Goal: Task Accomplishment & Management: Complete application form

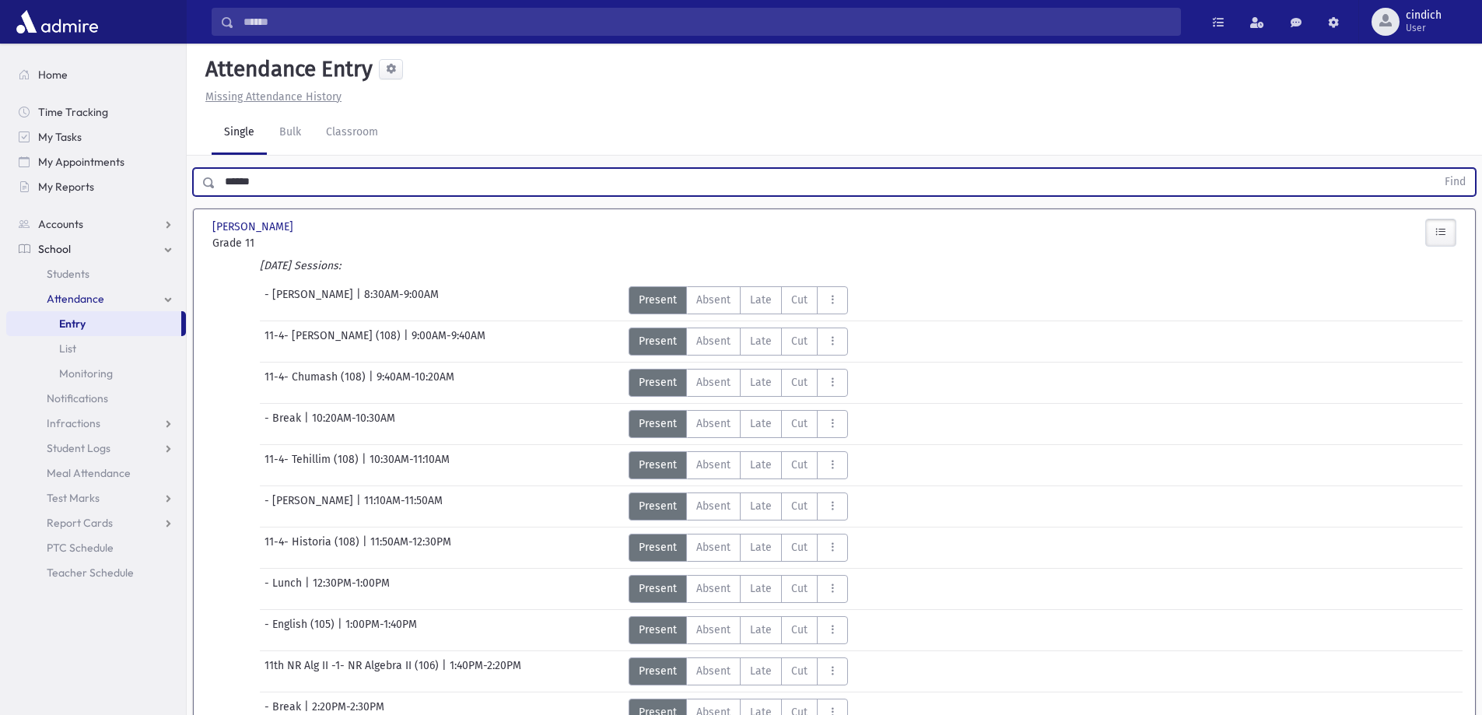
drag, startPoint x: 0, startPoint y: 0, endPoint x: 226, endPoint y: 197, distance: 299.4
click at [226, 197] on div "****** Find" at bounding box center [835, 179] width 1296 height 47
type input "*********"
click at [1436, 169] on button "Find" at bounding box center [1456, 182] width 40 height 26
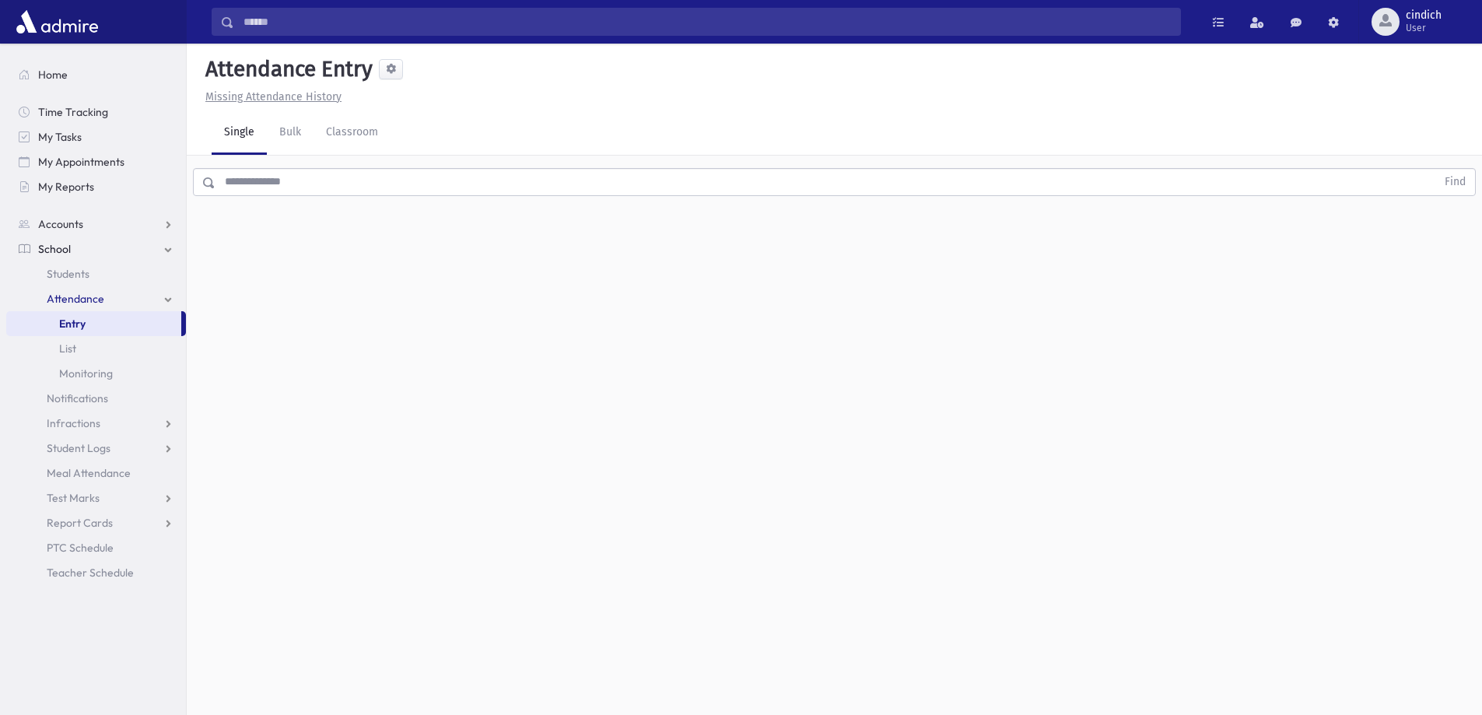
click at [380, 184] on input "text" at bounding box center [826, 182] width 1221 height 28
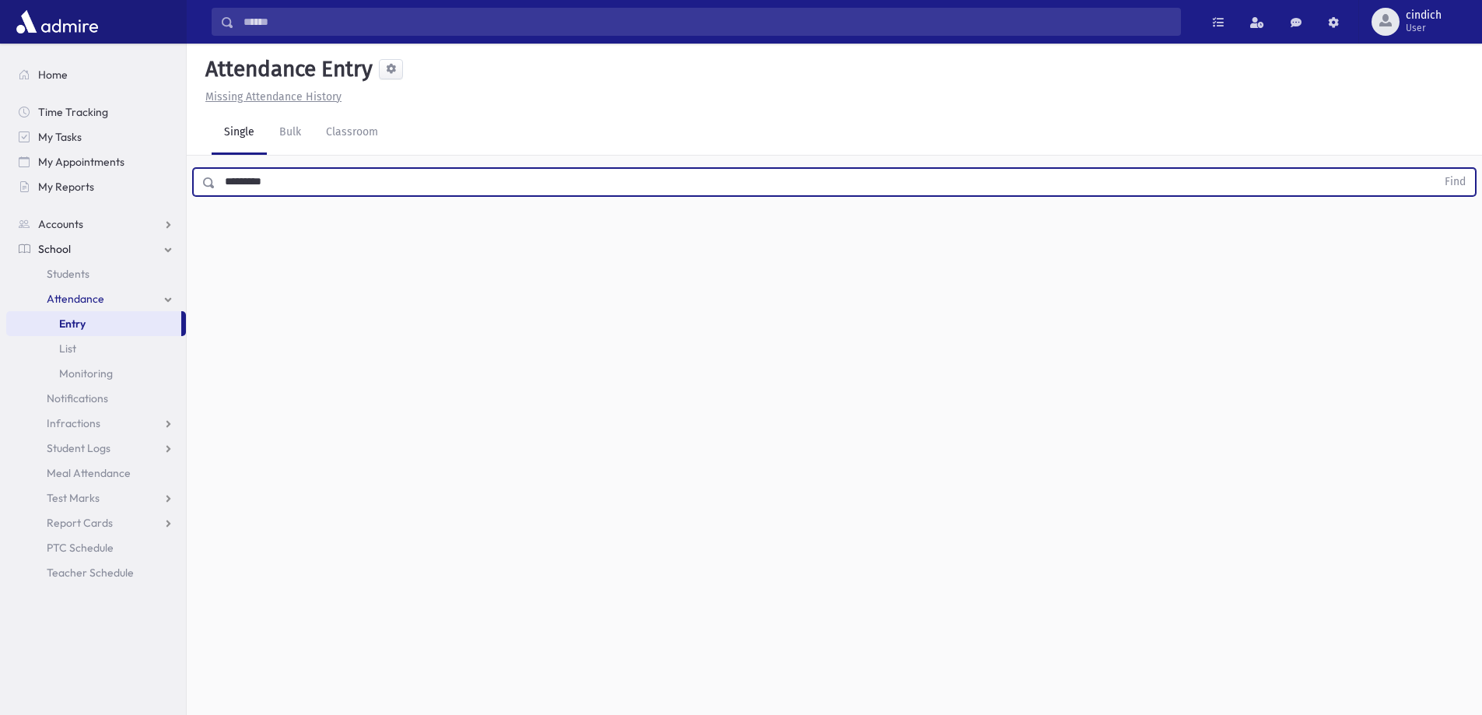
click at [1436, 169] on button "Find" at bounding box center [1456, 182] width 40 height 26
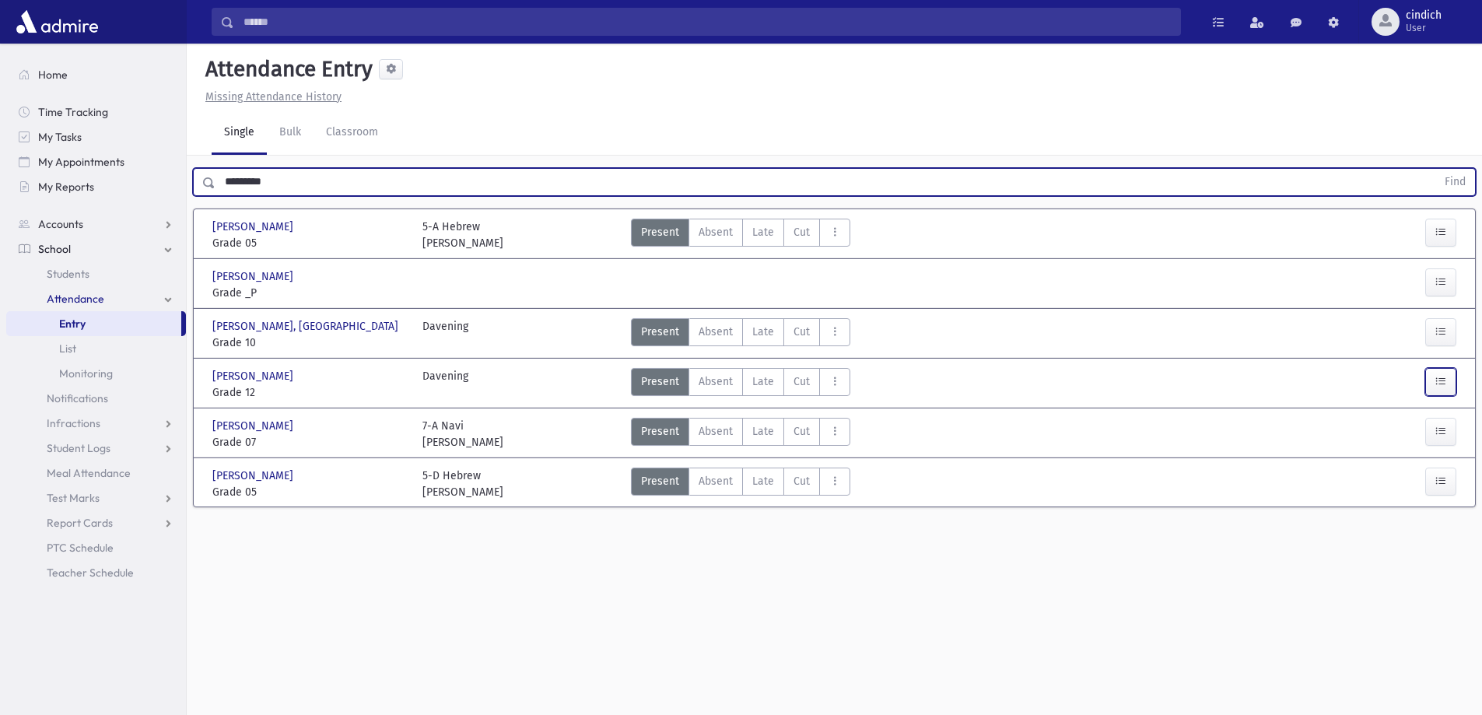
drag, startPoint x: 1445, startPoint y: 384, endPoint x: 1424, endPoint y: 394, distance: 23.3
click at [1444, 385] on icon "button" at bounding box center [1441, 381] width 11 height 13
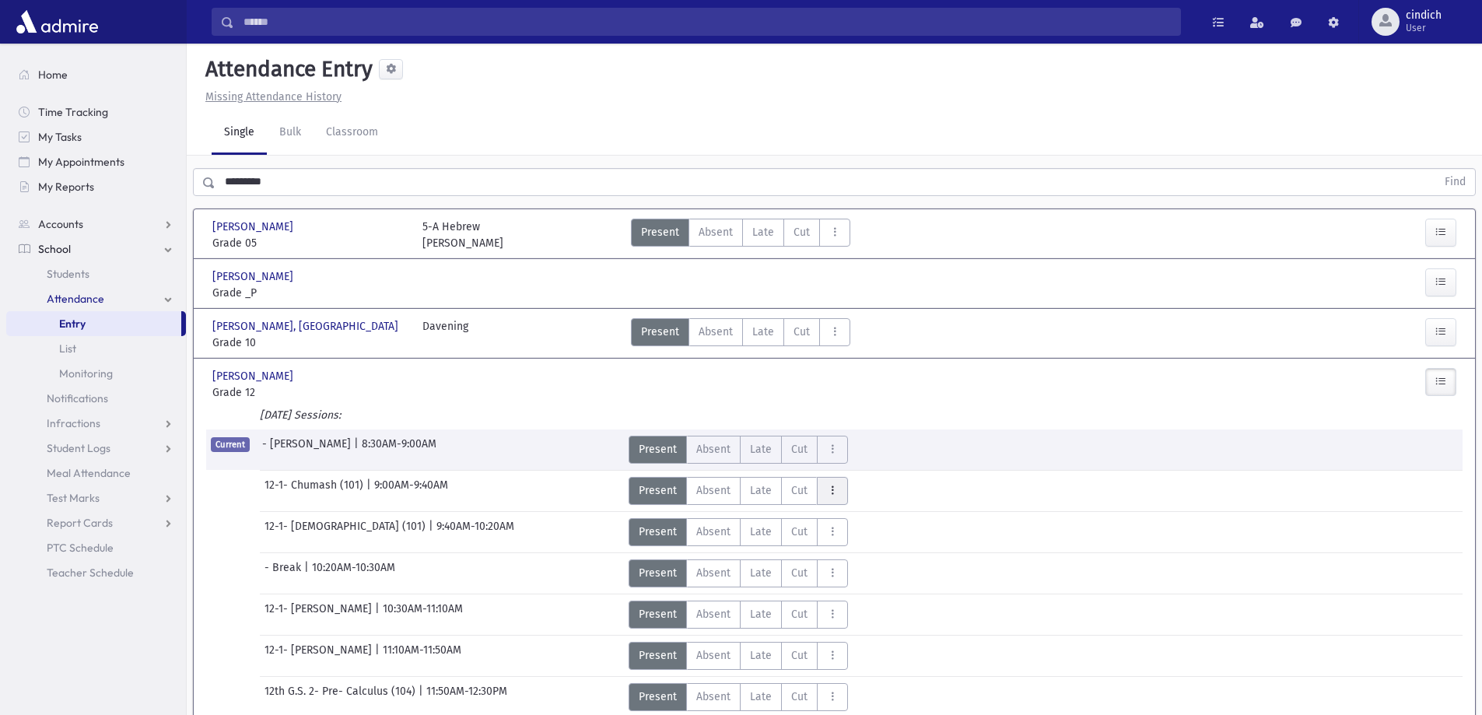
click at [844, 486] on button "AttTypes" at bounding box center [832, 491] width 31 height 28
click at [854, 532] on span "Blue Note" at bounding box center [879, 533] width 100 height 16
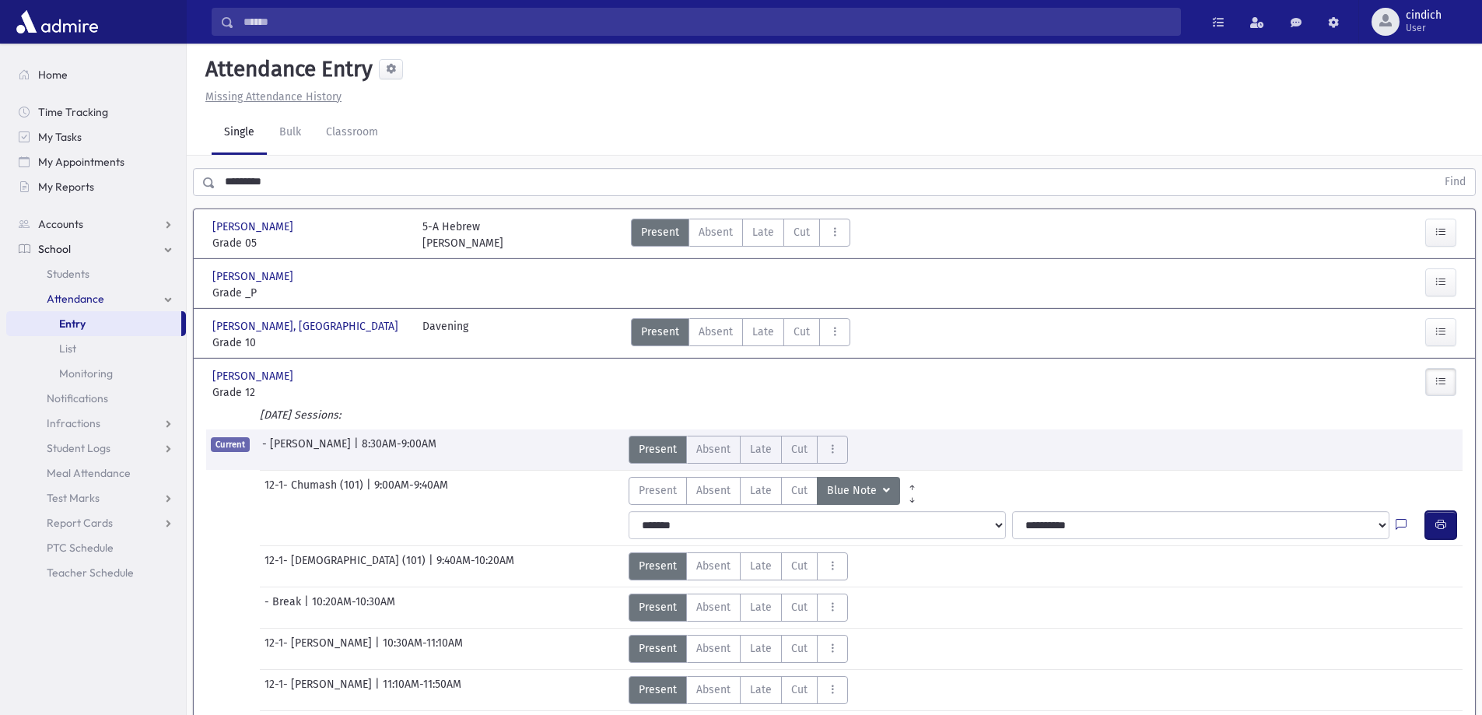
click at [1431, 523] on button "button" at bounding box center [1440, 525] width 31 height 28
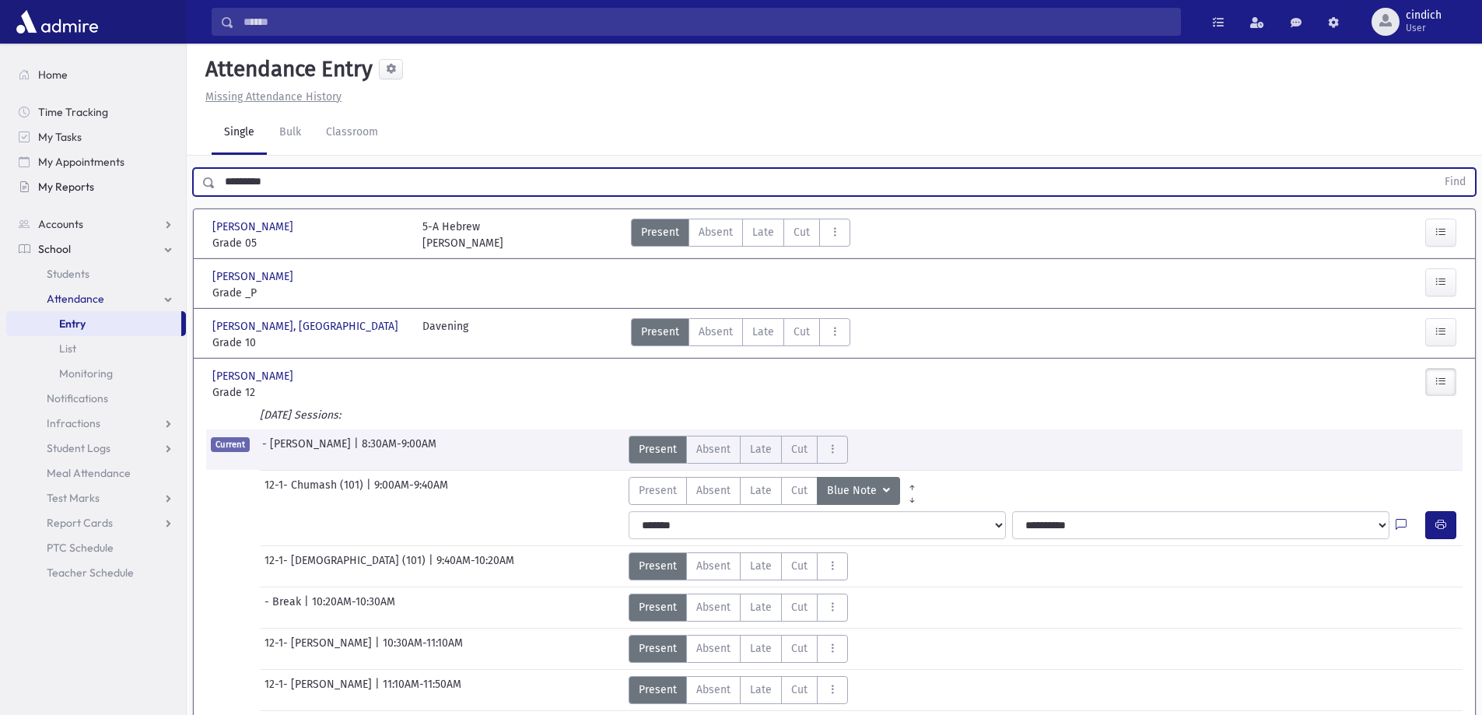
drag, startPoint x: 314, startPoint y: 189, endPoint x: 107, endPoint y: 189, distance: 207.0
click at [107, 189] on div "Search Results All Accounts" at bounding box center [741, 625] width 1482 height 1251
click at [1436, 169] on button "Find" at bounding box center [1456, 182] width 40 height 26
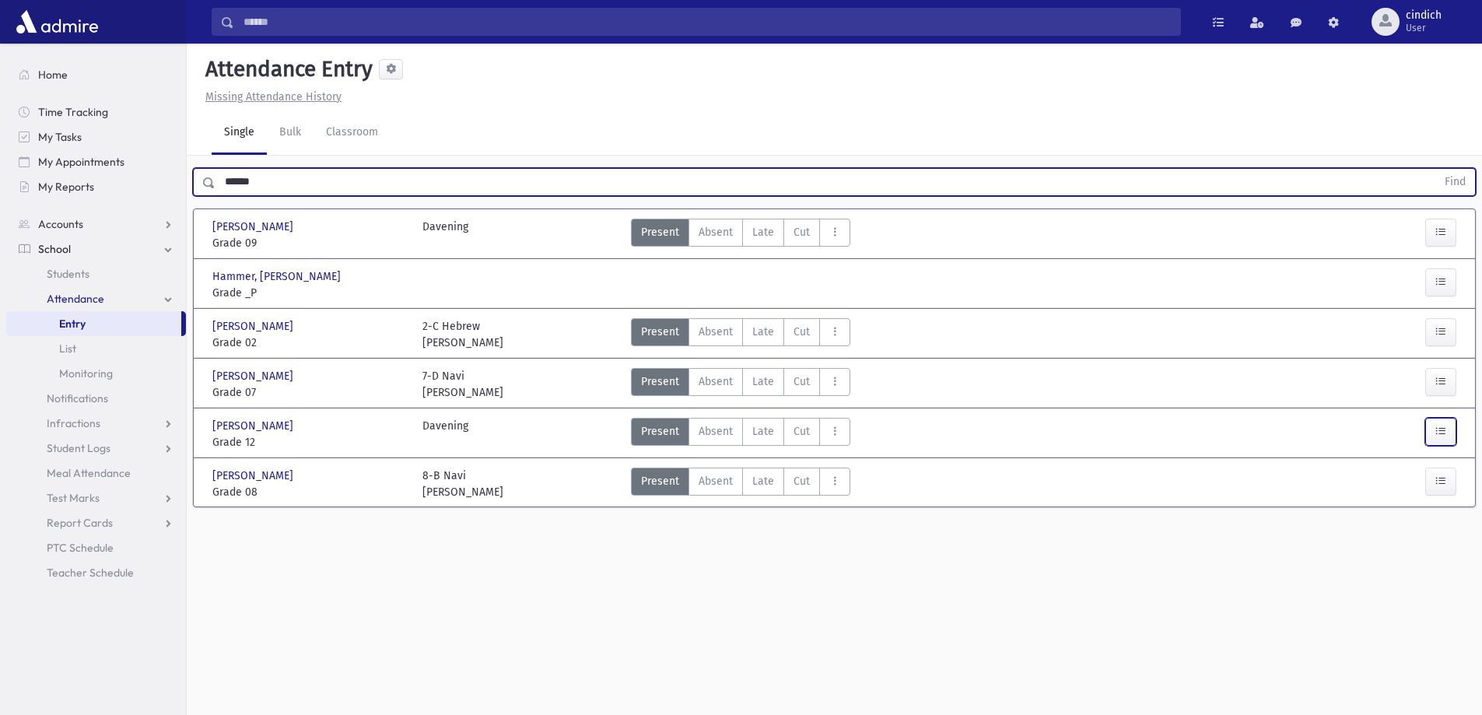
click at [1445, 444] on button "button" at bounding box center [1440, 432] width 31 height 28
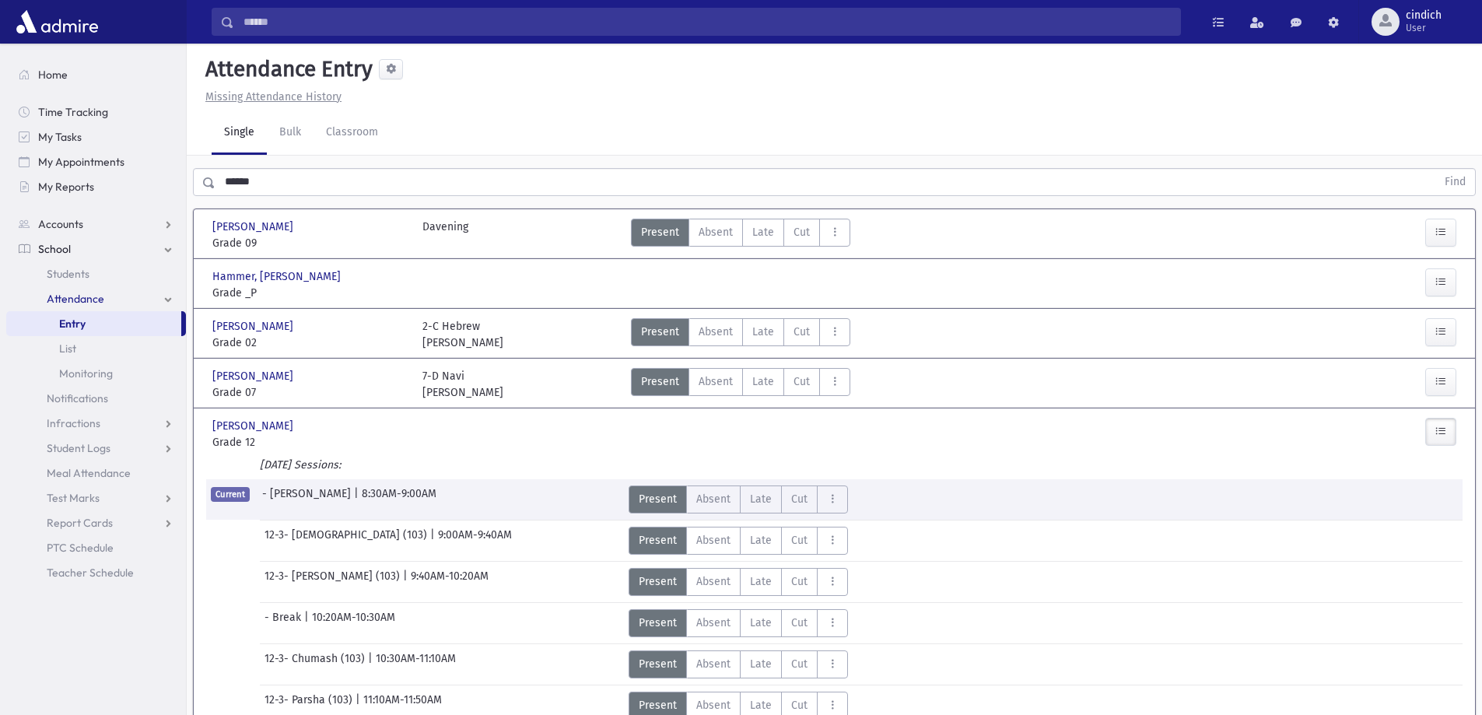
scroll to position [78, 0]
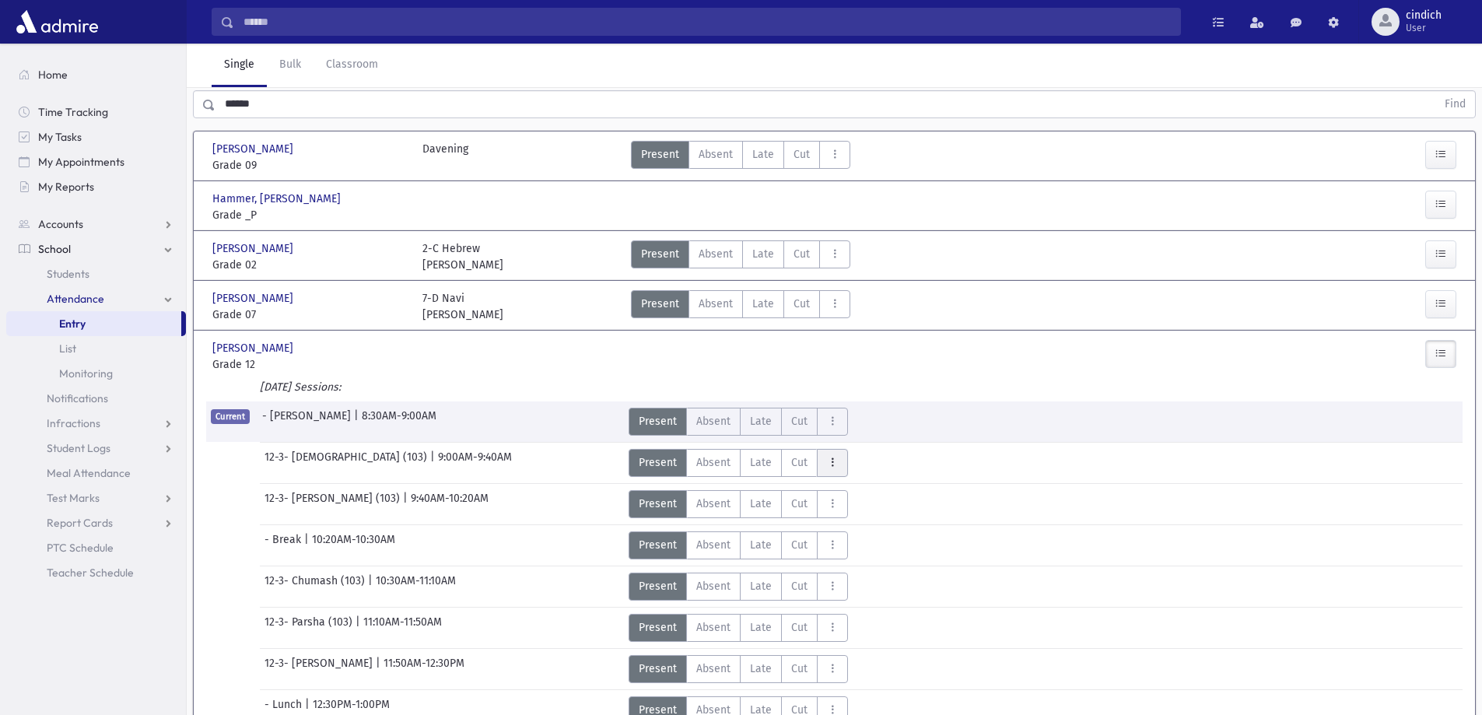
click at [842, 463] on button "AttTypes" at bounding box center [832, 463] width 31 height 28
click at [864, 500] on span "Blue Note" at bounding box center [879, 505] width 100 height 16
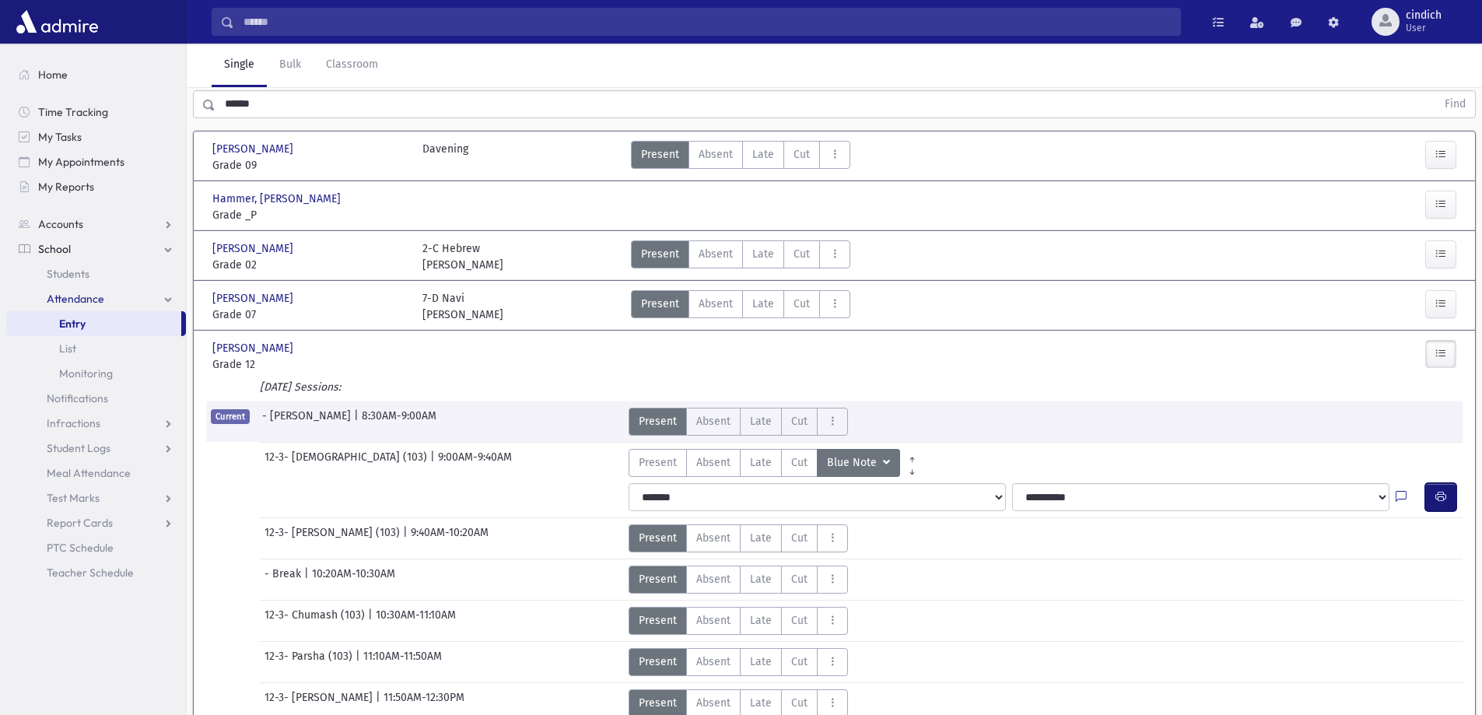
click at [1441, 489] on button "button" at bounding box center [1440, 497] width 31 height 28
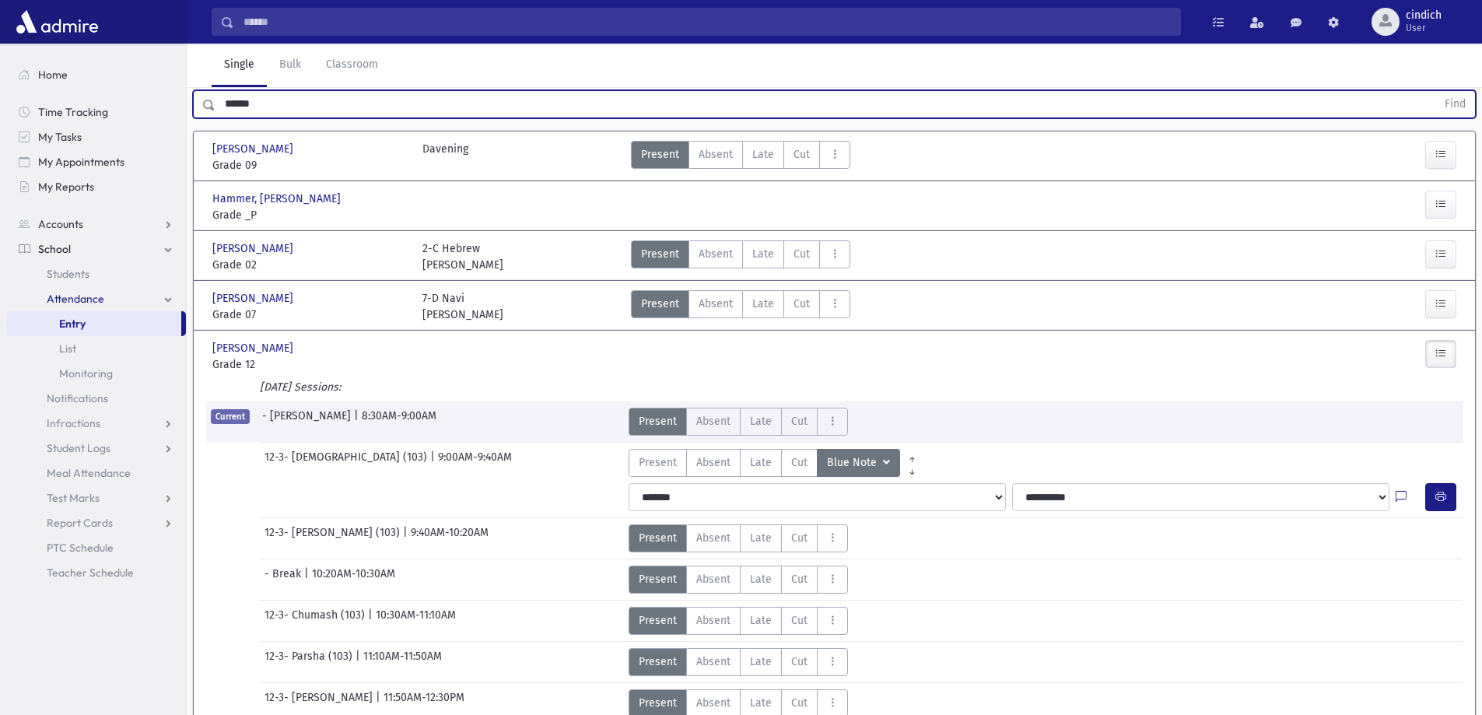
drag, startPoint x: 300, startPoint y: 103, endPoint x: 202, endPoint y: 103, distance: 98.8
click at [202, 103] on div "****** Find" at bounding box center [834, 104] width 1283 height 28
click at [1436, 91] on button "Find" at bounding box center [1456, 104] width 40 height 26
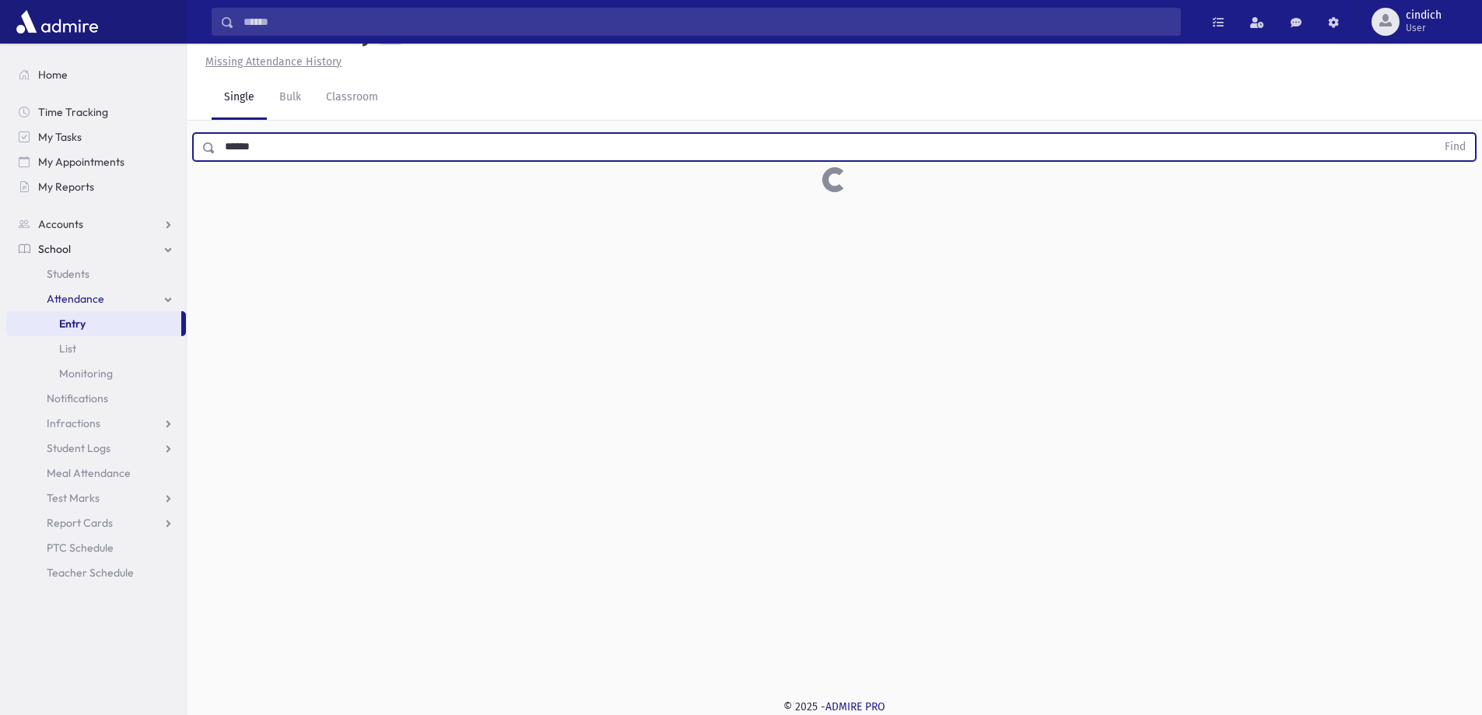
scroll to position [35, 0]
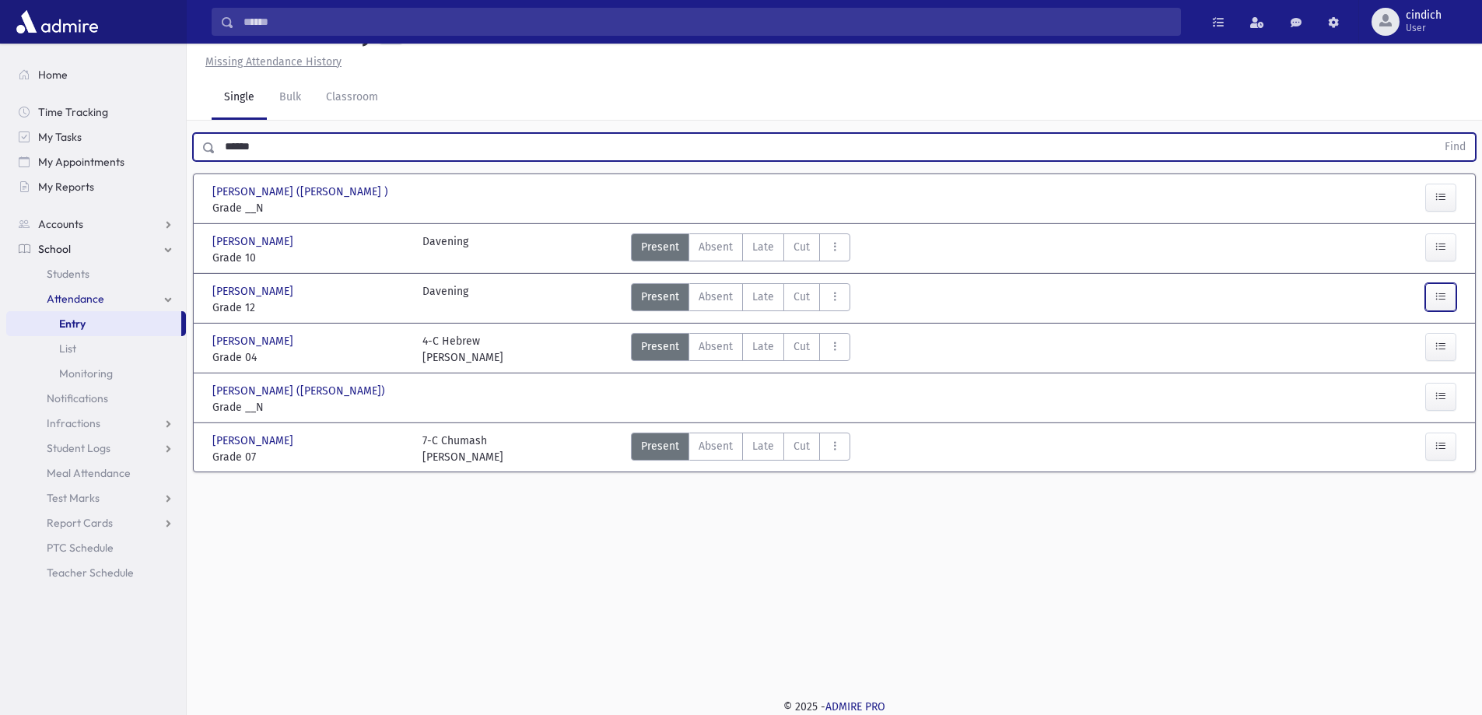
click at [1428, 301] on button "button" at bounding box center [1440, 297] width 31 height 28
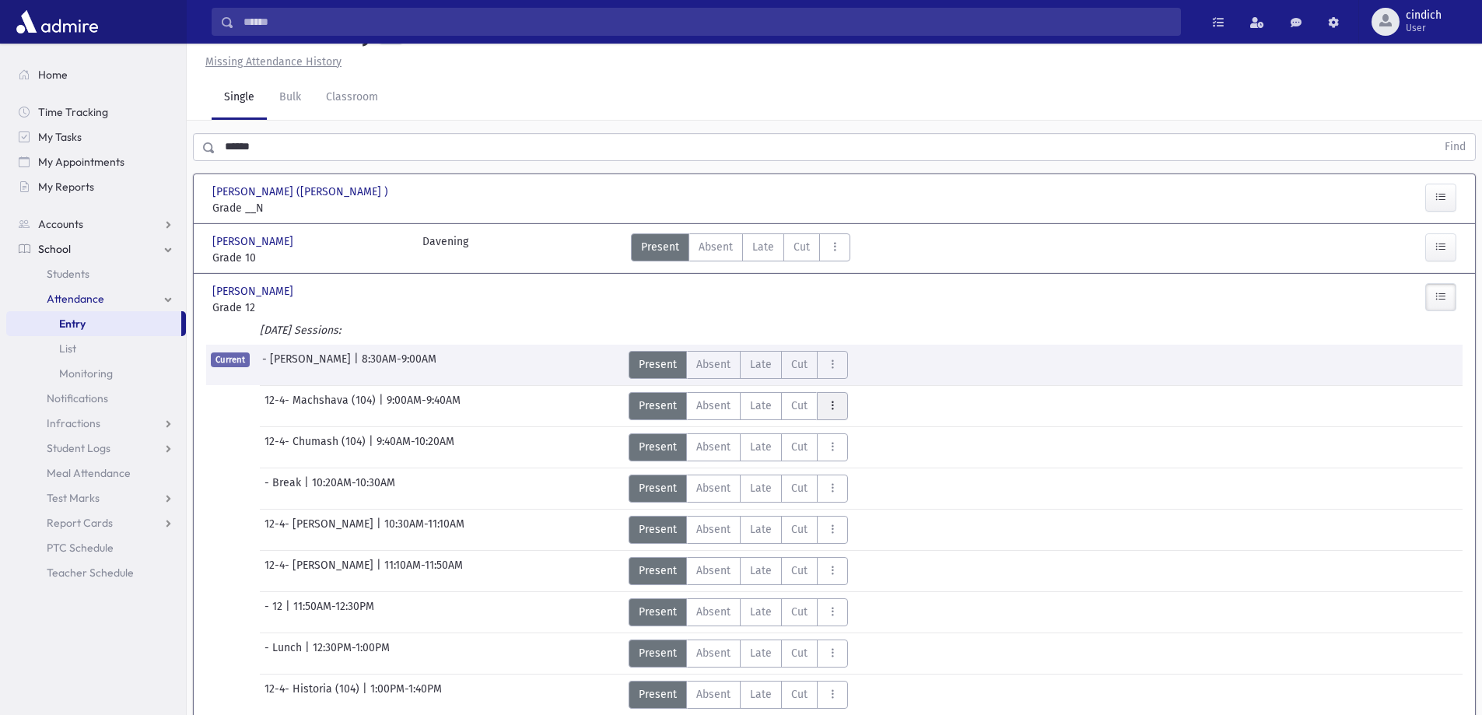
click at [829, 408] on icon "AttTypes" at bounding box center [832, 405] width 11 height 13
click at [848, 446] on span "Blue Note" at bounding box center [879, 448] width 100 height 16
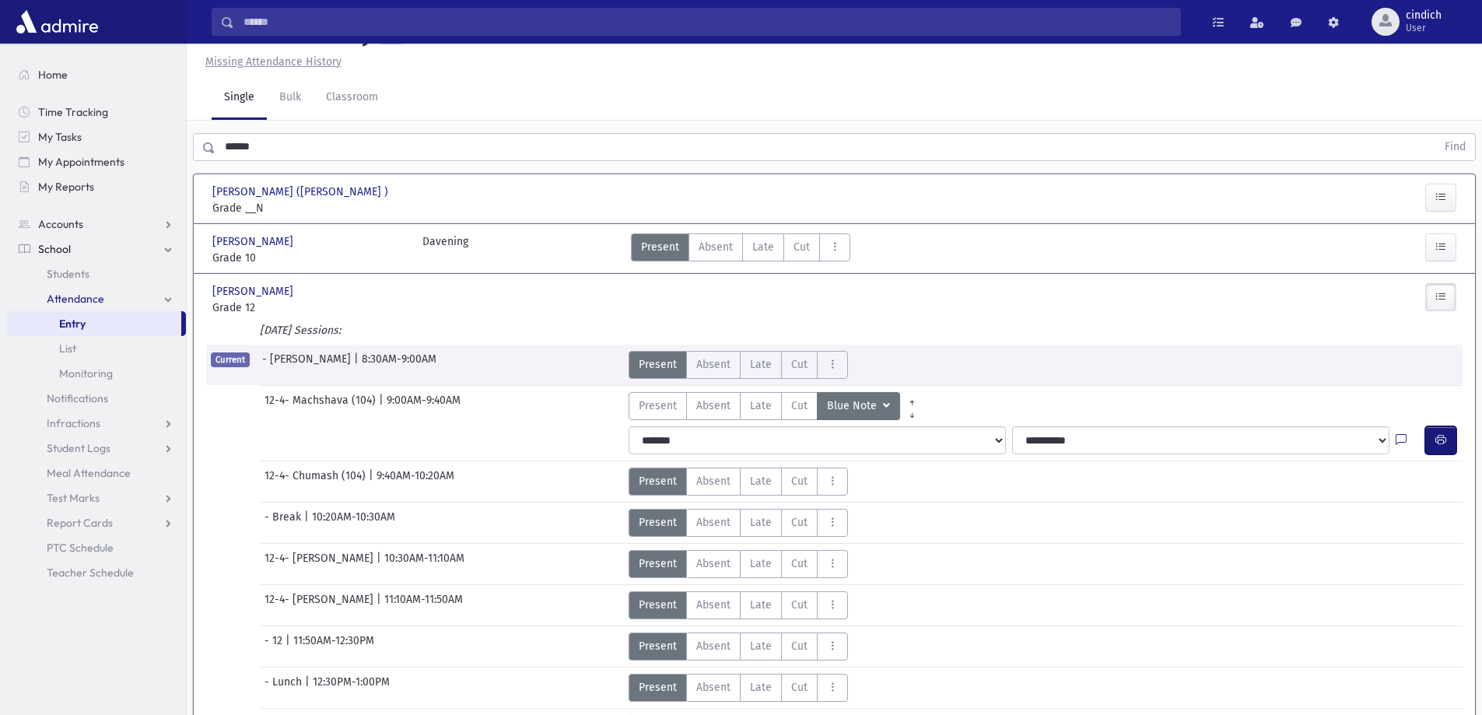
click at [1446, 437] on button "button" at bounding box center [1440, 440] width 31 height 28
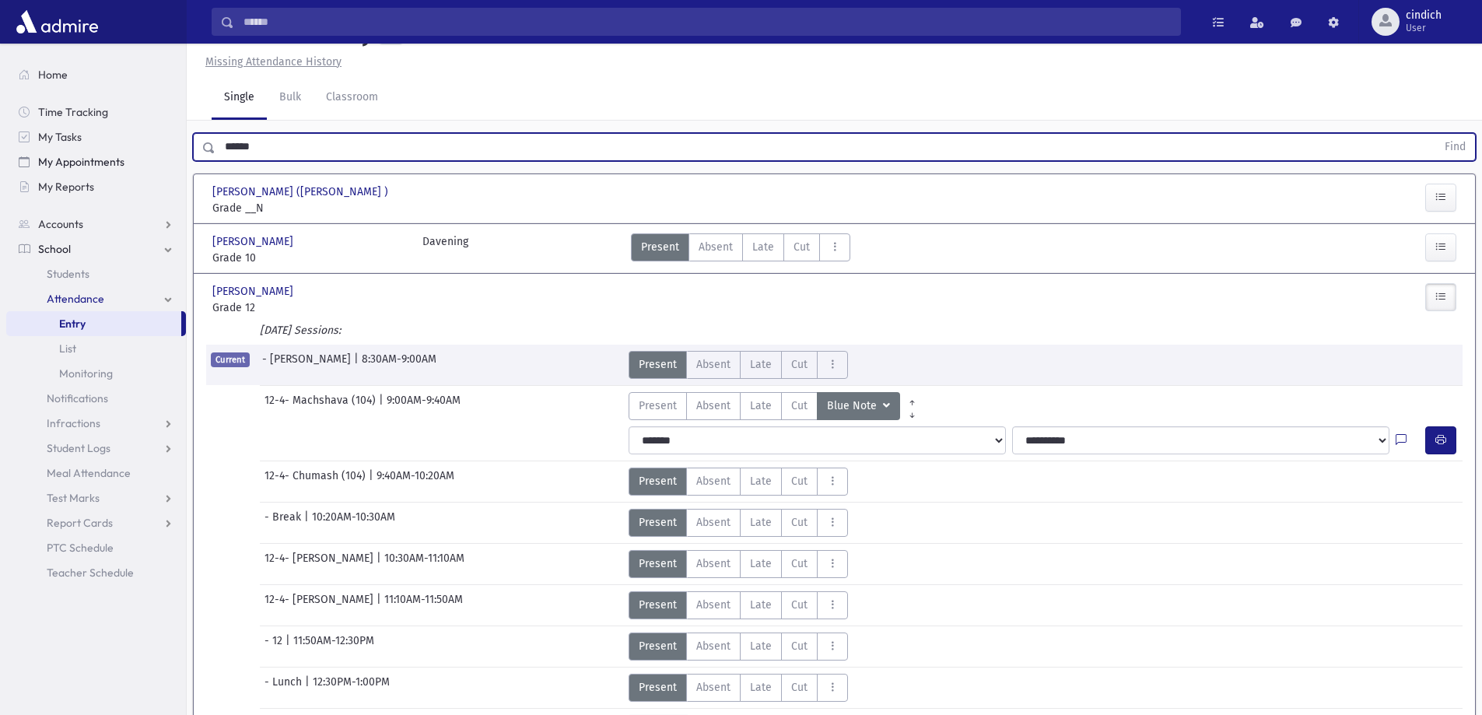
drag, startPoint x: 314, startPoint y: 154, endPoint x: 174, endPoint y: 154, distance: 140.1
click at [174, 154] on div "Search Results All Accounts" at bounding box center [741, 590] width 1482 height 1251
click at [1436, 134] on button "Find" at bounding box center [1456, 147] width 40 height 26
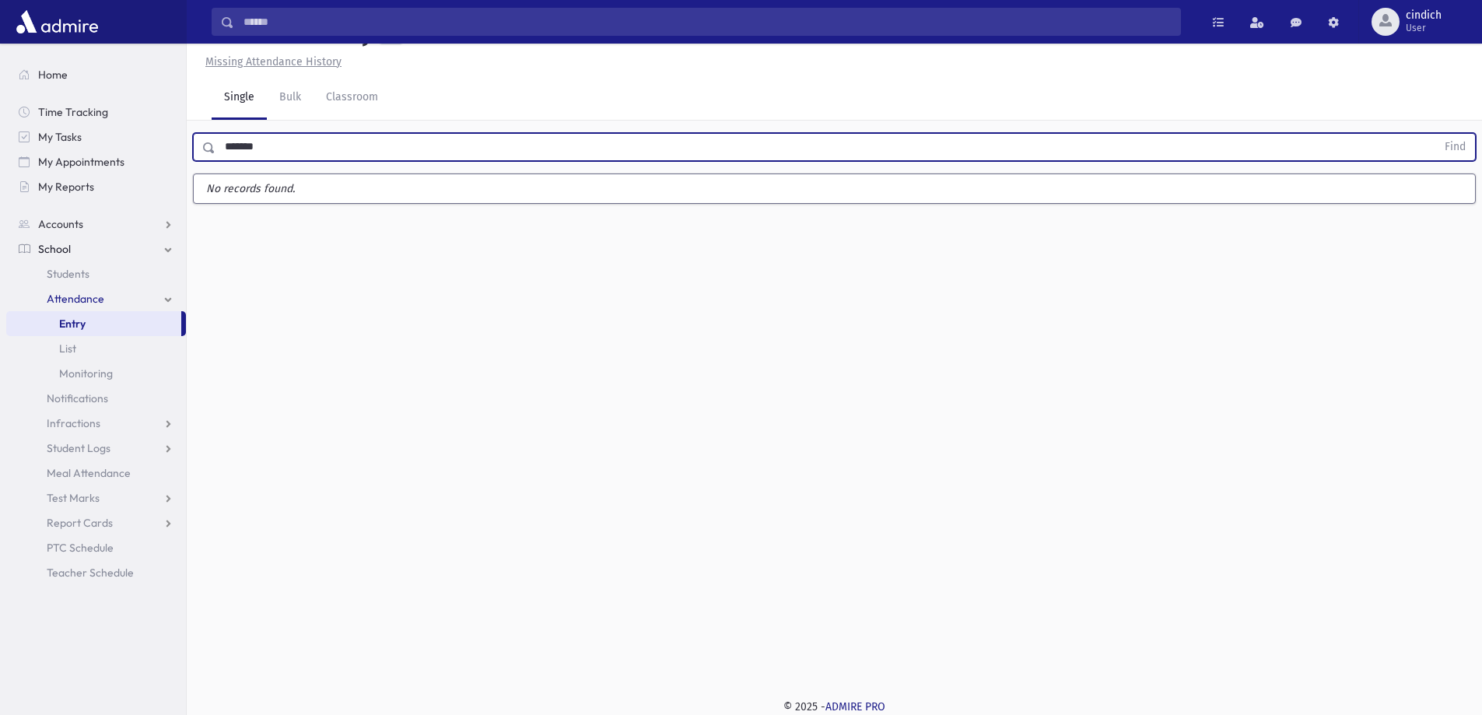
click at [1436, 134] on button "Find" at bounding box center [1456, 147] width 40 height 26
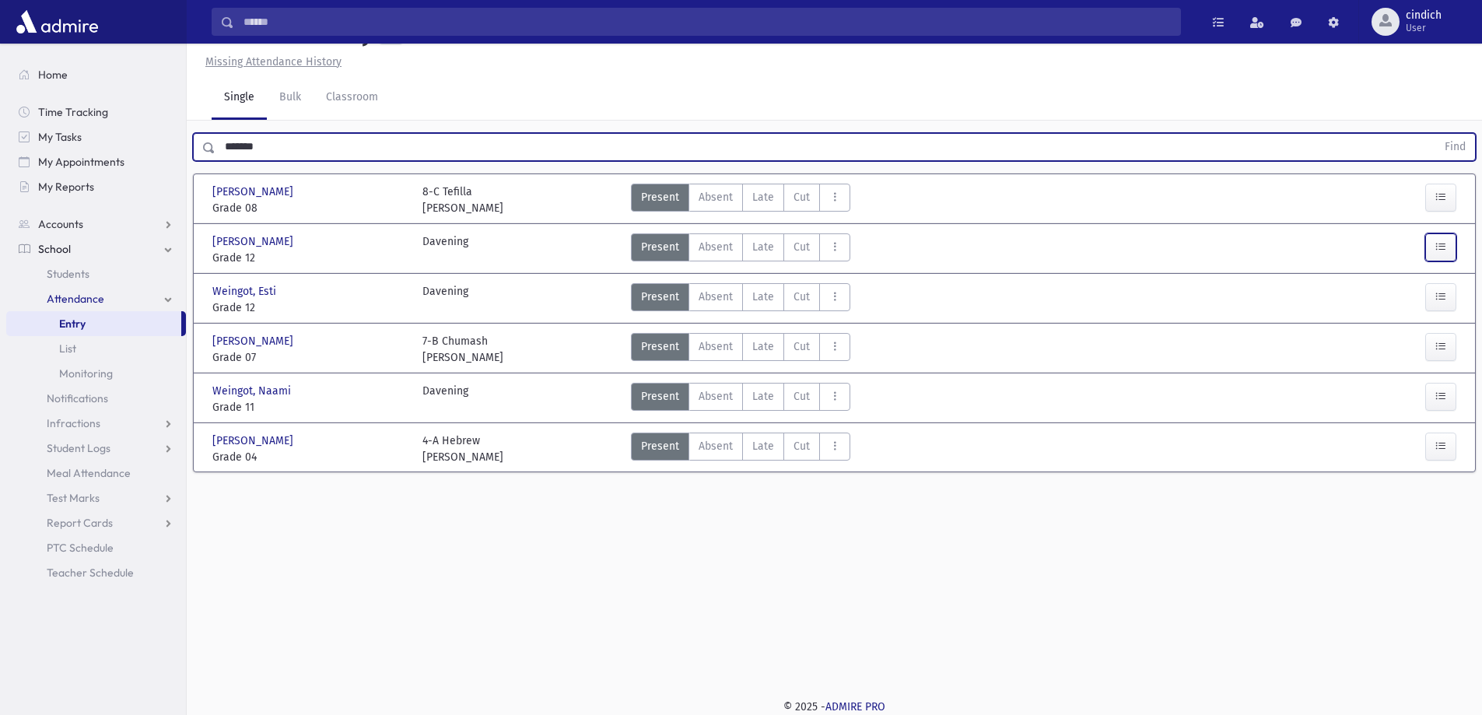
click at [1440, 242] on icon "button" at bounding box center [1441, 246] width 11 height 13
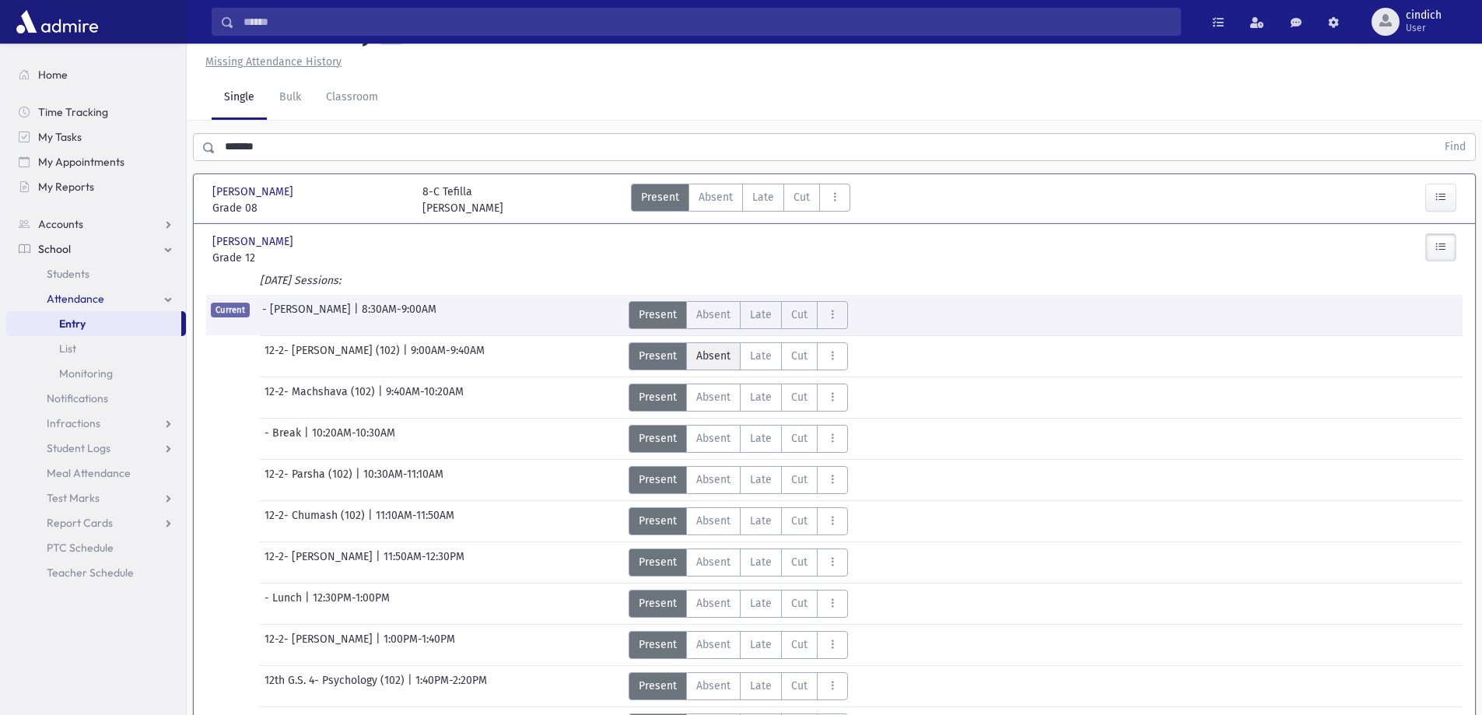
click at [724, 358] on span "Absent" at bounding box center [713, 356] width 34 height 16
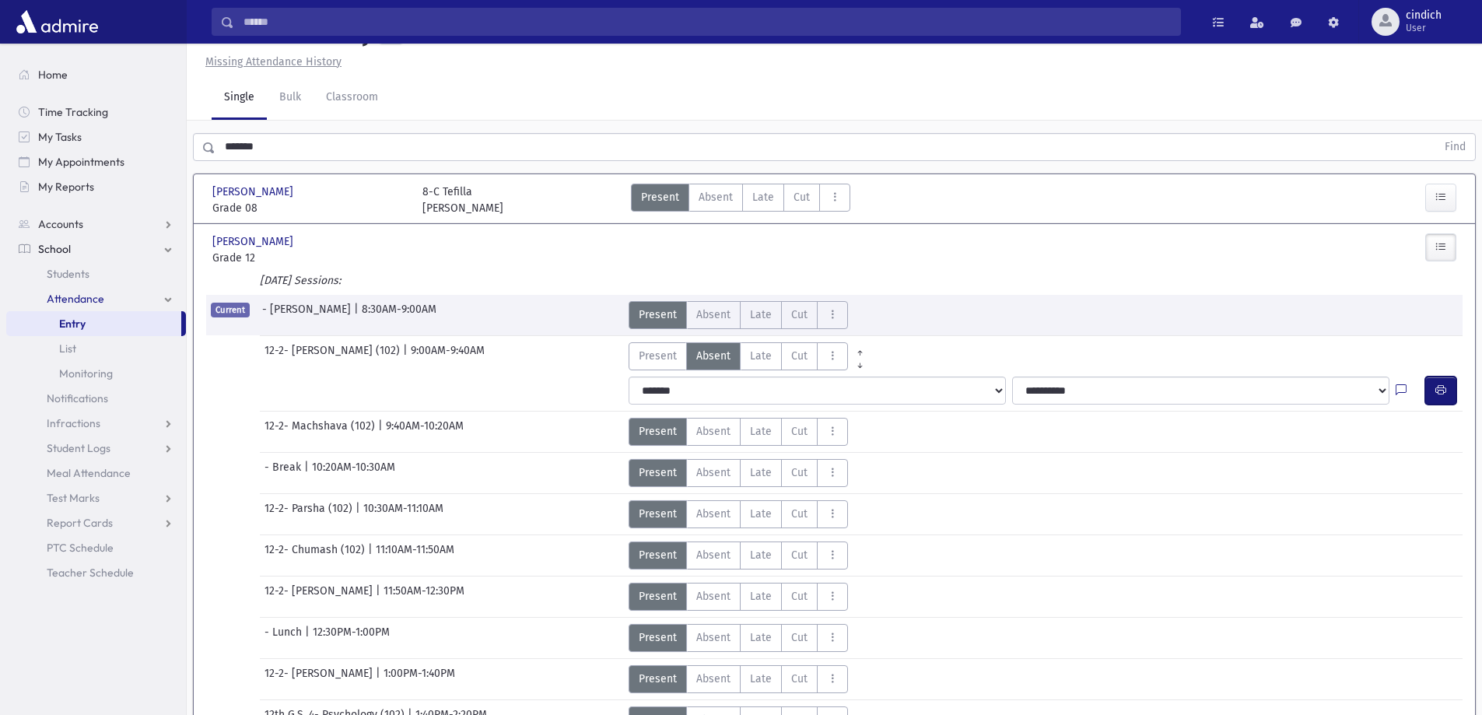
click at [1439, 396] on icon "button" at bounding box center [1441, 390] width 11 height 13
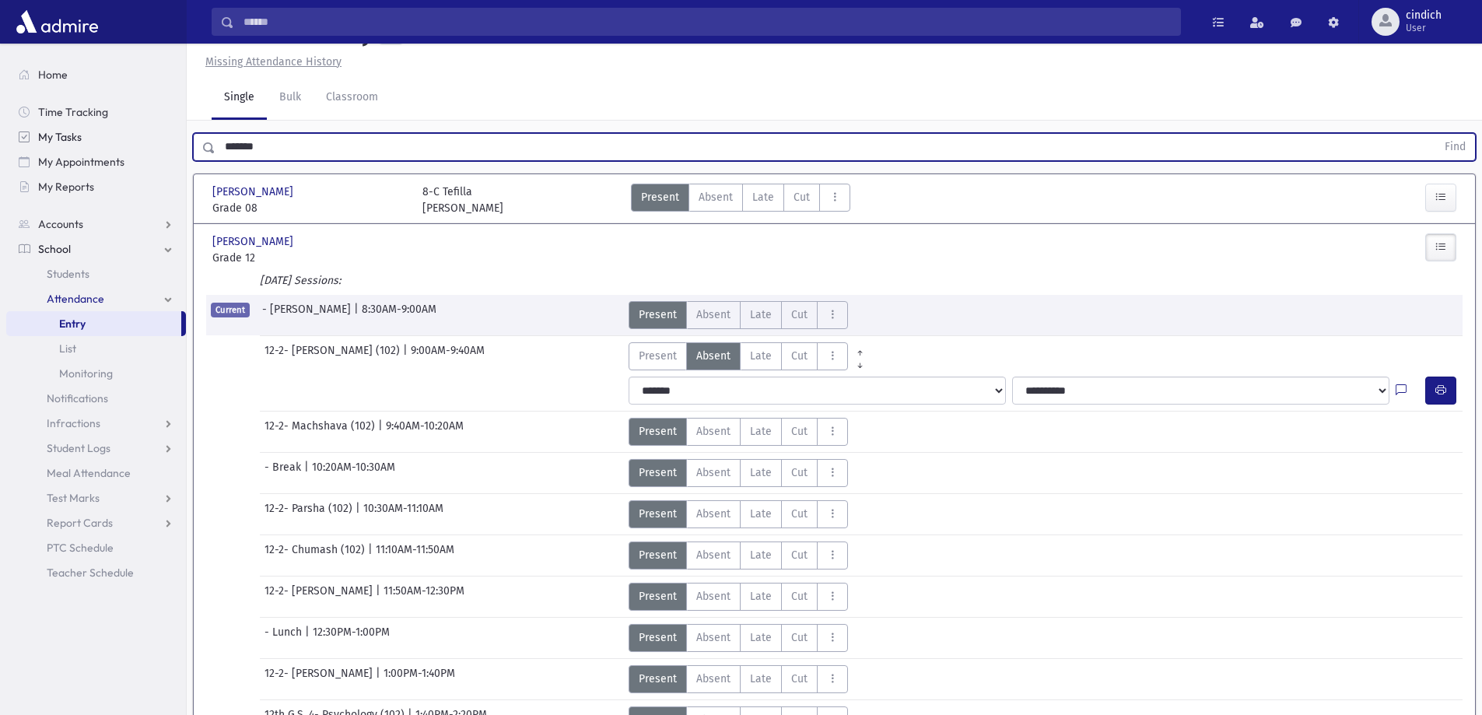
drag, startPoint x: 300, startPoint y: 151, endPoint x: 113, endPoint y: 138, distance: 187.2
click at [113, 138] on div "Search Results All Accounts" at bounding box center [741, 590] width 1482 height 1251
type input "*"
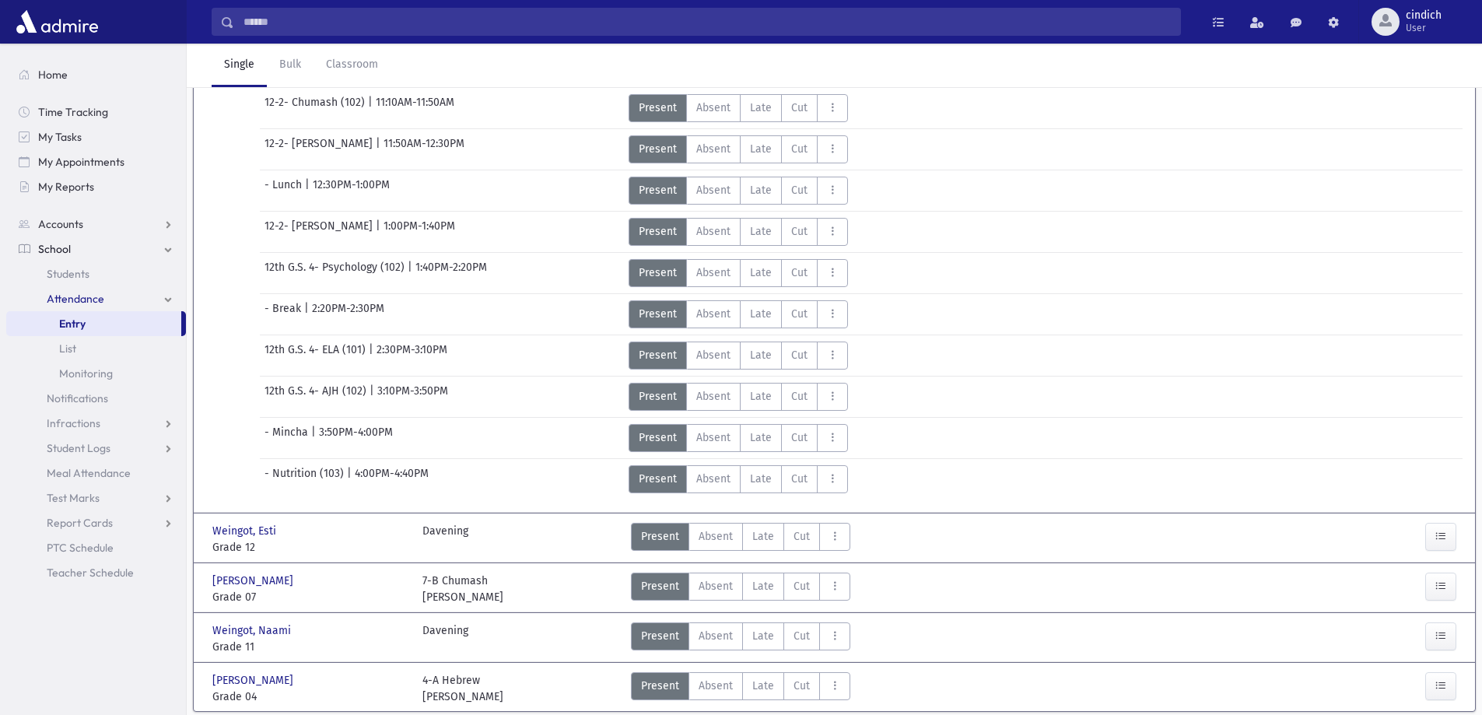
scroll to position [502, 0]
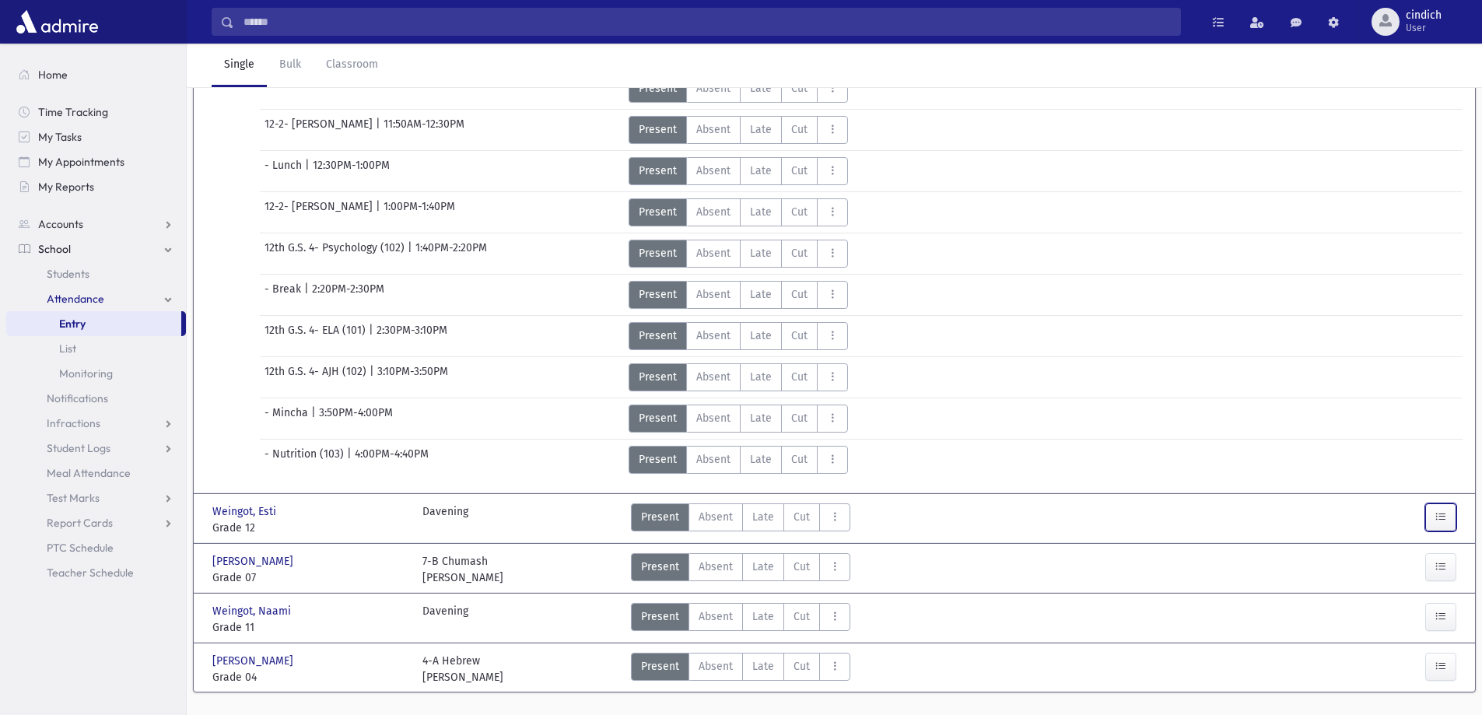
click at [1443, 527] on button "button" at bounding box center [1440, 517] width 31 height 28
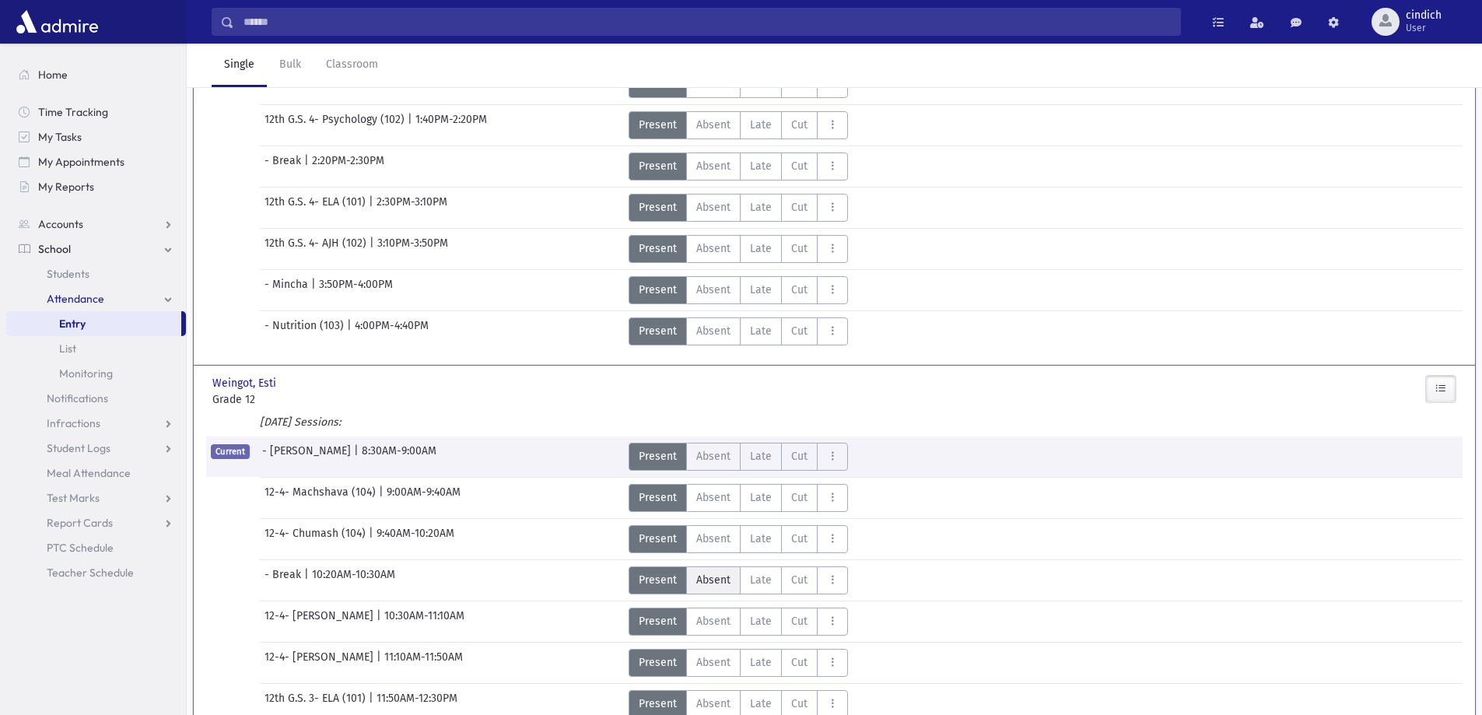
scroll to position [657, 0]
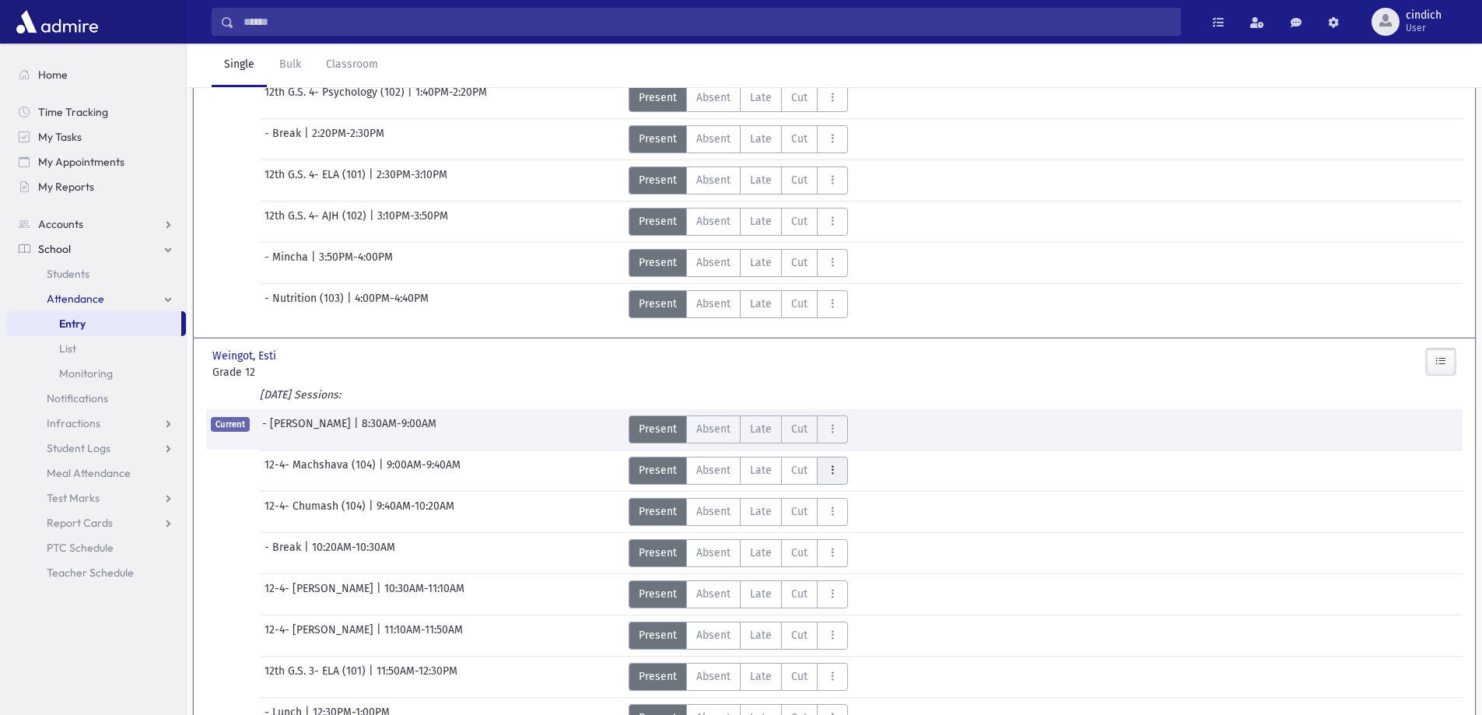
click at [840, 482] on button "AttTypes" at bounding box center [832, 471] width 31 height 28
click at [823, 511] on Note"] "Blue Note BN" at bounding box center [879, 513] width 124 height 28
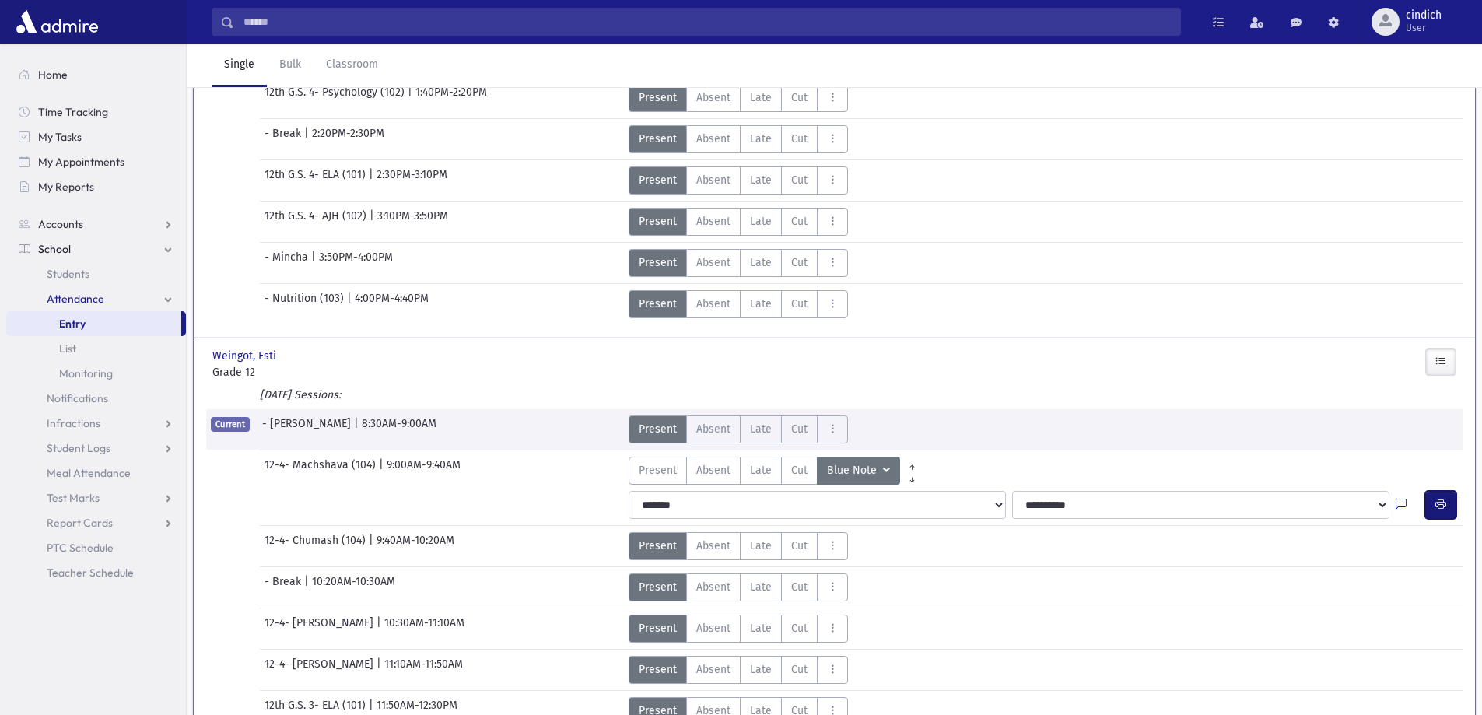
click at [1437, 502] on icon "button" at bounding box center [1441, 504] width 11 height 13
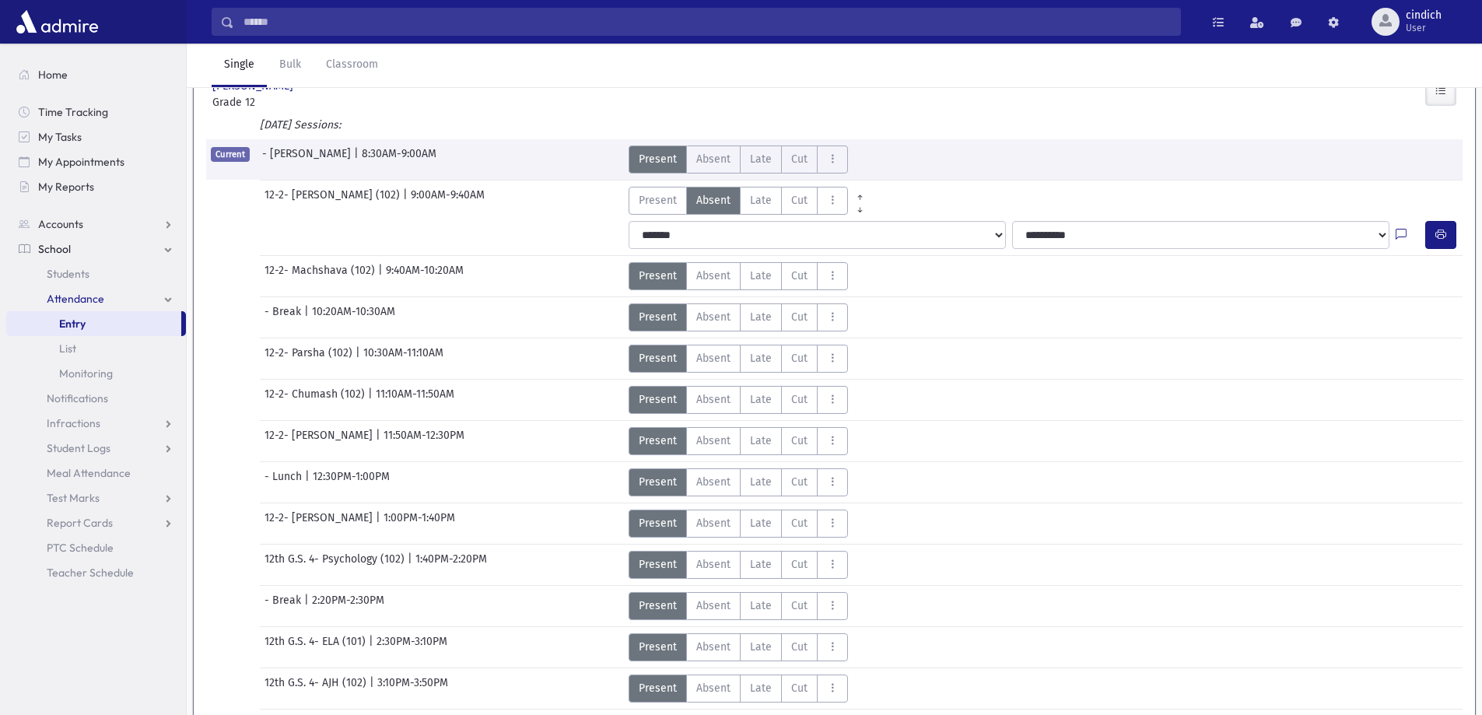
scroll to position [0, 0]
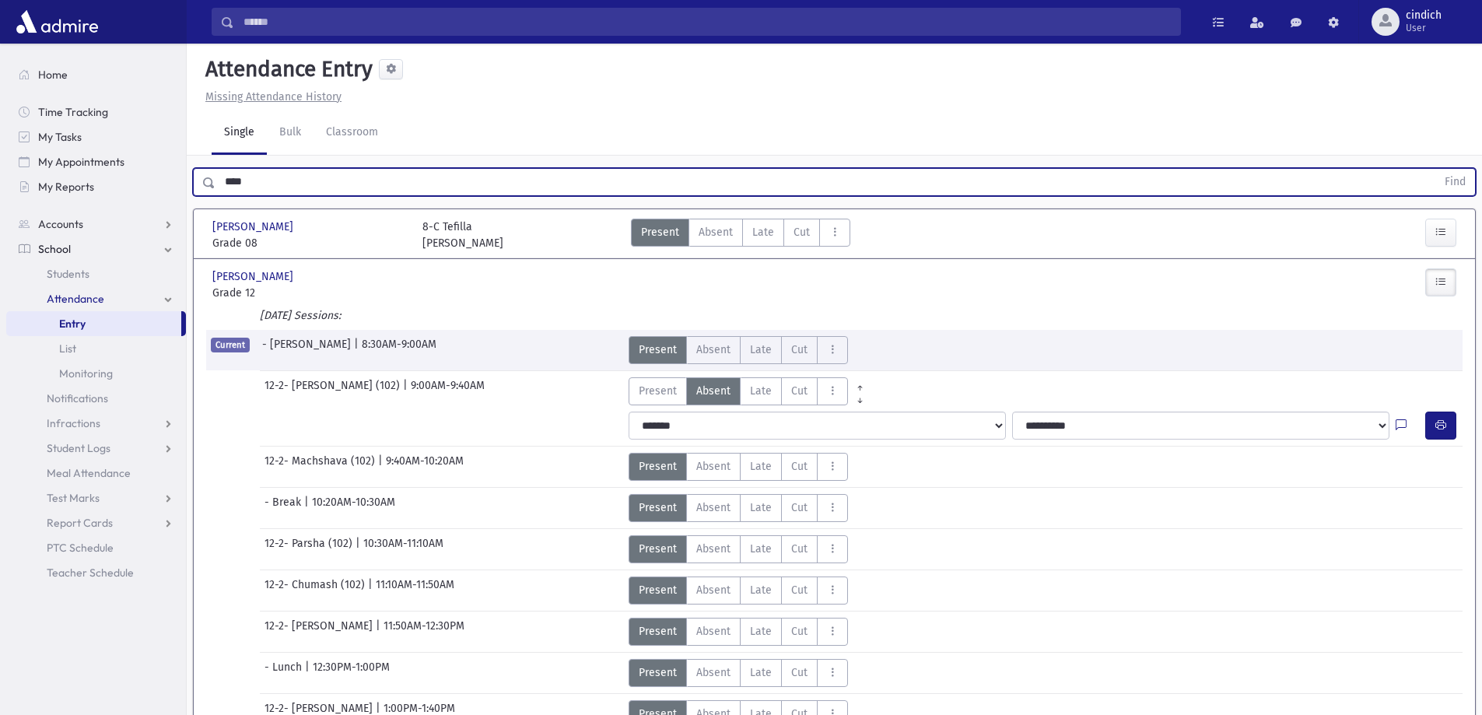
drag, startPoint x: 287, startPoint y: 184, endPoint x: 217, endPoint y: 184, distance: 70.0
click at [217, 184] on input "****" at bounding box center [826, 182] width 1221 height 28
click at [1436, 169] on button "Find" at bounding box center [1456, 182] width 40 height 26
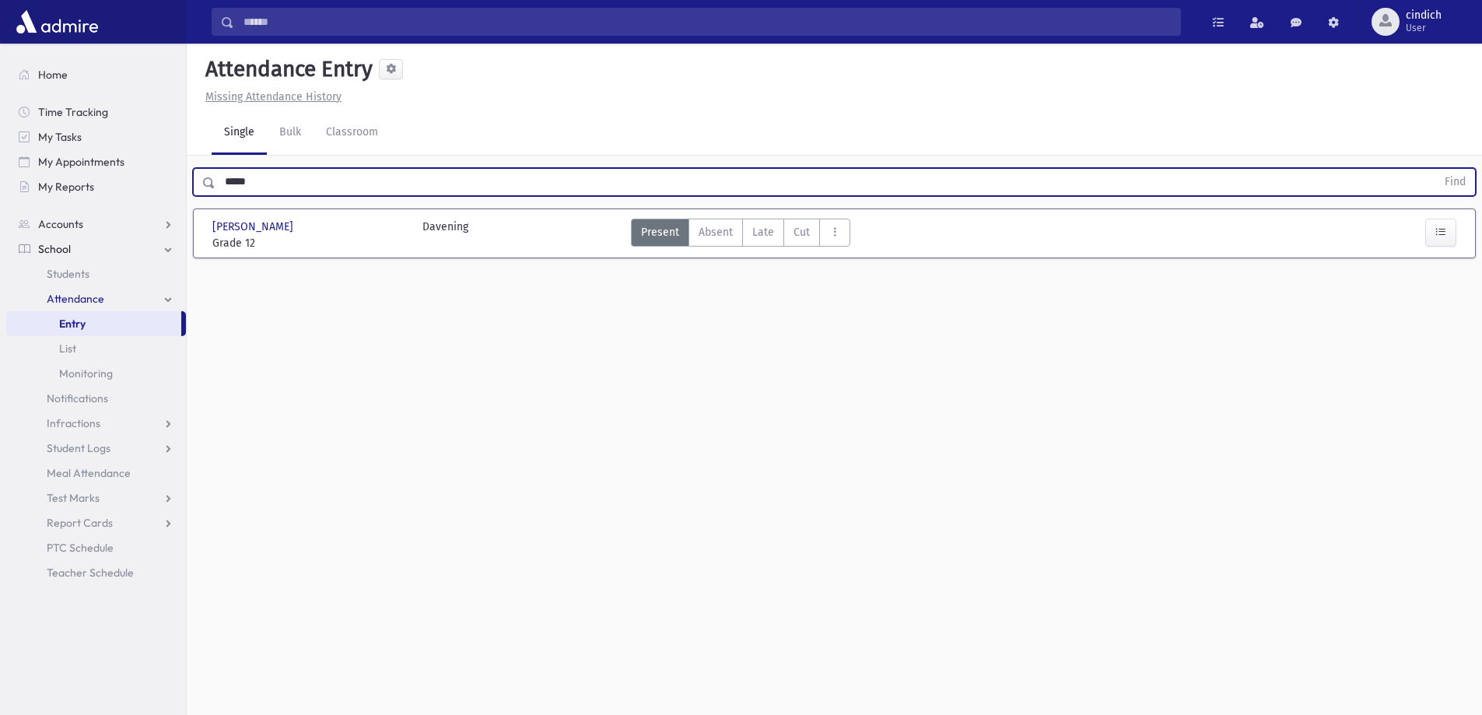
click at [1431, 247] on div at bounding box center [1440, 235] width 31 height 33
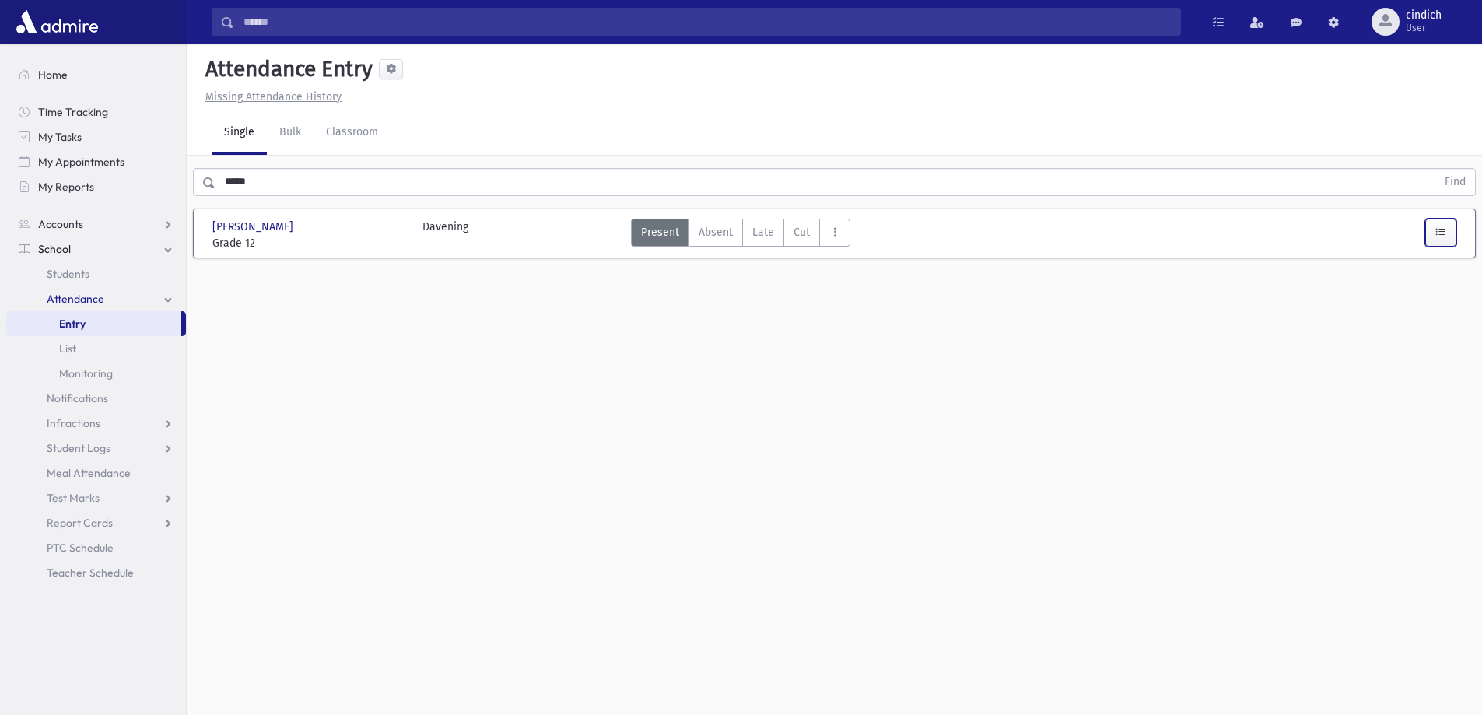
click at [1444, 233] on icon "button" at bounding box center [1441, 232] width 11 height 13
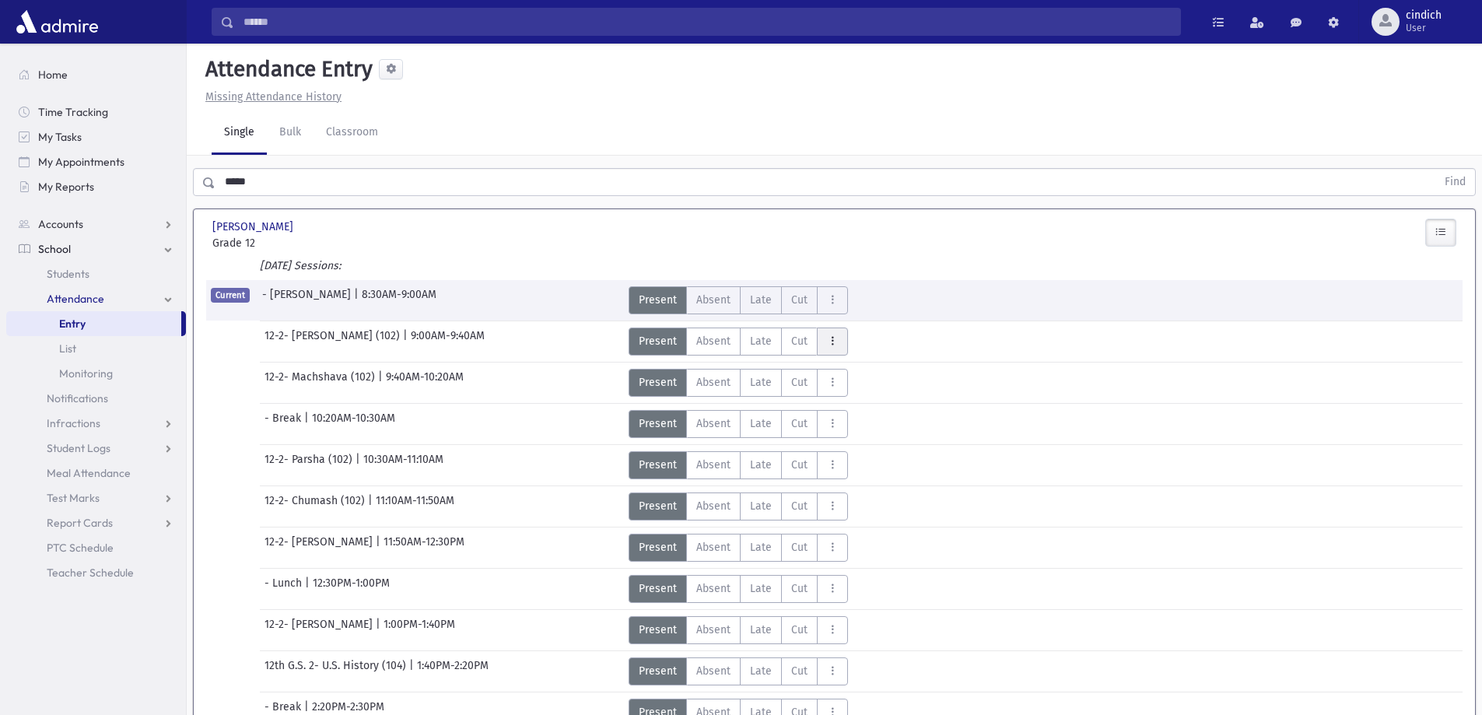
click at [825, 349] on button "AttTypes" at bounding box center [832, 342] width 31 height 28
click at [823, 385] on Note"] "Blue Note BN" at bounding box center [879, 384] width 124 height 28
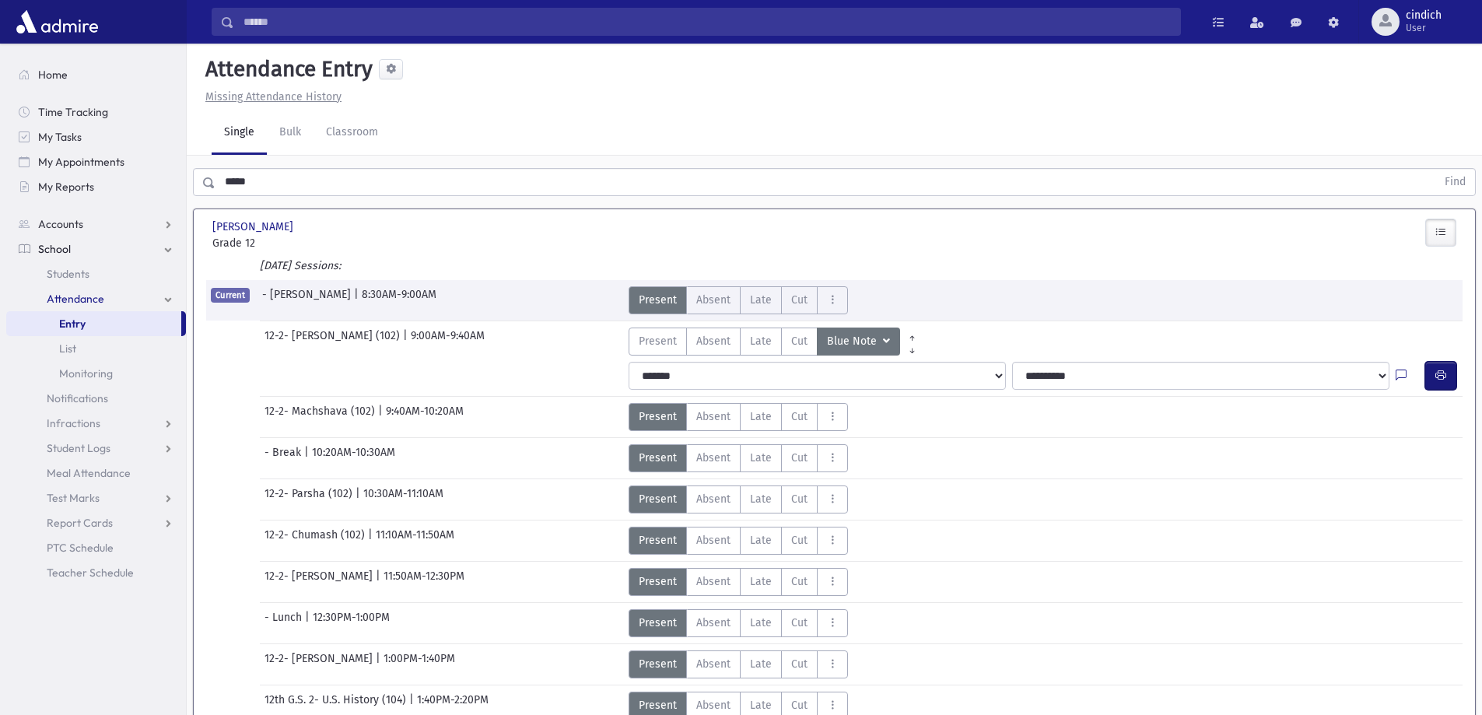
click at [1450, 373] on button "button" at bounding box center [1440, 376] width 31 height 28
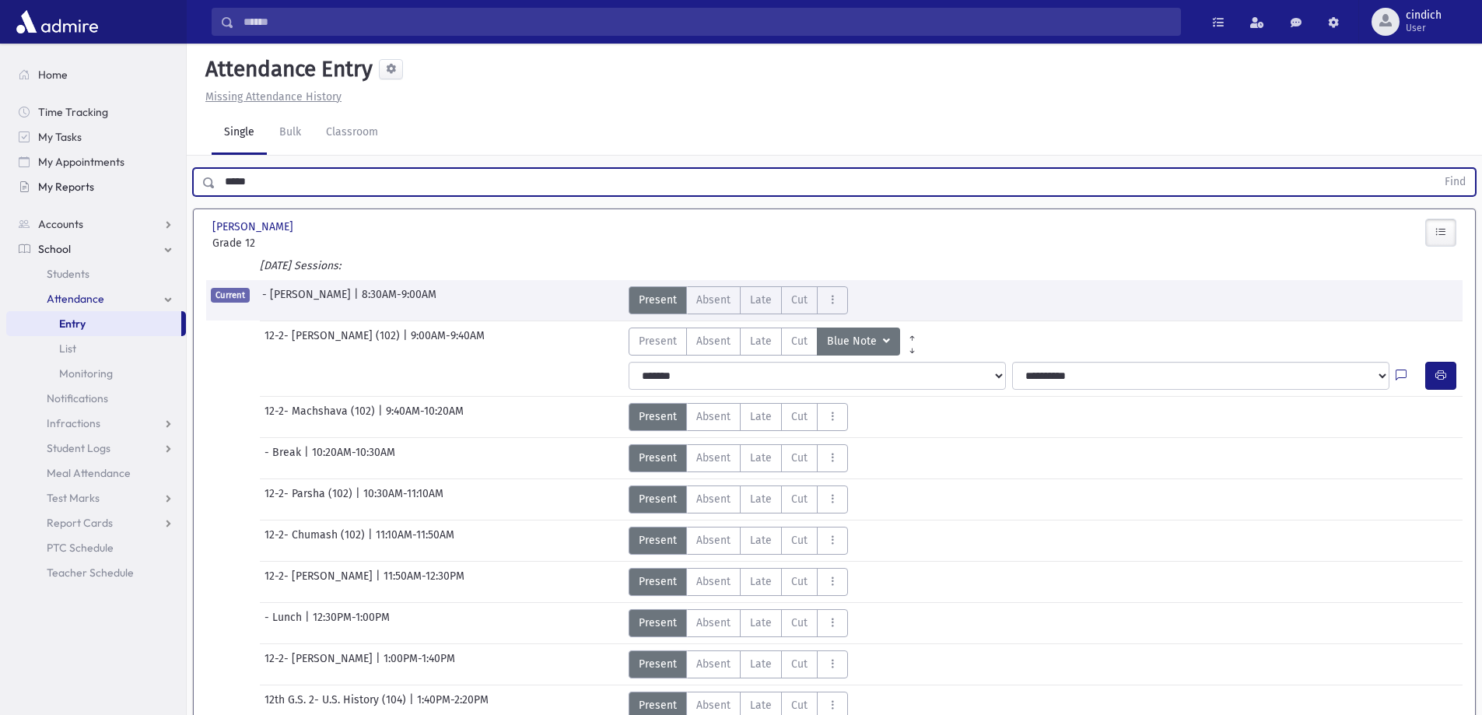
drag, startPoint x: 261, startPoint y: 187, endPoint x: 93, endPoint y: 177, distance: 167.6
click at [131, 194] on div "Search Results All Accounts" at bounding box center [741, 501] width 1482 height 1002
click at [1436, 169] on button "Find" at bounding box center [1456, 182] width 40 height 26
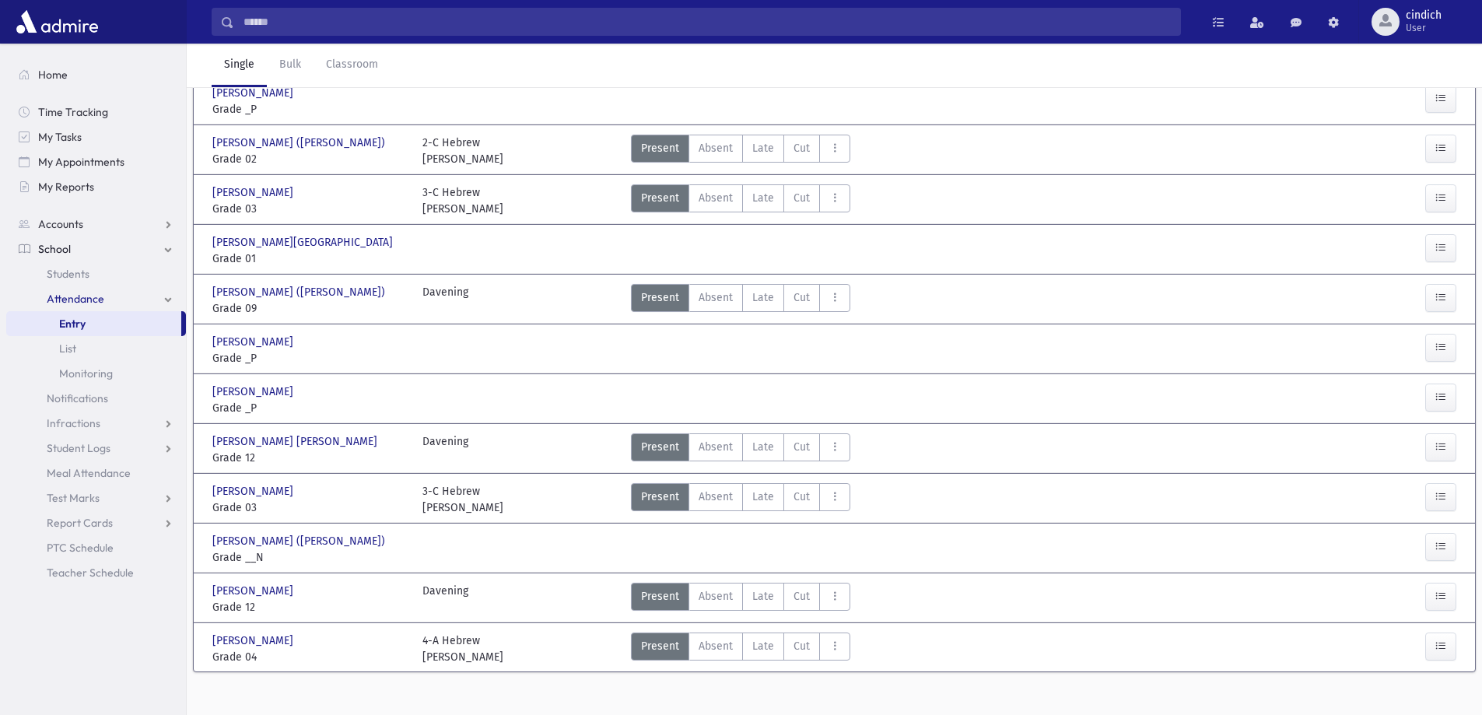
scroll to position [247, 0]
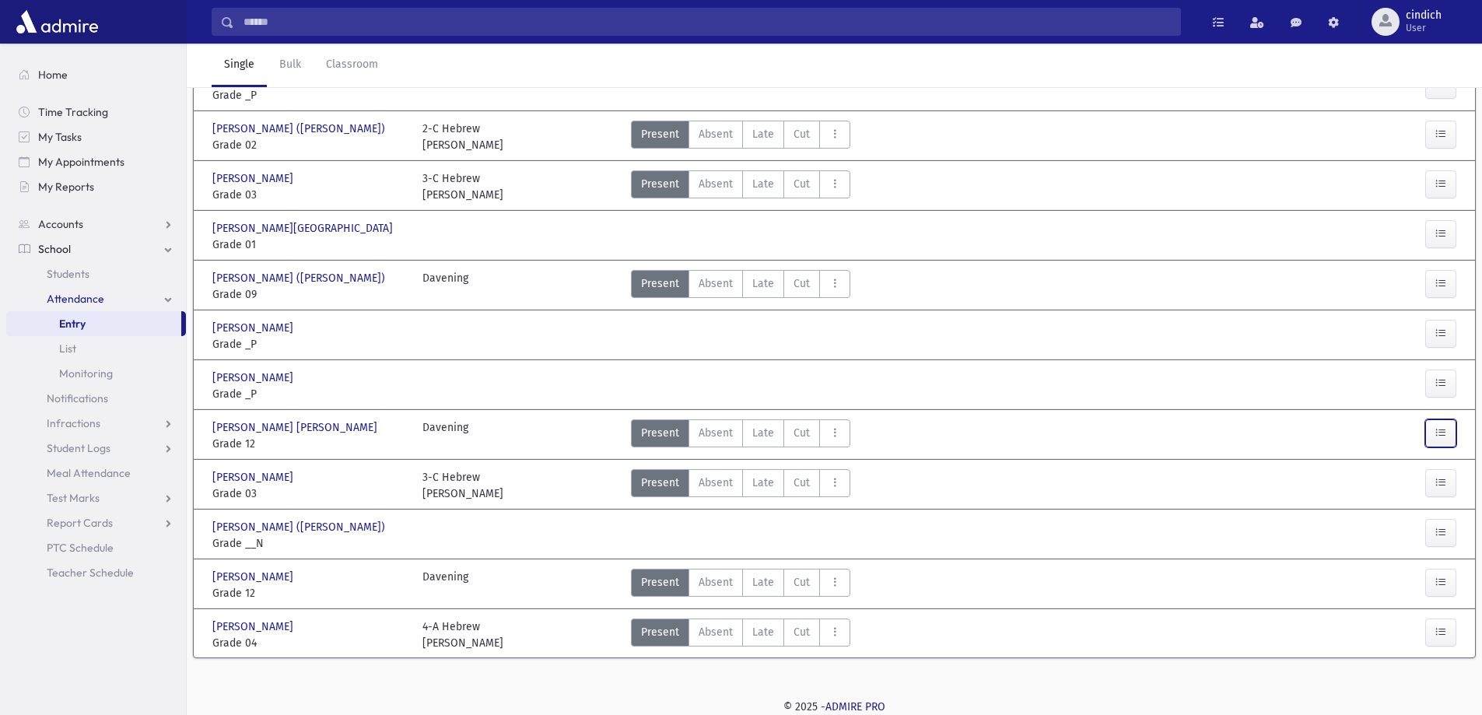
click at [1434, 438] on button "button" at bounding box center [1440, 433] width 31 height 28
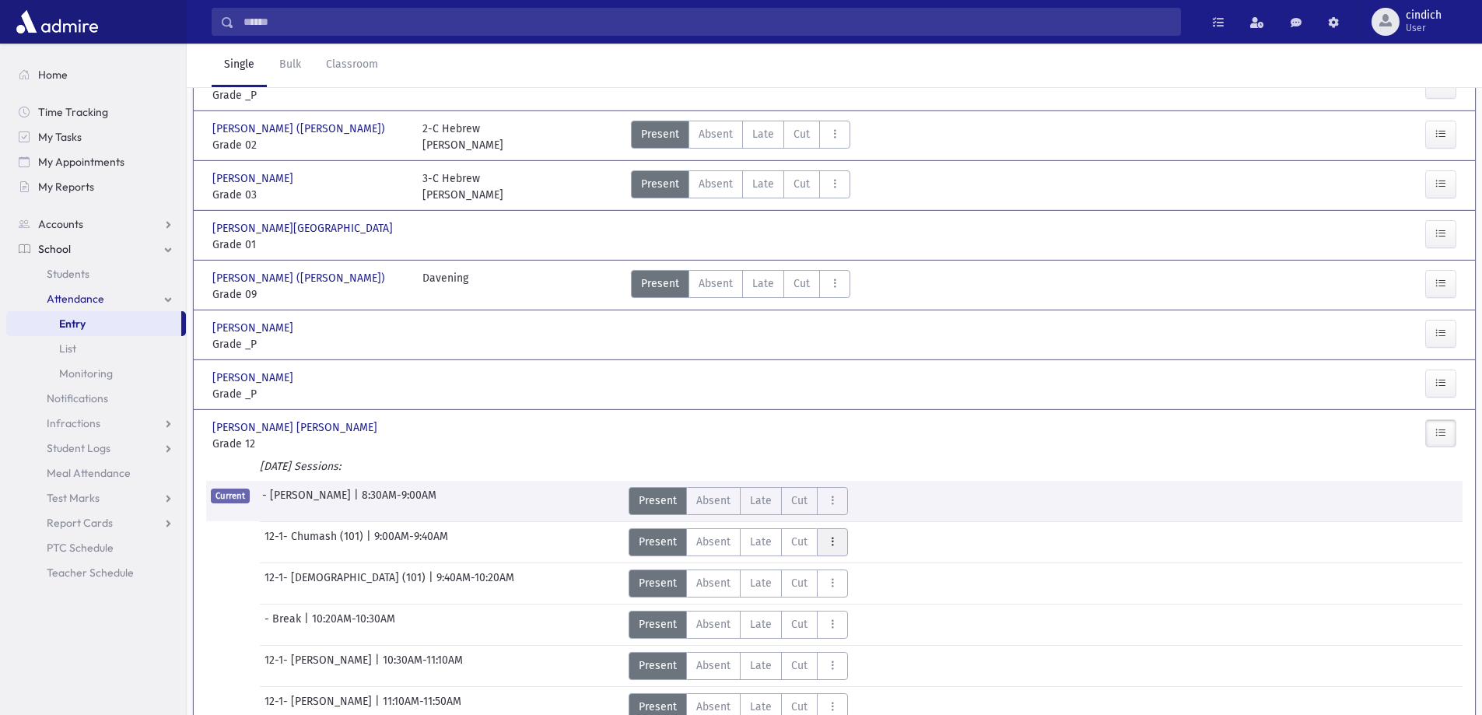
click at [834, 545] on icon "AttTypes" at bounding box center [832, 541] width 11 height 13
click at [842, 577] on span "Blue Note" at bounding box center [879, 585] width 100 height 16
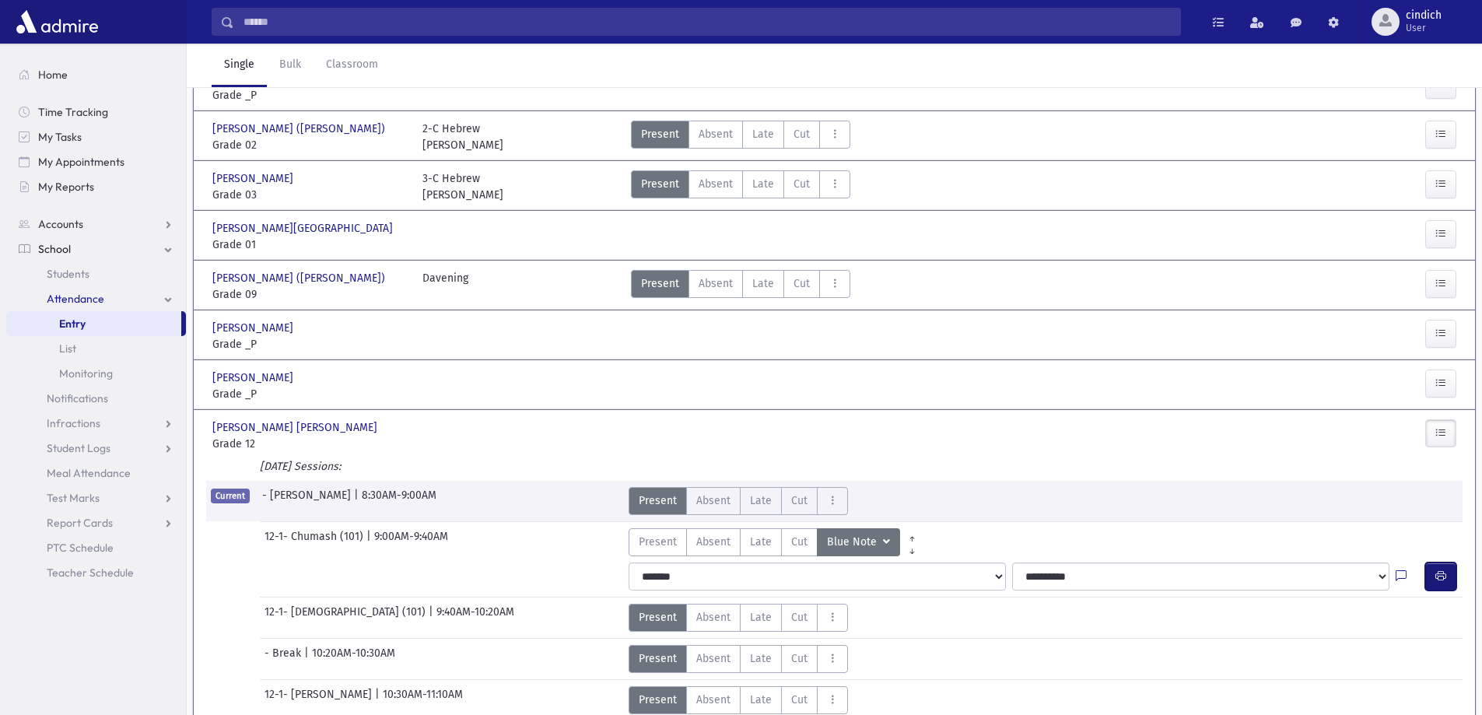
click at [1450, 581] on button "button" at bounding box center [1440, 577] width 31 height 28
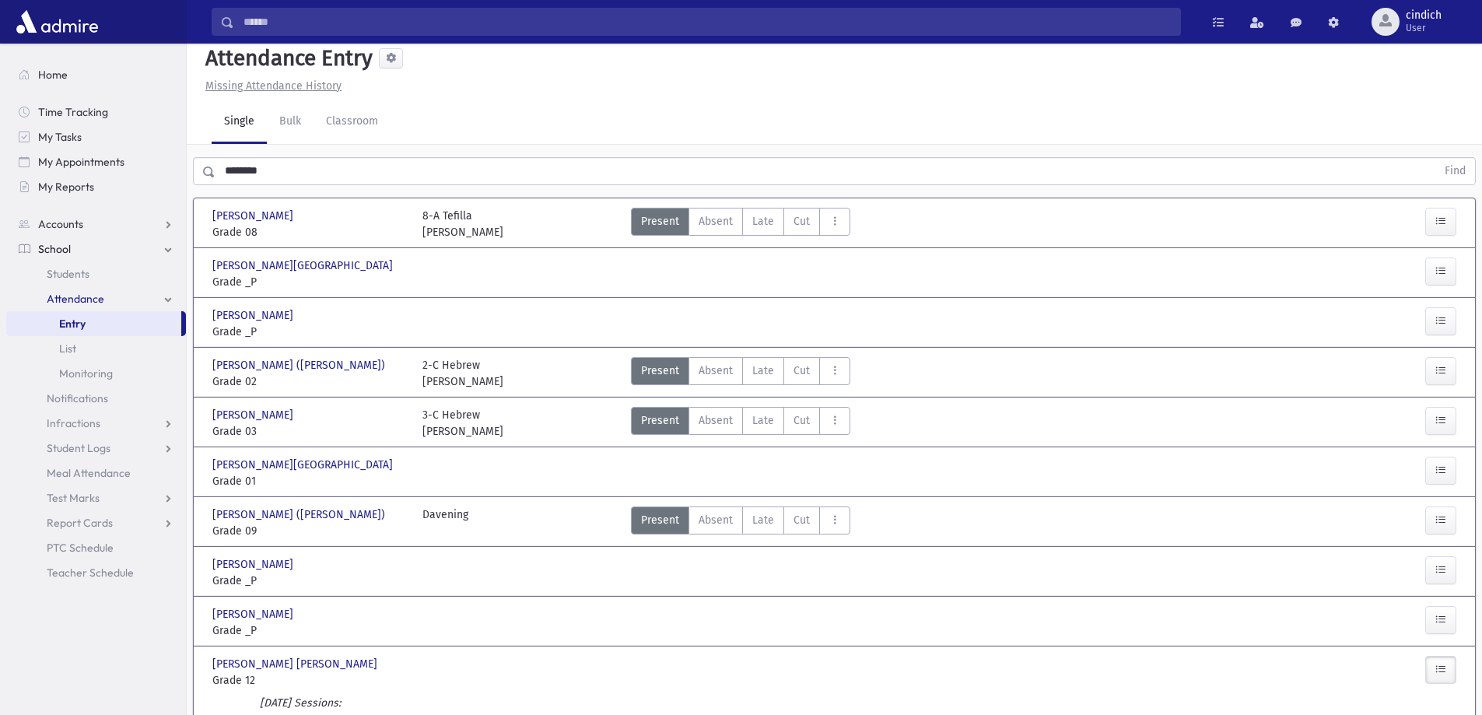
scroll to position [0, 0]
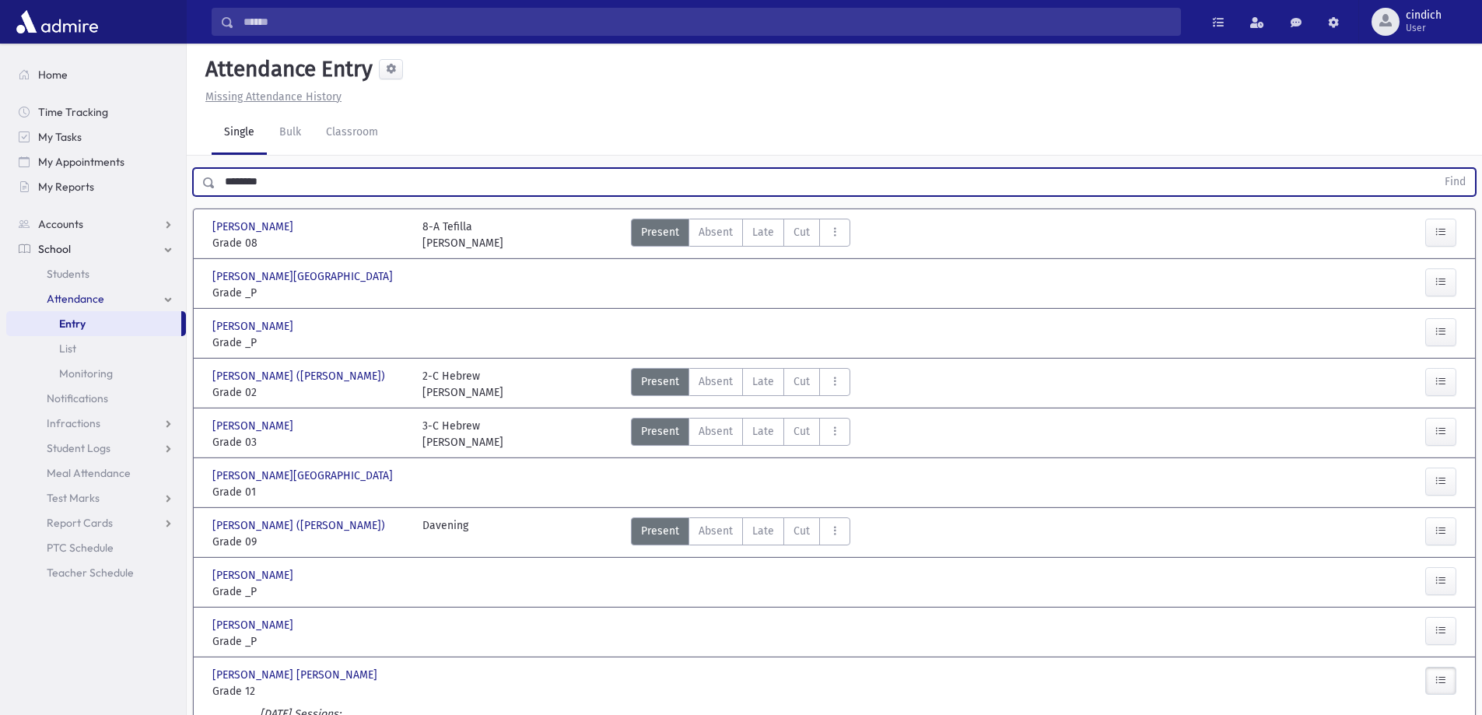
drag, startPoint x: 302, startPoint y: 175, endPoint x: 123, endPoint y: 202, distance: 180.9
click at [1436, 169] on button "Find" at bounding box center [1456, 182] width 40 height 26
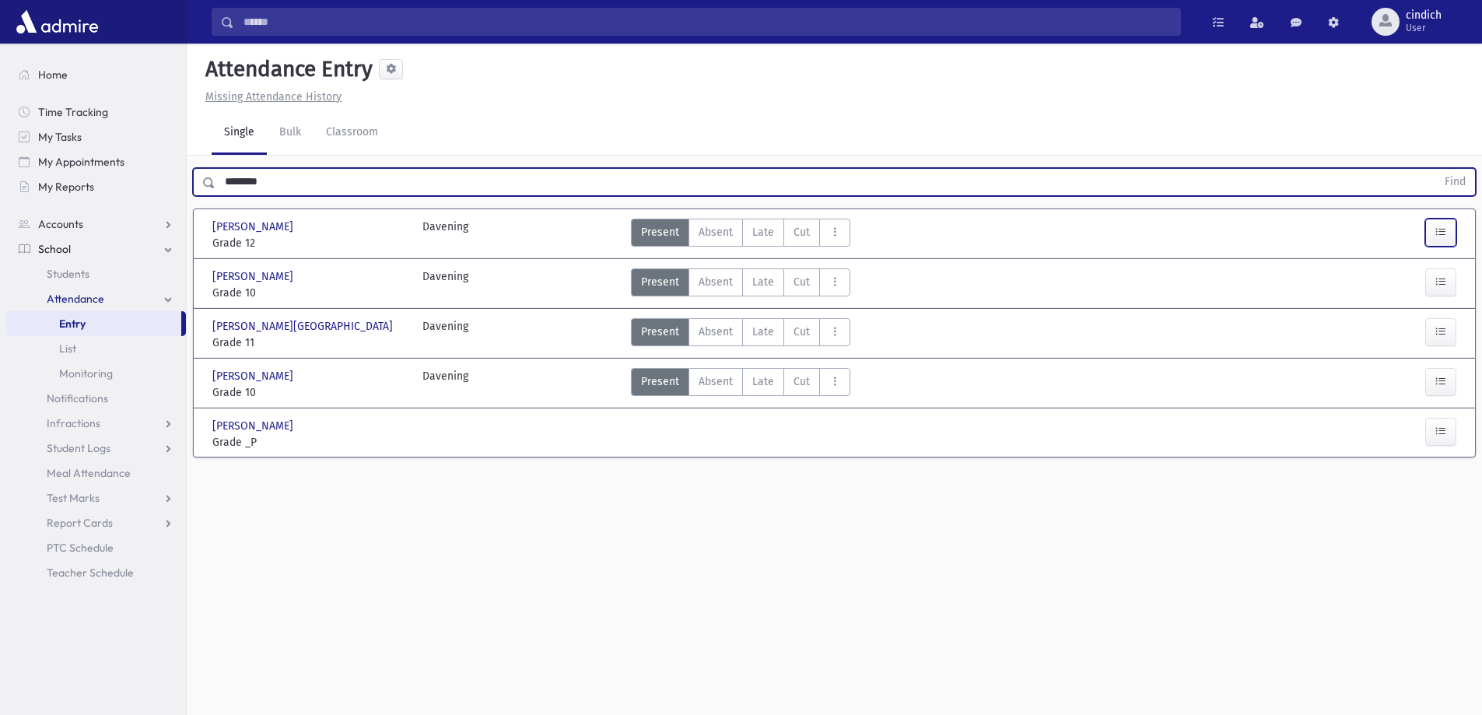
click at [1452, 240] on button "button" at bounding box center [1440, 233] width 31 height 28
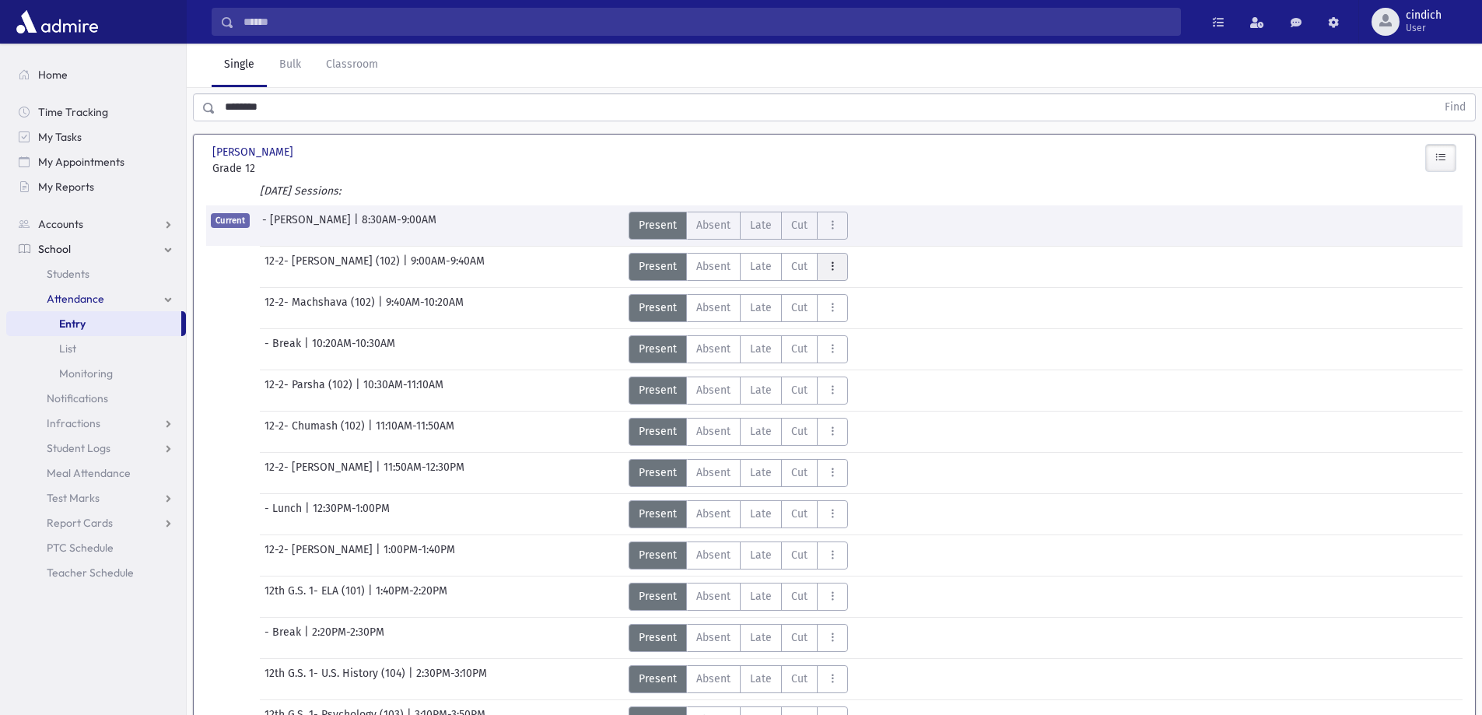
scroll to position [156, 0]
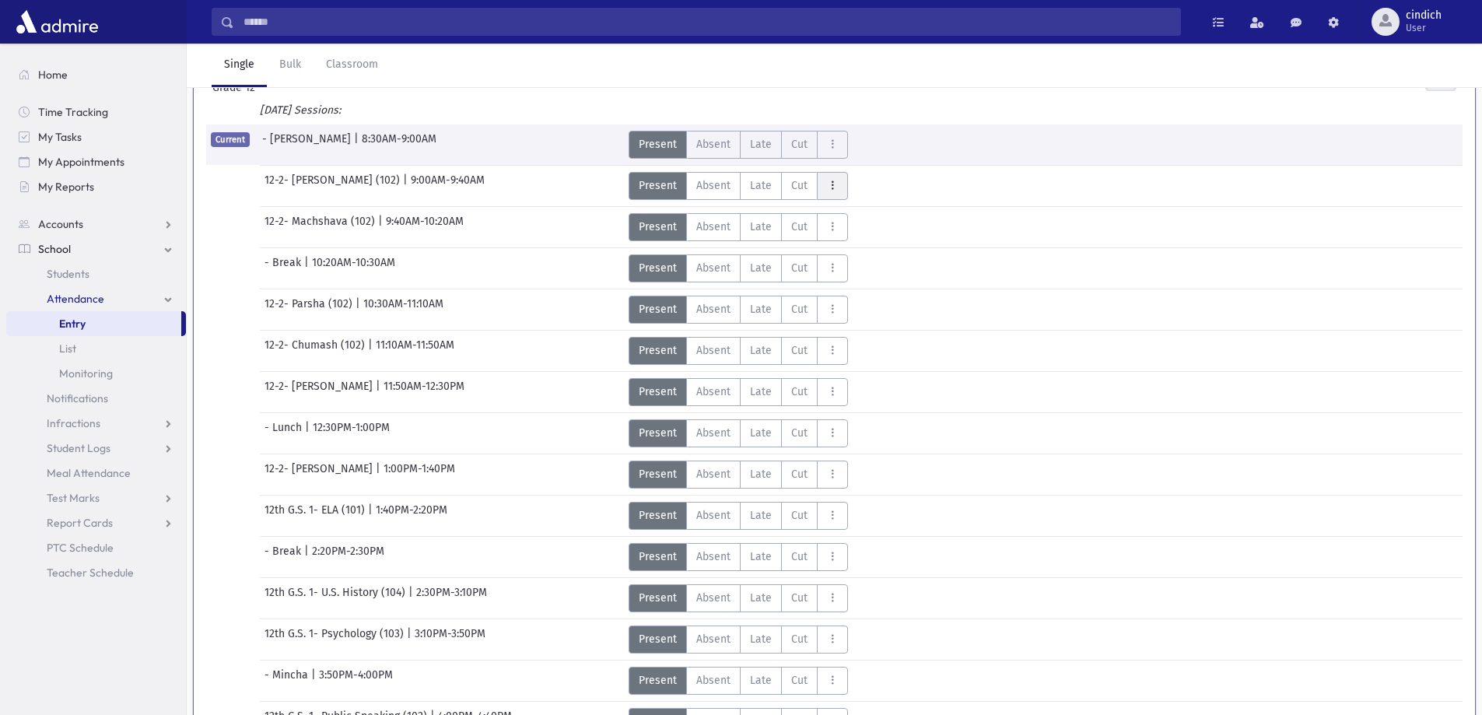
click at [832, 172] on button "AttTypes" at bounding box center [832, 186] width 31 height 28
click at [858, 233] on span "Blue Note" at bounding box center [879, 228] width 100 height 16
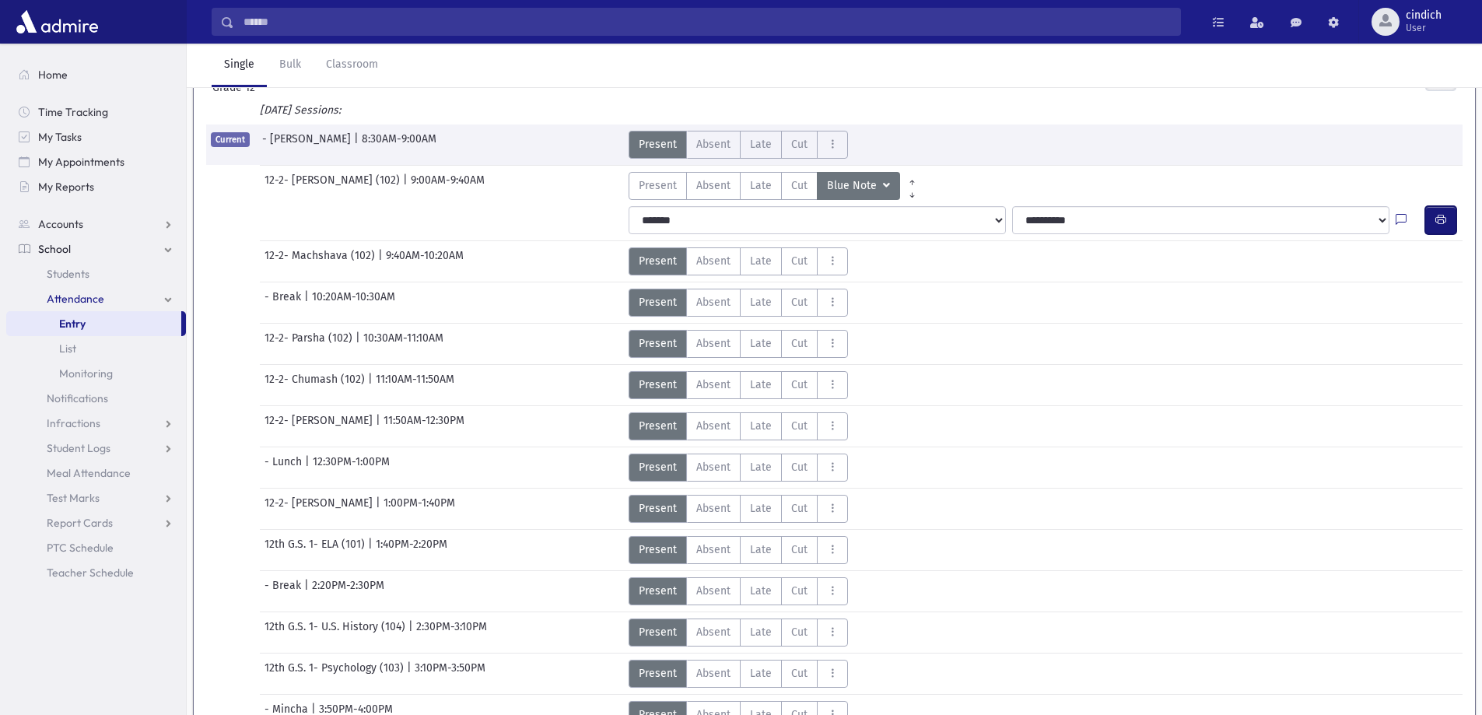
click at [1439, 226] on icon "button" at bounding box center [1441, 219] width 11 height 13
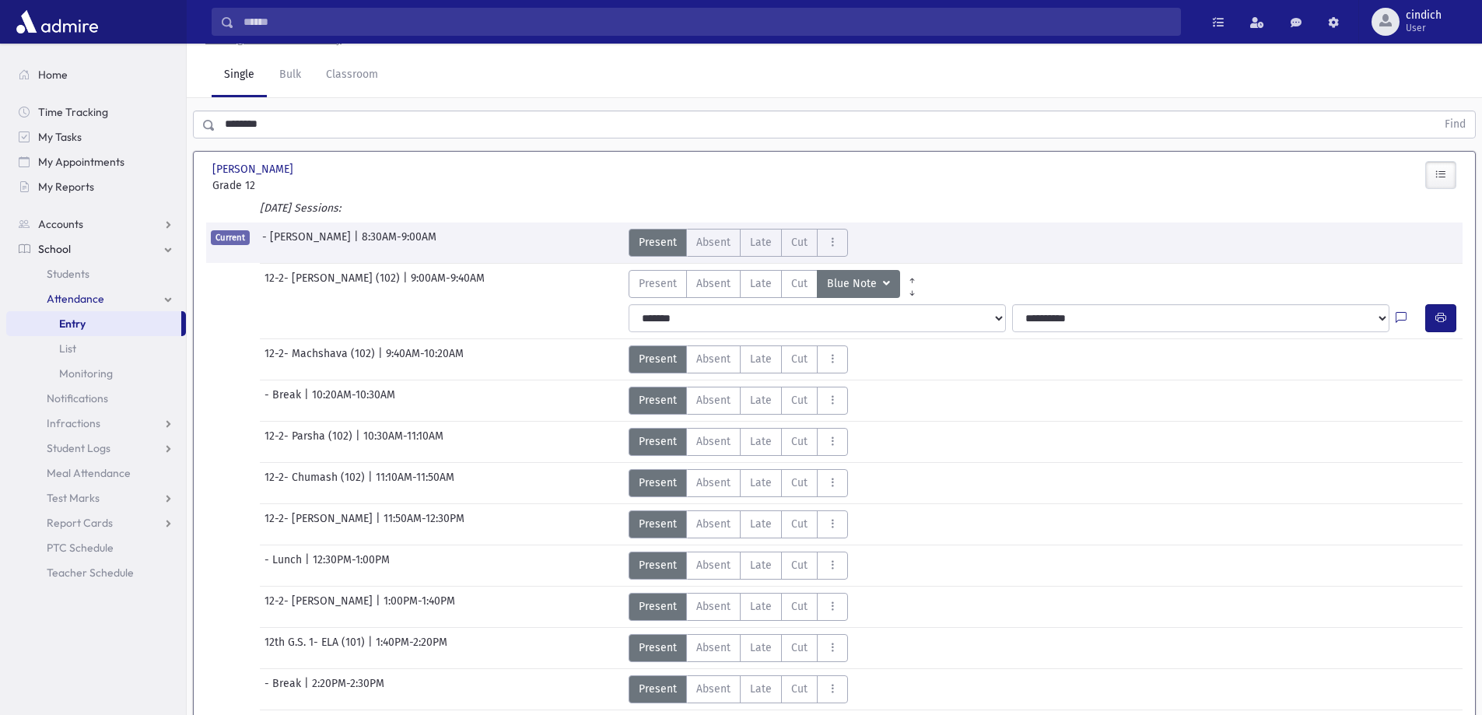
scroll to position [0, 0]
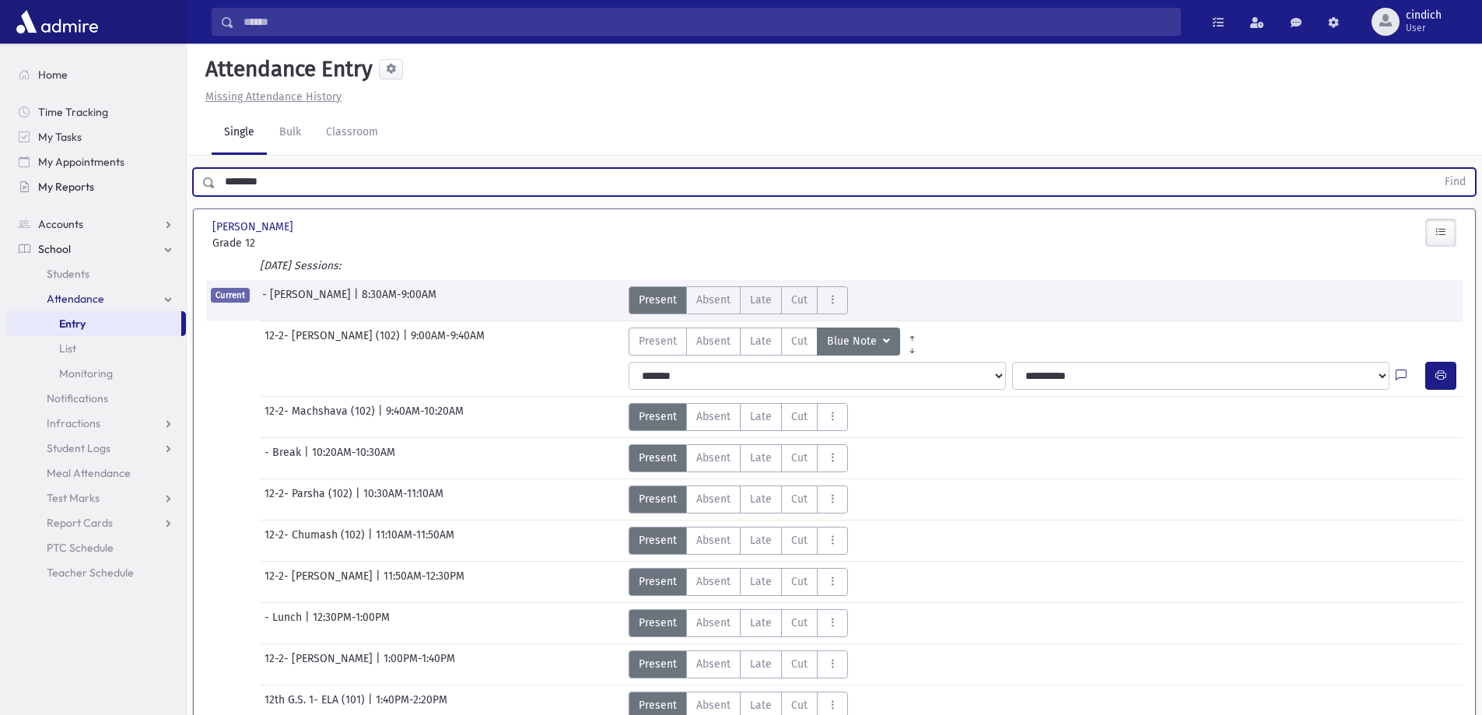
drag, startPoint x: 330, startPoint y: 181, endPoint x: 119, endPoint y: 194, distance: 211.2
click at [119, 194] on div "Search Results All Accounts" at bounding box center [741, 600] width 1482 height 1201
click at [1436, 169] on button "Find" at bounding box center [1456, 182] width 40 height 26
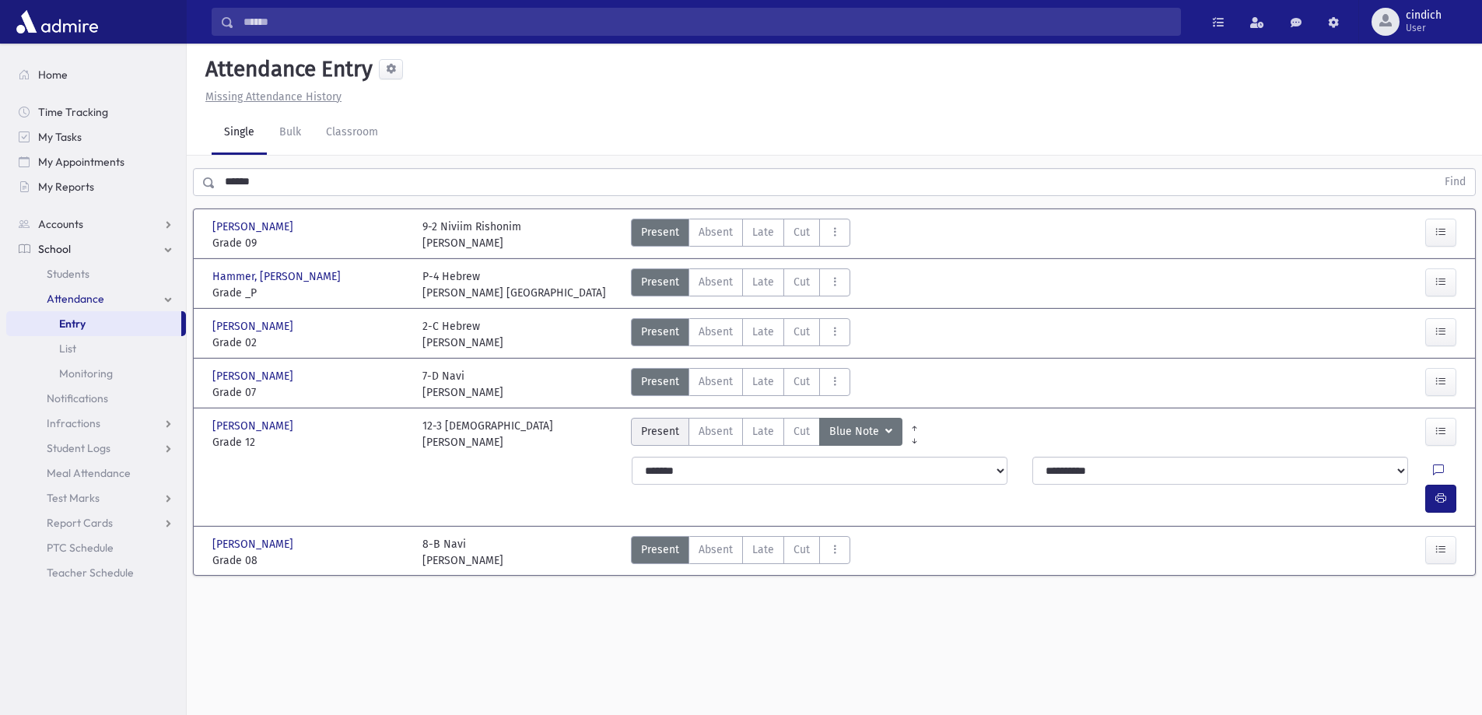
click at [669, 426] on span "Present" at bounding box center [660, 431] width 38 height 16
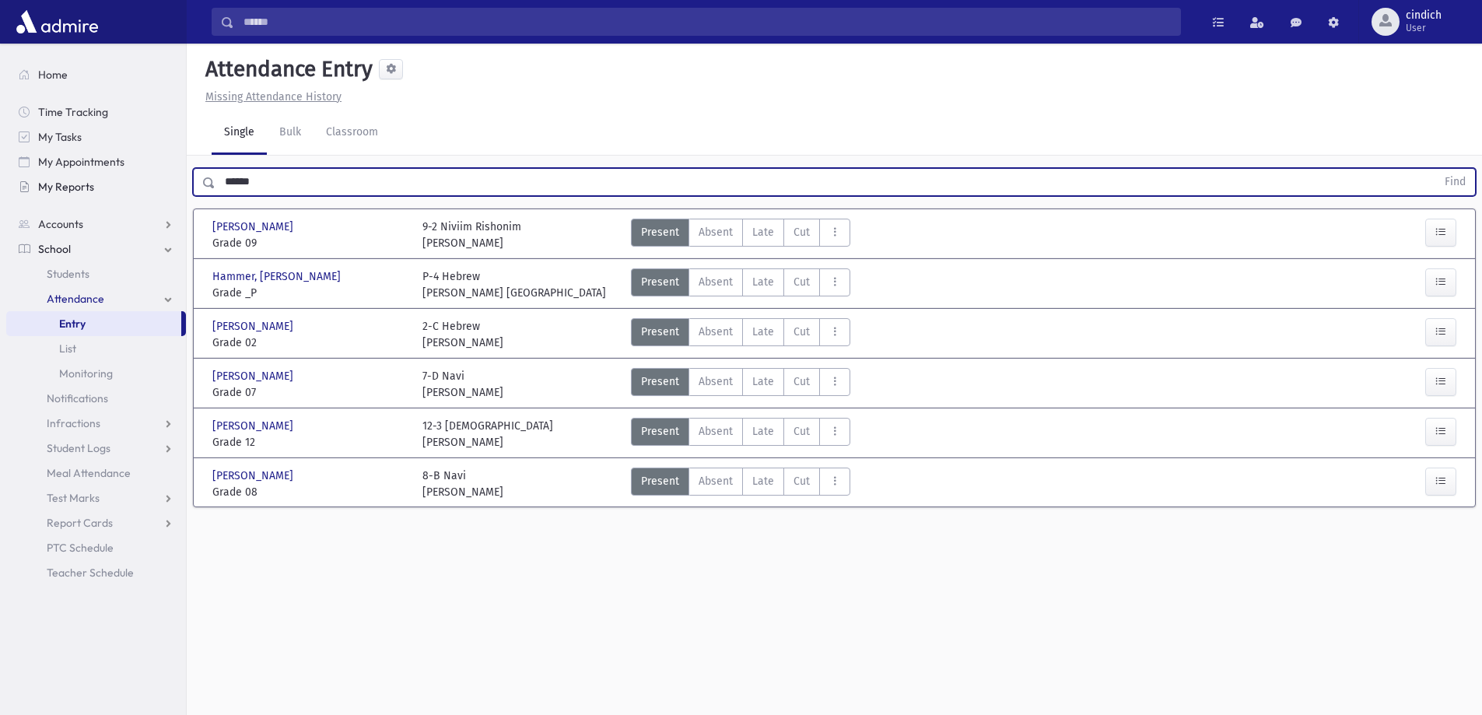
drag, startPoint x: 283, startPoint y: 177, endPoint x: 93, endPoint y: 177, distance: 189.9
click at [93, 177] on div "Search Results All Accounts" at bounding box center [741, 375] width 1482 height 750
click at [1436, 169] on button "Find" at bounding box center [1456, 182] width 40 height 26
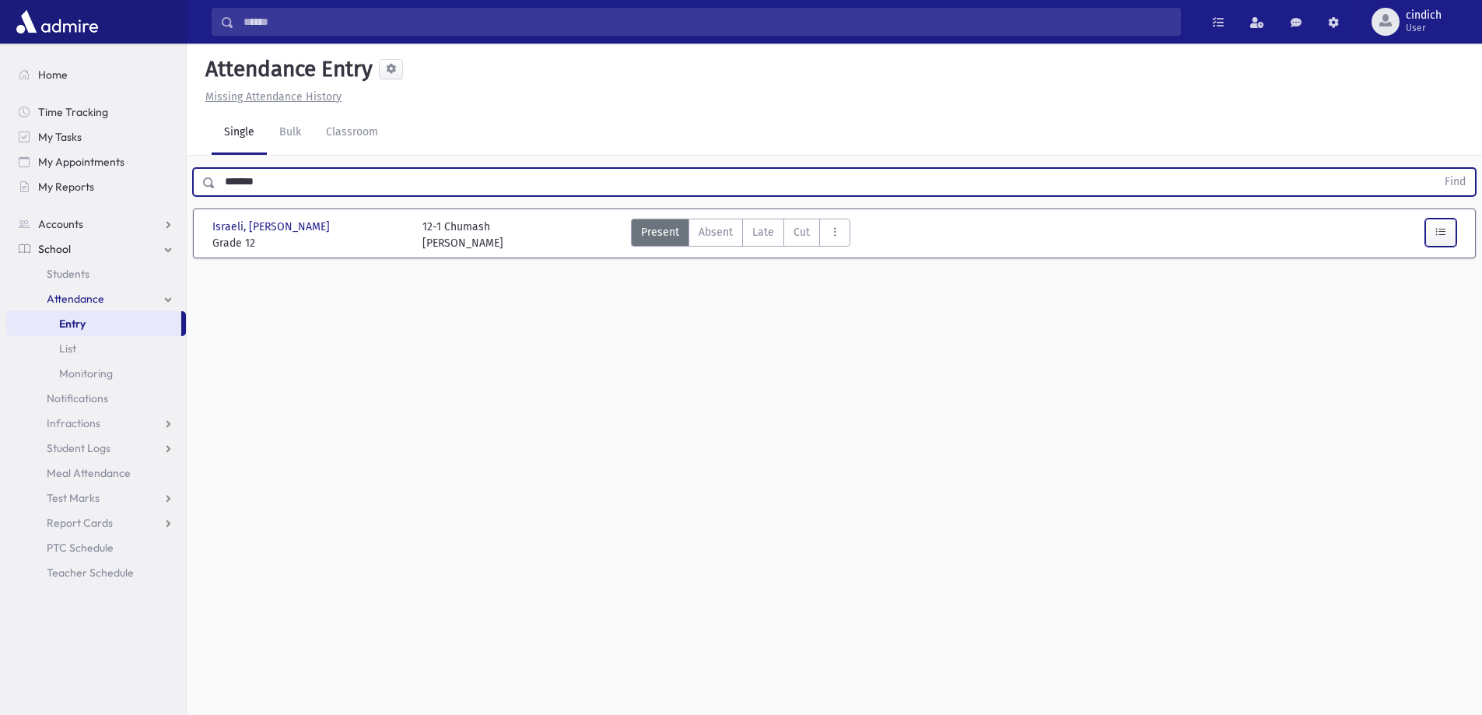
click at [1443, 230] on icon "button" at bounding box center [1441, 232] width 11 height 13
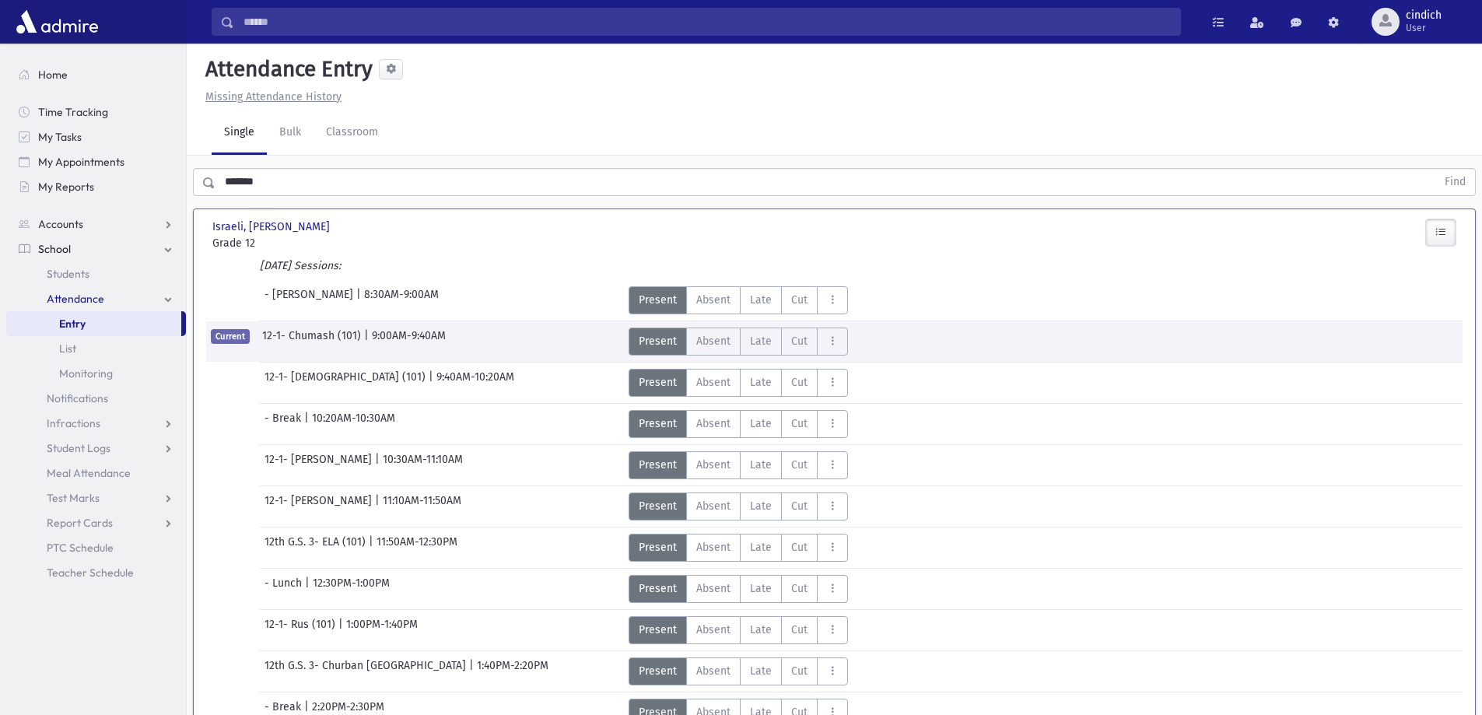
click at [826, 356] on div "**********" at bounding box center [1046, 359] width 848 height 6
click at [826, 350] on button "AttTypes" at bounding box center [832, 342] width 31 height 28
click at [838, 391] on span "Blue Note" at bounding box center [879, 384] width 100 height 16
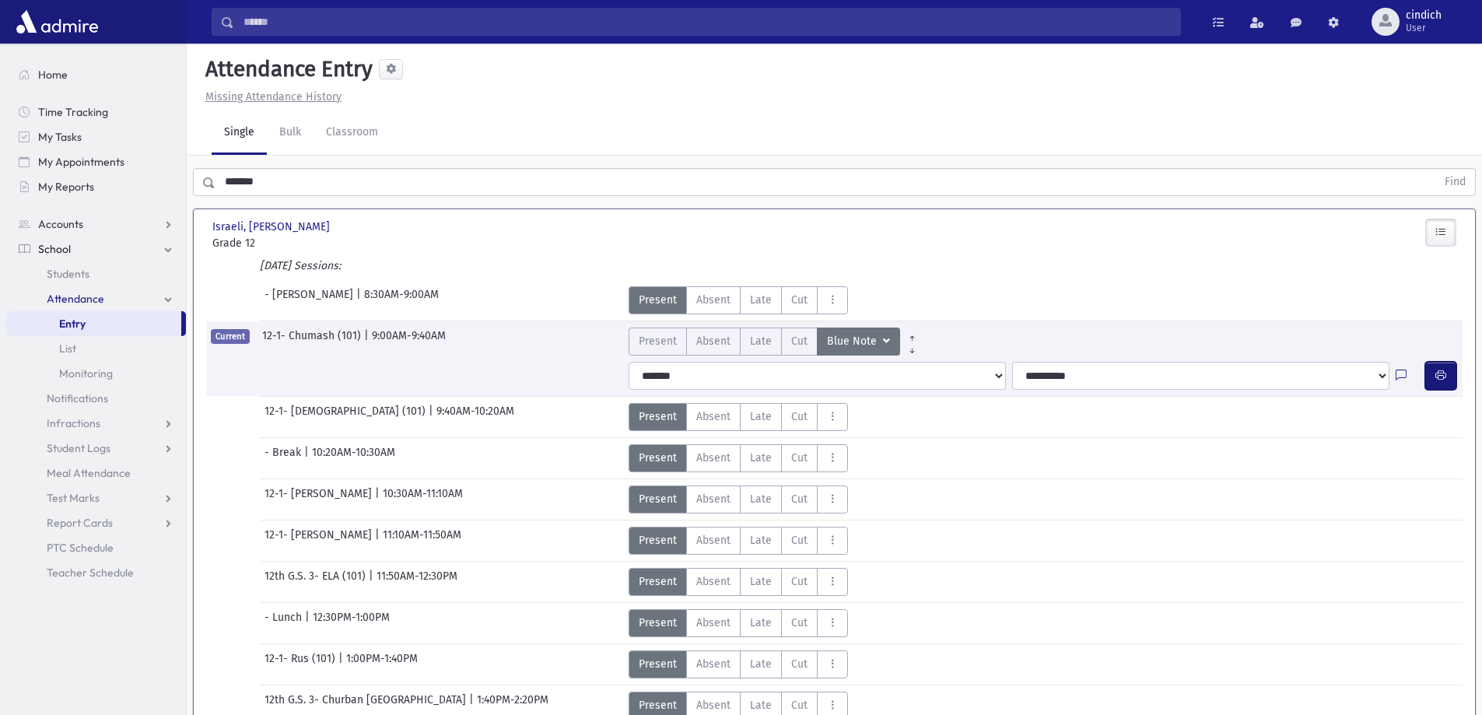
click at [1431, 377] on button "button" at bounding box center [1440, 376] width 31 height 28
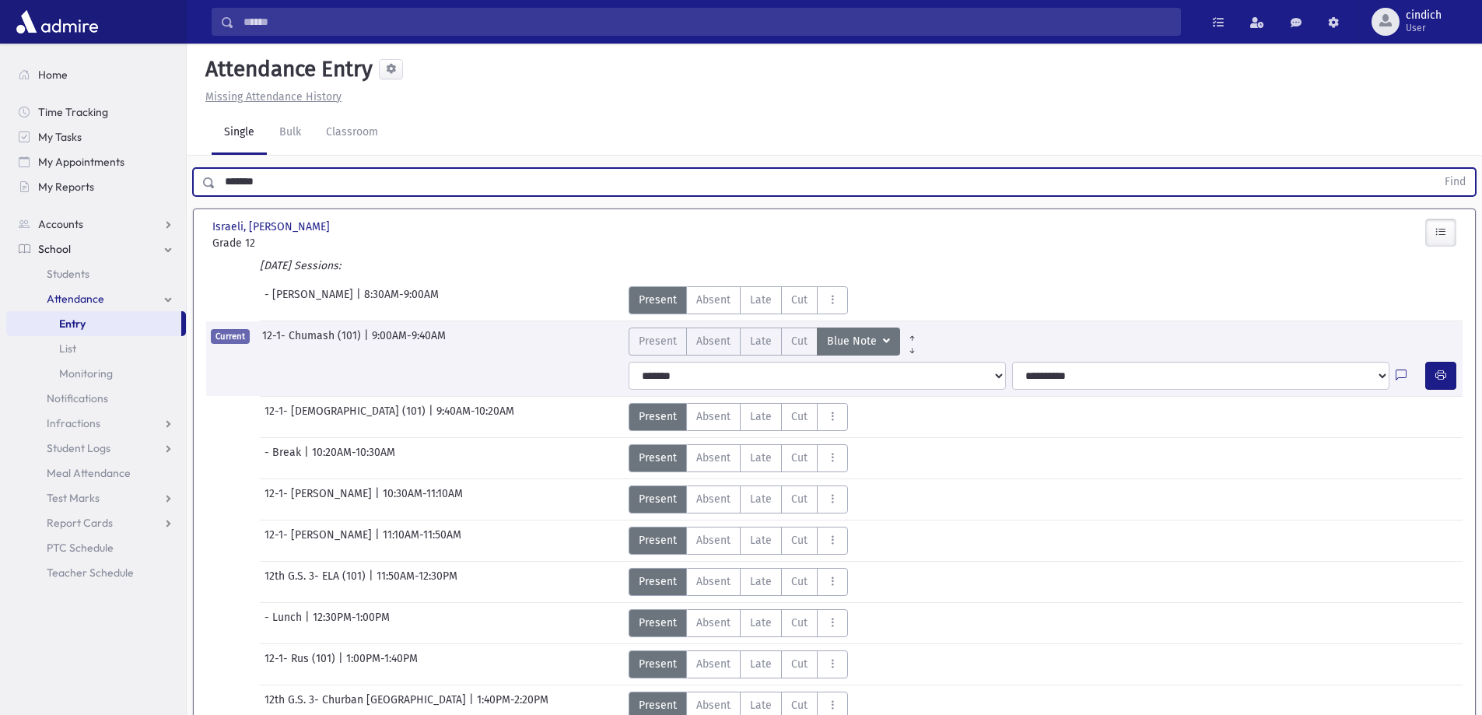
drag, startPoint x: 320, startPoint y: 170, endPoint x: 219, endPoint y: 177, distance: 100.6
click at [219, 177] on input "*******" at bounding box center [826, 182] width 1221 height 28
type input "**********"
click at [1436, 169] on button "Find" at bounding box center [1456, 182] width 40 height 26
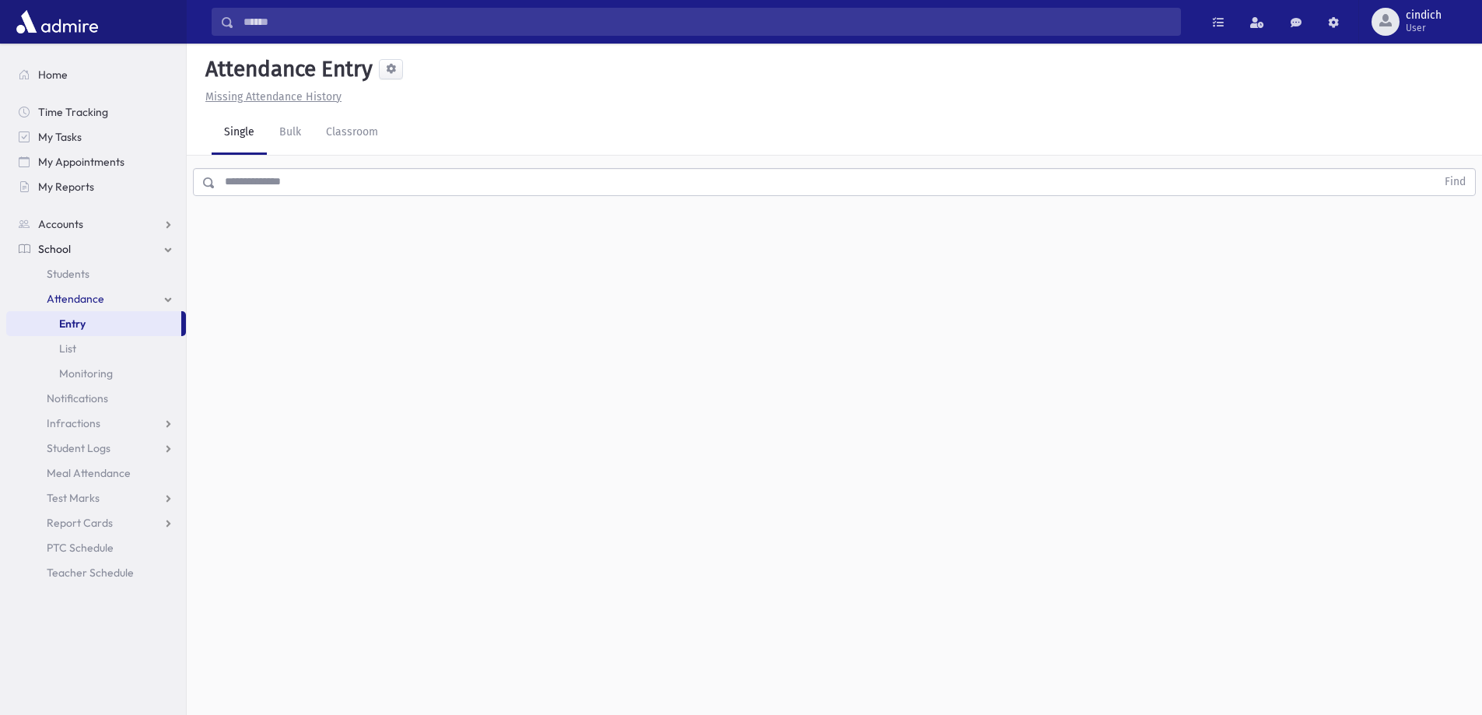
click at [553, 168] on input "text" at bounding box center [826, 182] width 1221 height 28
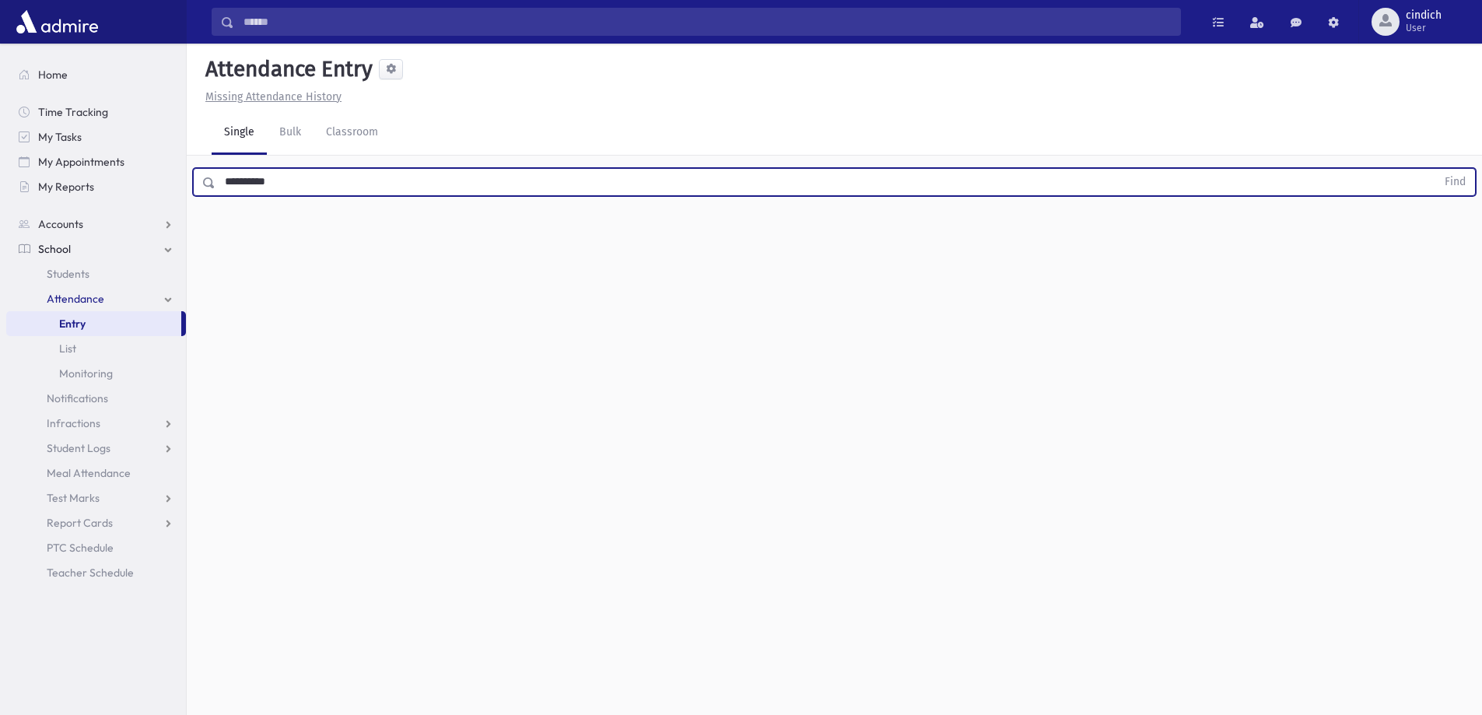
click at [1436, 169] on button "Find" at bounding box center [1456, 182] width 40 height 26
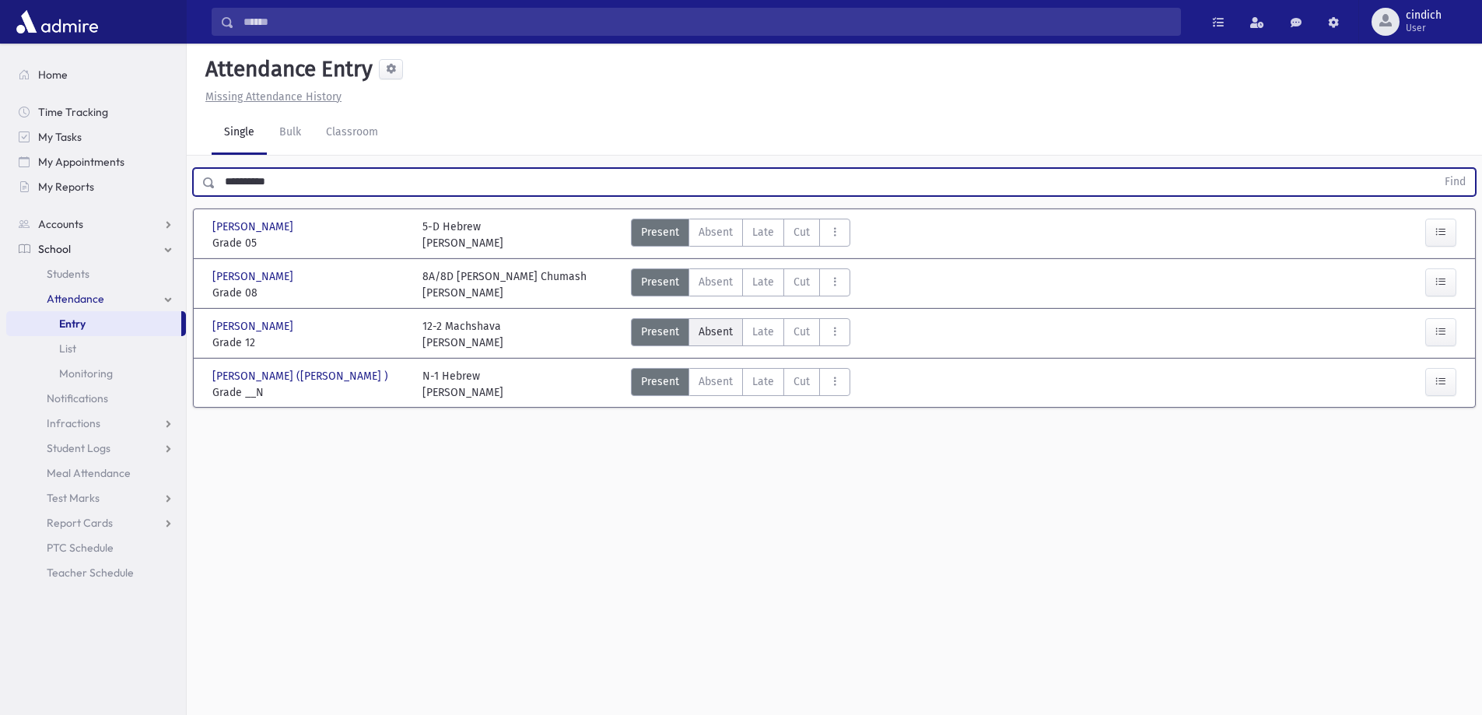
click at [722, 330] on span "Absent" at bounding box center [716, 332] width 34 height 16
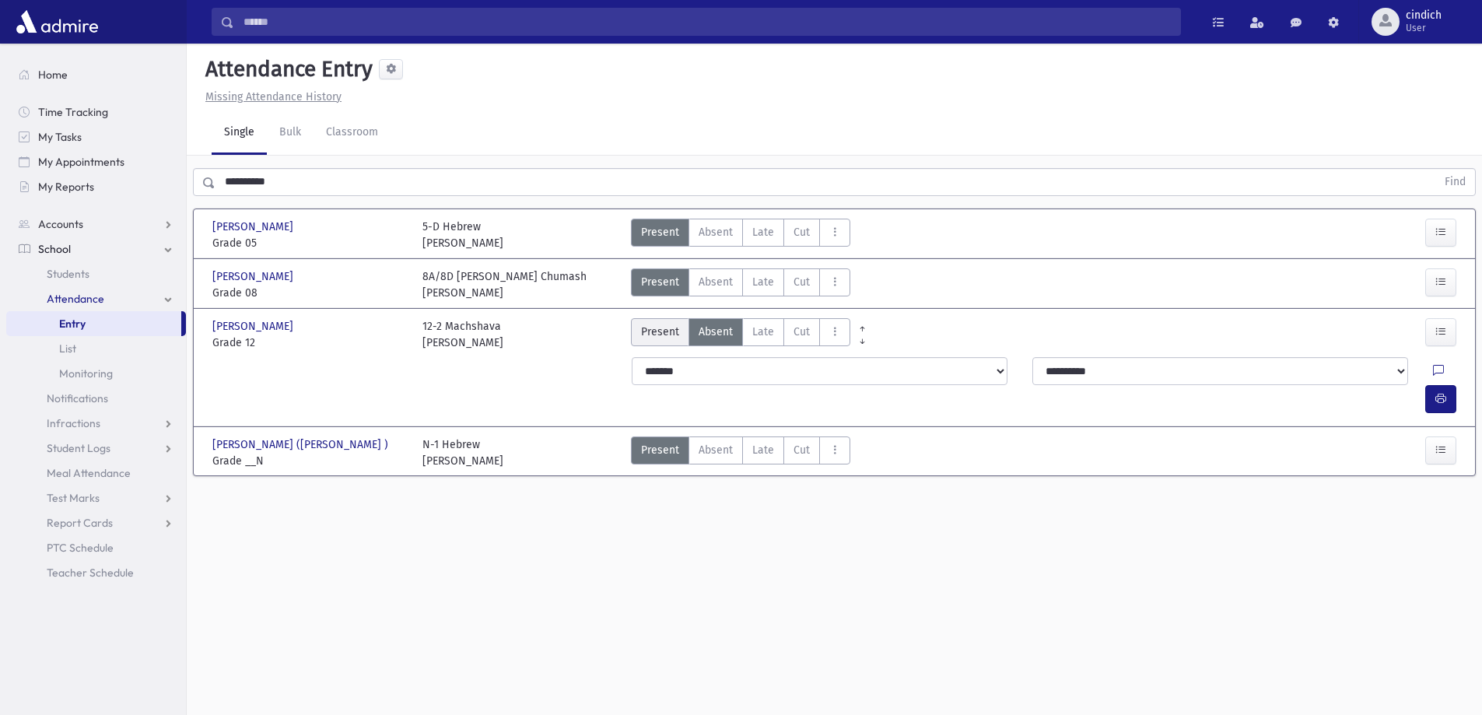
click at [682, 338] on label "Present P" at bounding box center [660, 332] width 58 height 28
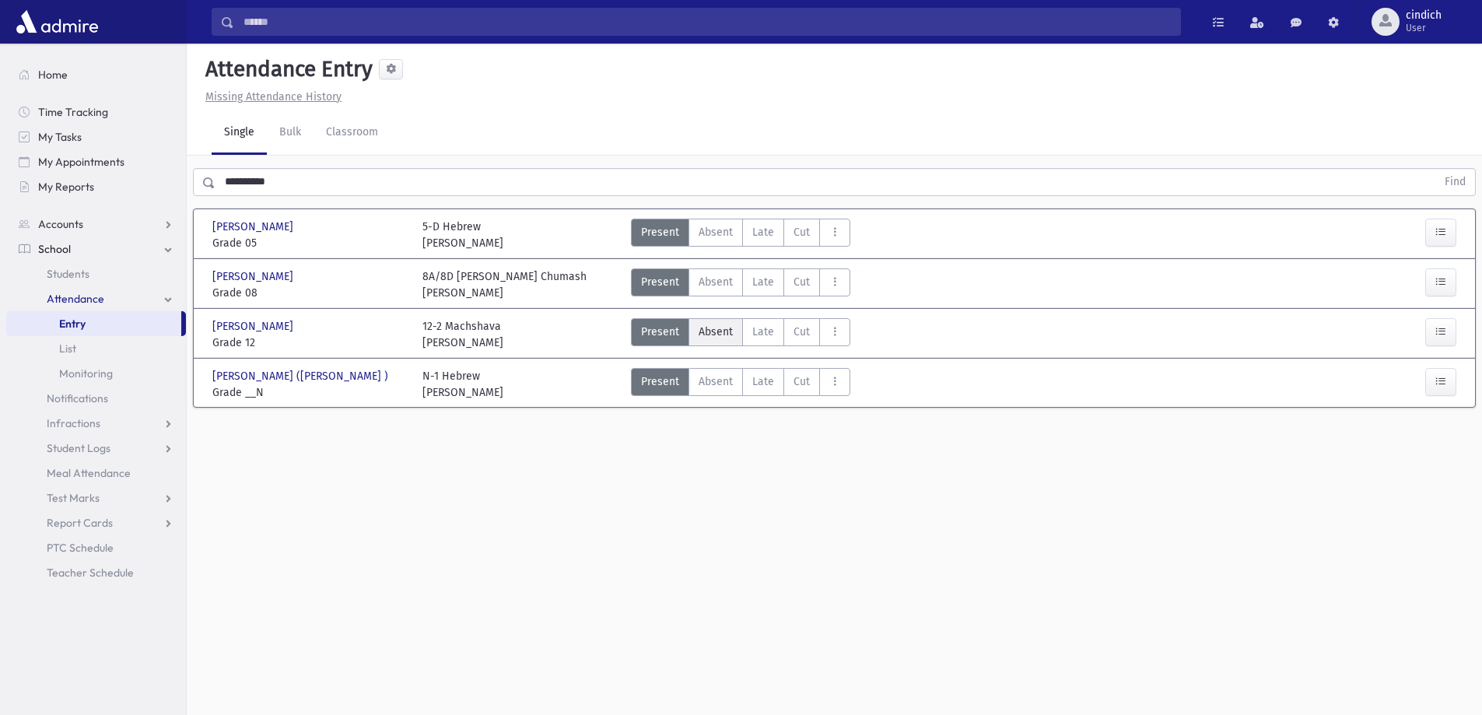
click at [695, 337] on label "Absent A" at bounding box center [716, 332] width 54 height 28
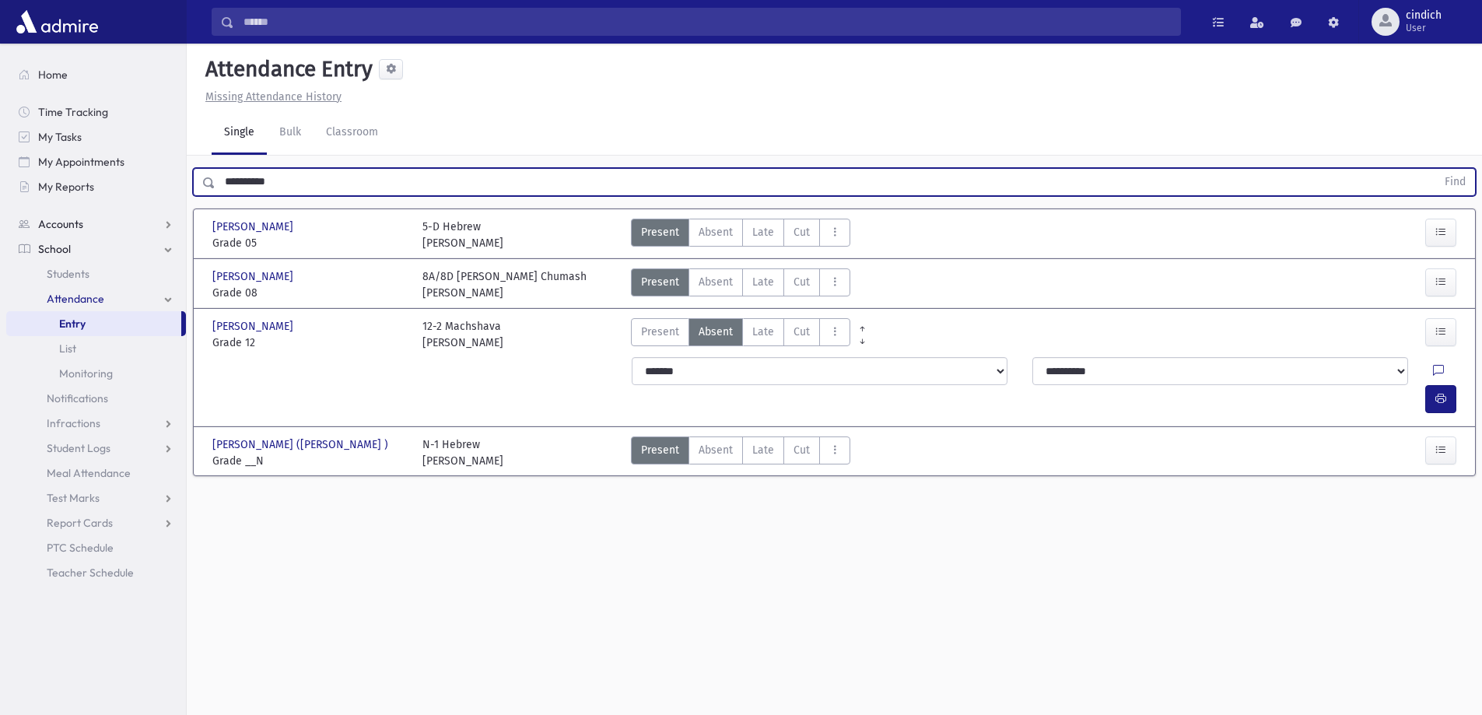
drag, startPoint x: 312, startPoint y: 190, endPoint x: 12, endPoint y: 222, distance: 301.3
click at [12, 222] on div "Search Results All Accounts" at bounding box center [741, 375] width 1482 height 750
click at [1436, 169] on button "Find" at bounding box center [1456, 182] width 40 height 26
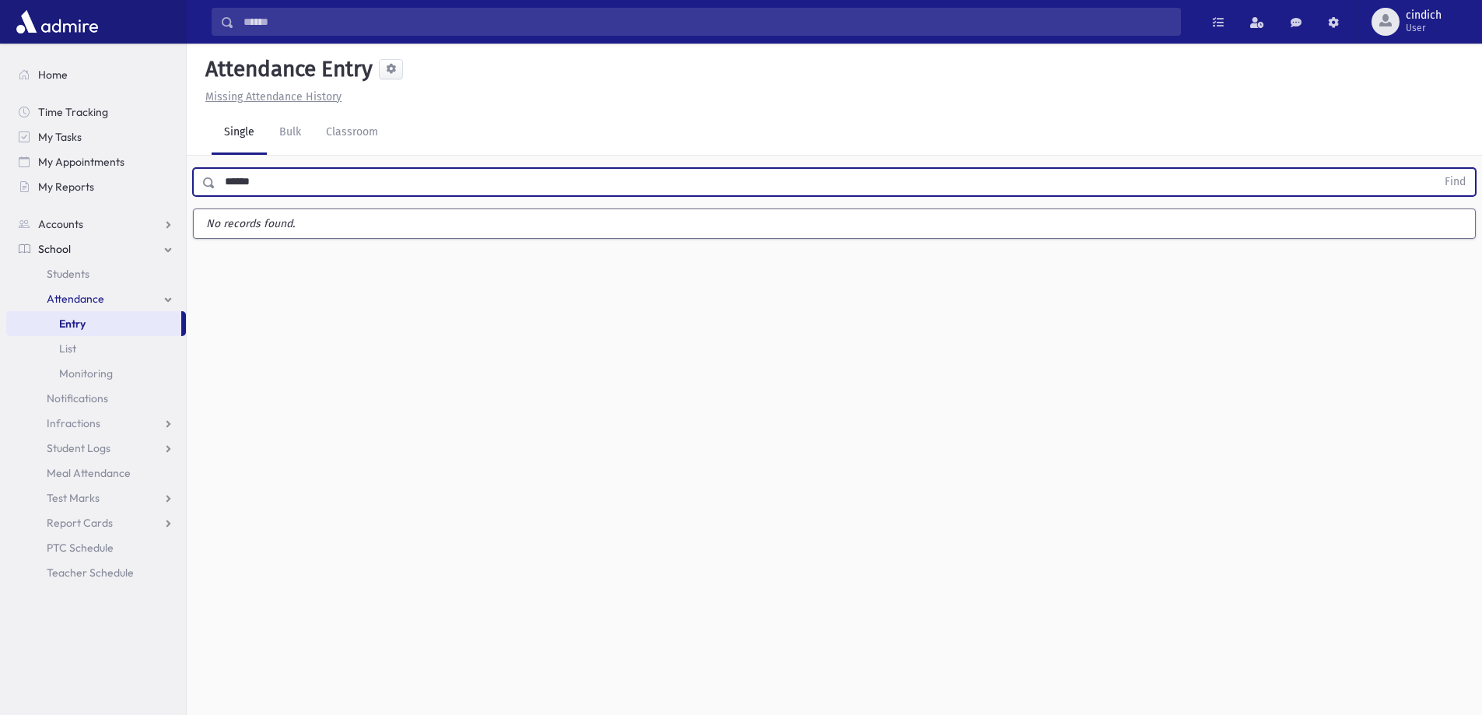
click at [236, 181] on input "******" at bounding box center [826, 182] width 1221 height 28
click at [237, 187] on input "******" at bounding box center [826, 182] width 1221 height 28
click at [240, 187] on input "******" at bounding box center [826, 182] width 1221 height 28
type input "*****"
click at [1436, 169] on button "Find" at bounding box center [1456, 182] width 40 height 26
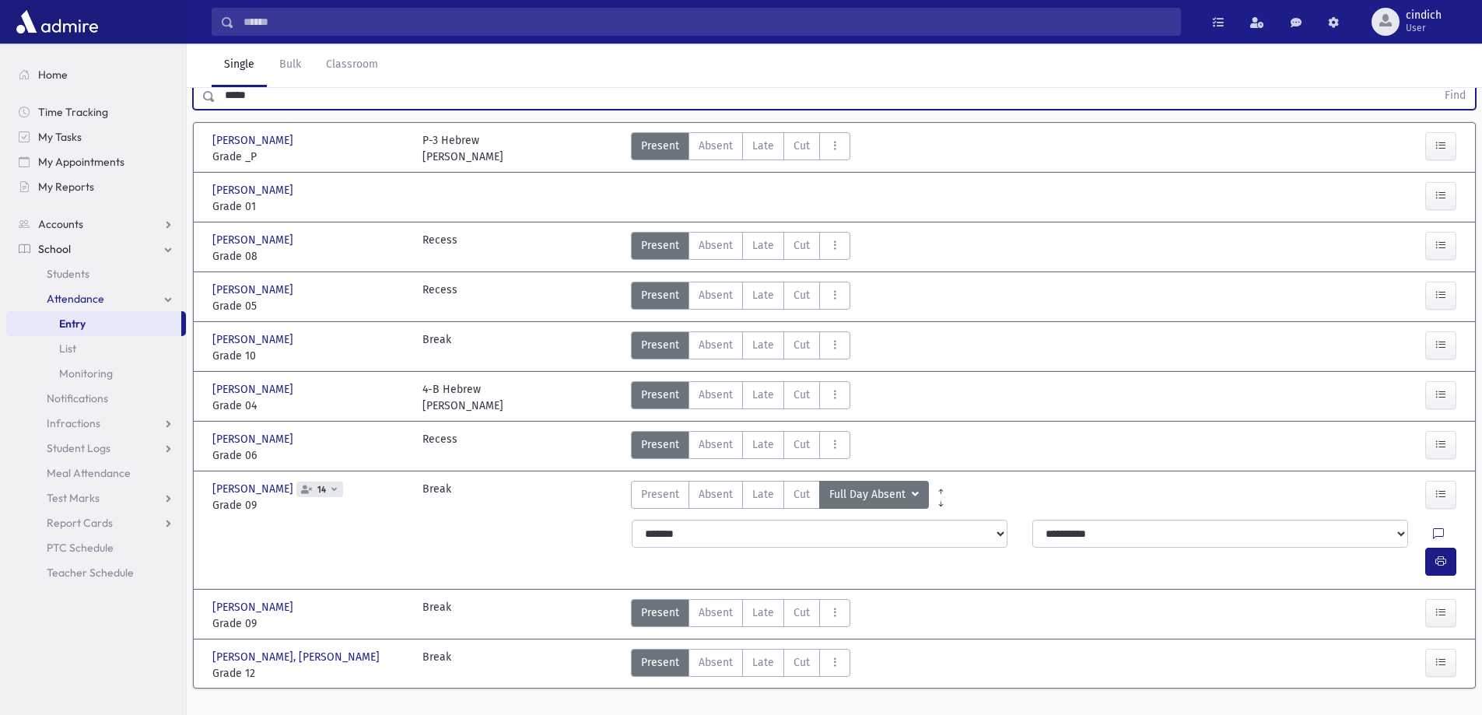
scroll to position [89, 0]
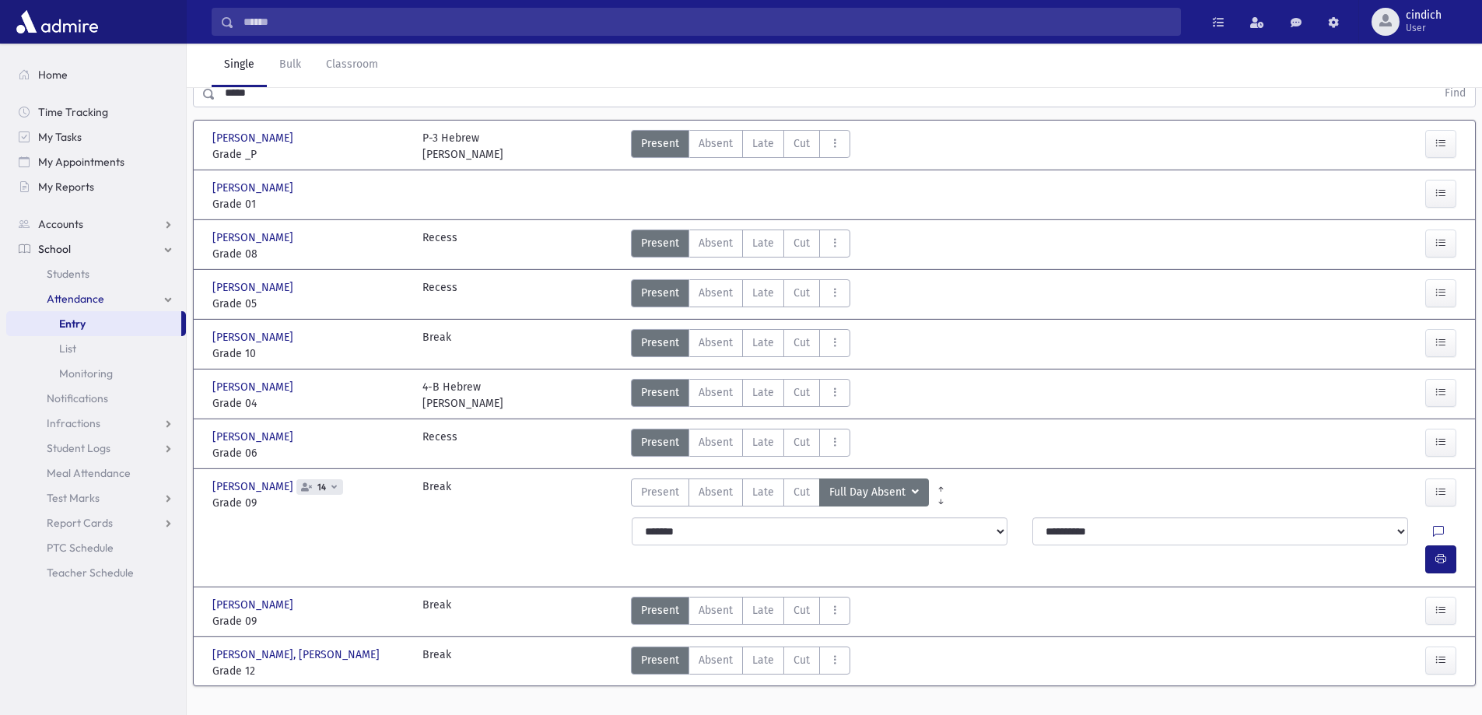
click at [1406, 496] on div at bounding box center [1411, 495] width 105 height 33
click at [1422, 500] on div at bounding box center [1411, 495] width 105 height 33
click at [1425, 502] on button "button" at bounding box center [1440, 493] width 31 height 28
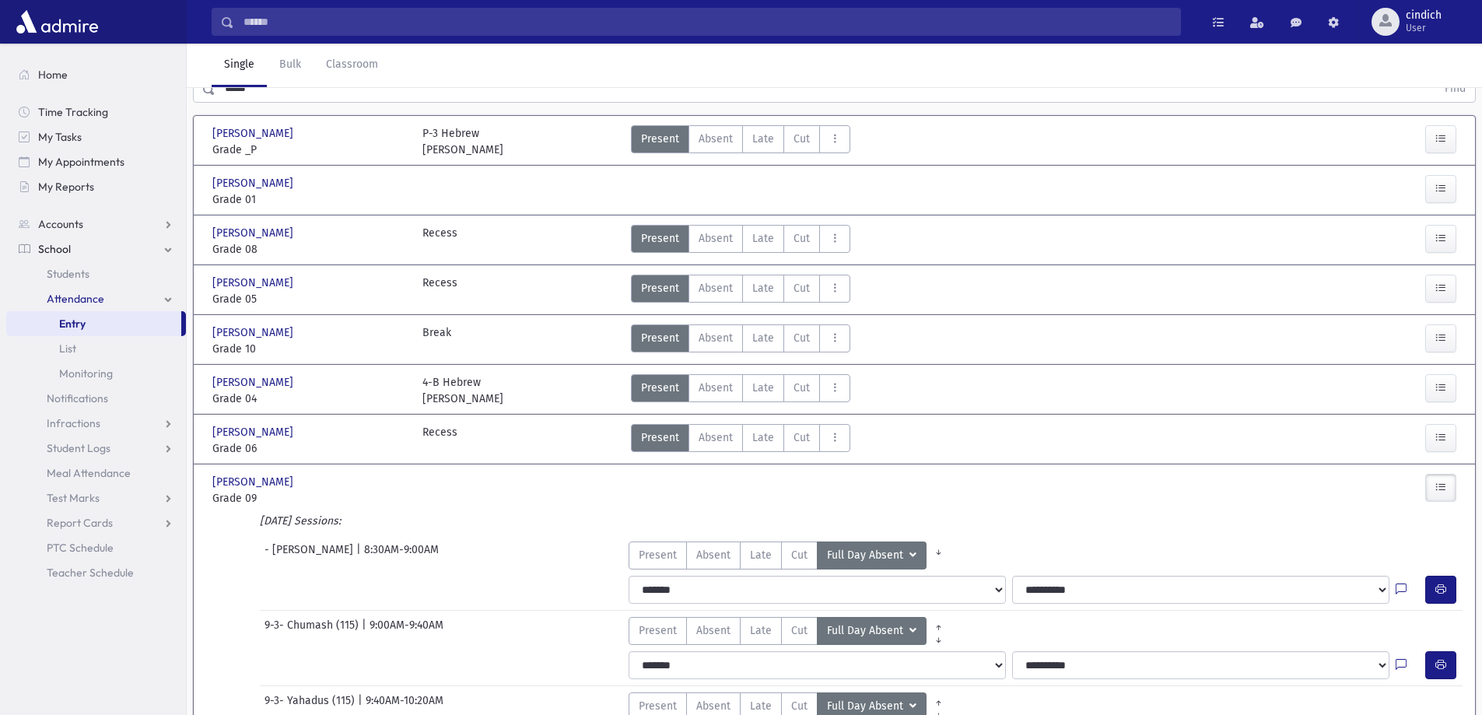
scroll to position [244, 0]
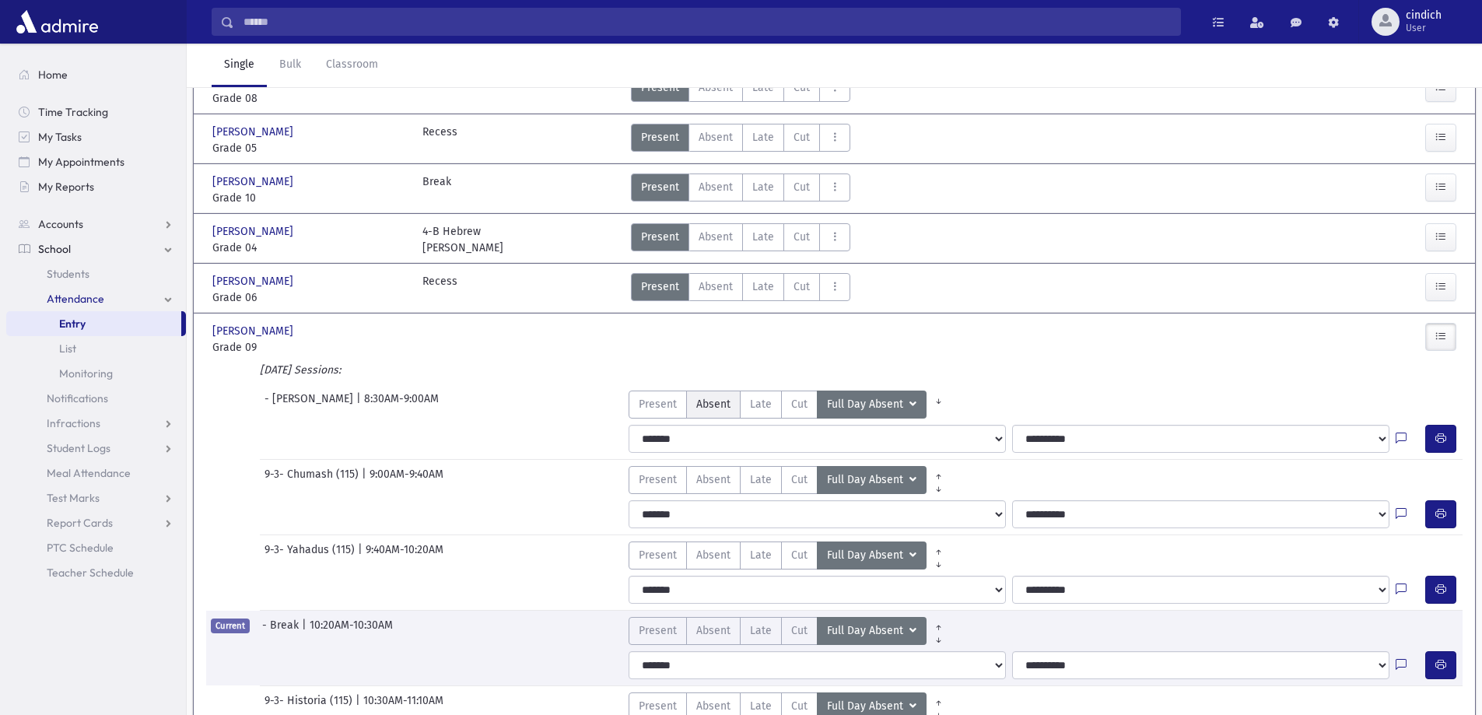
click at [704, 412] on span "Absent" at bounding box center [713, 404] width 34 height 16
click at [714, 480] on span "Absent" at bounding box center [713, 480] width 34 height 16
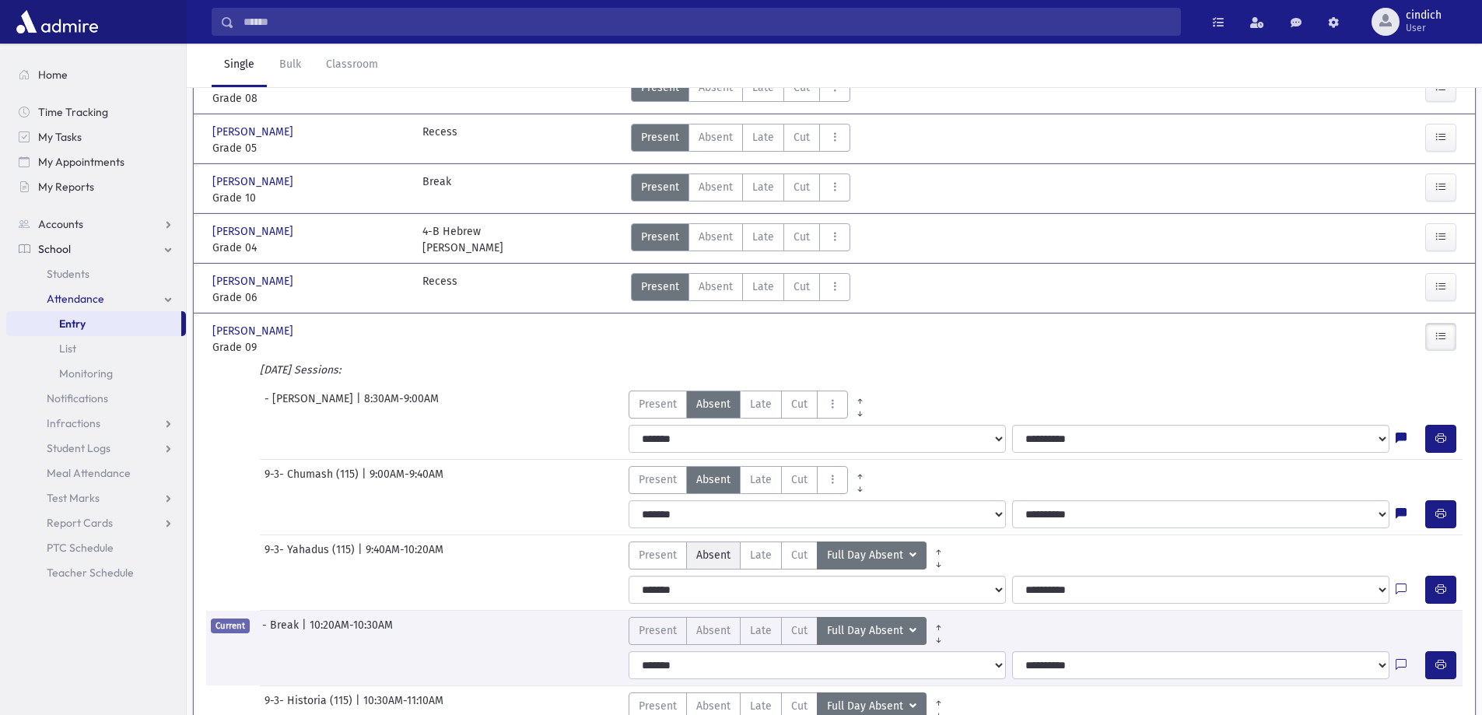
click at [730, 555] on label "Absent A" at bounding box center [713, 556] width 54 height 28
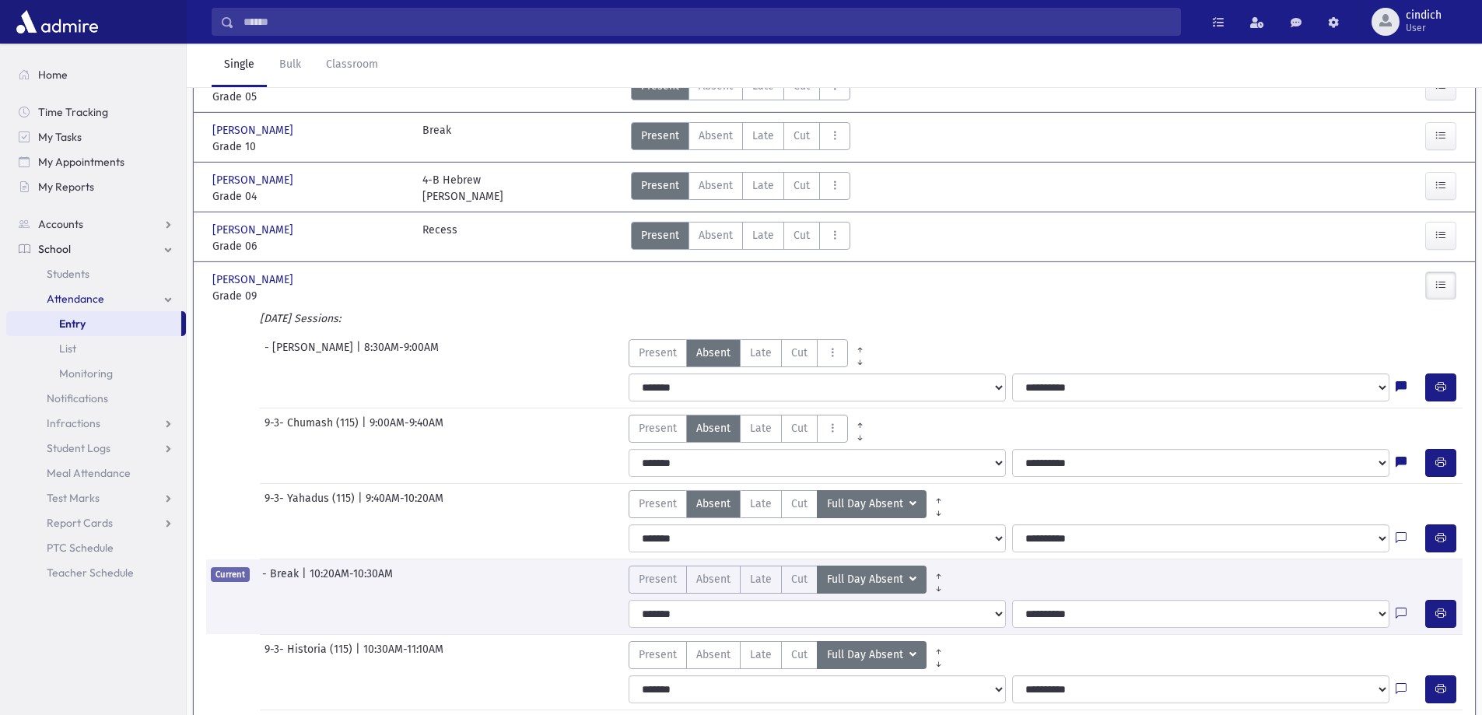
scroll to position [400, 0]
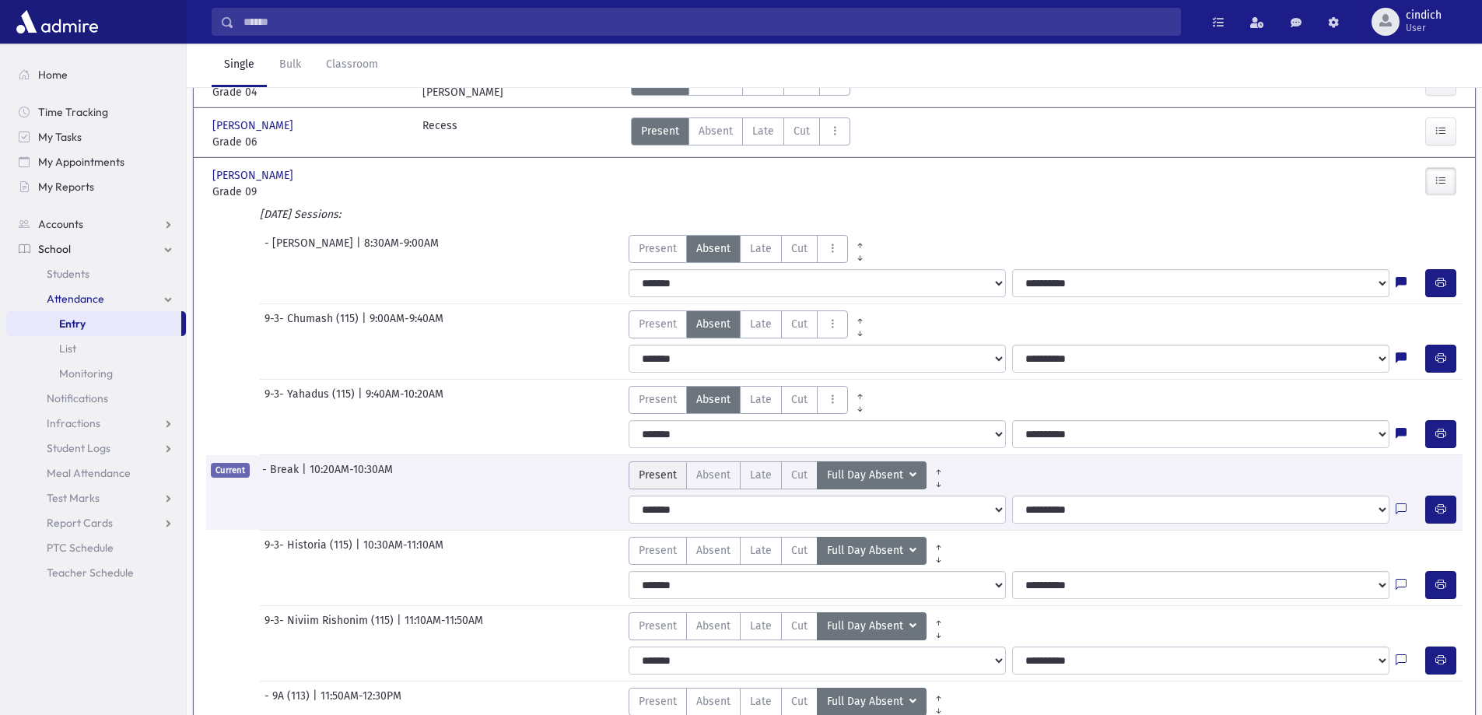
click at [668, 481] on span "Present" at bounding box center [658, 475] width 38 height 16
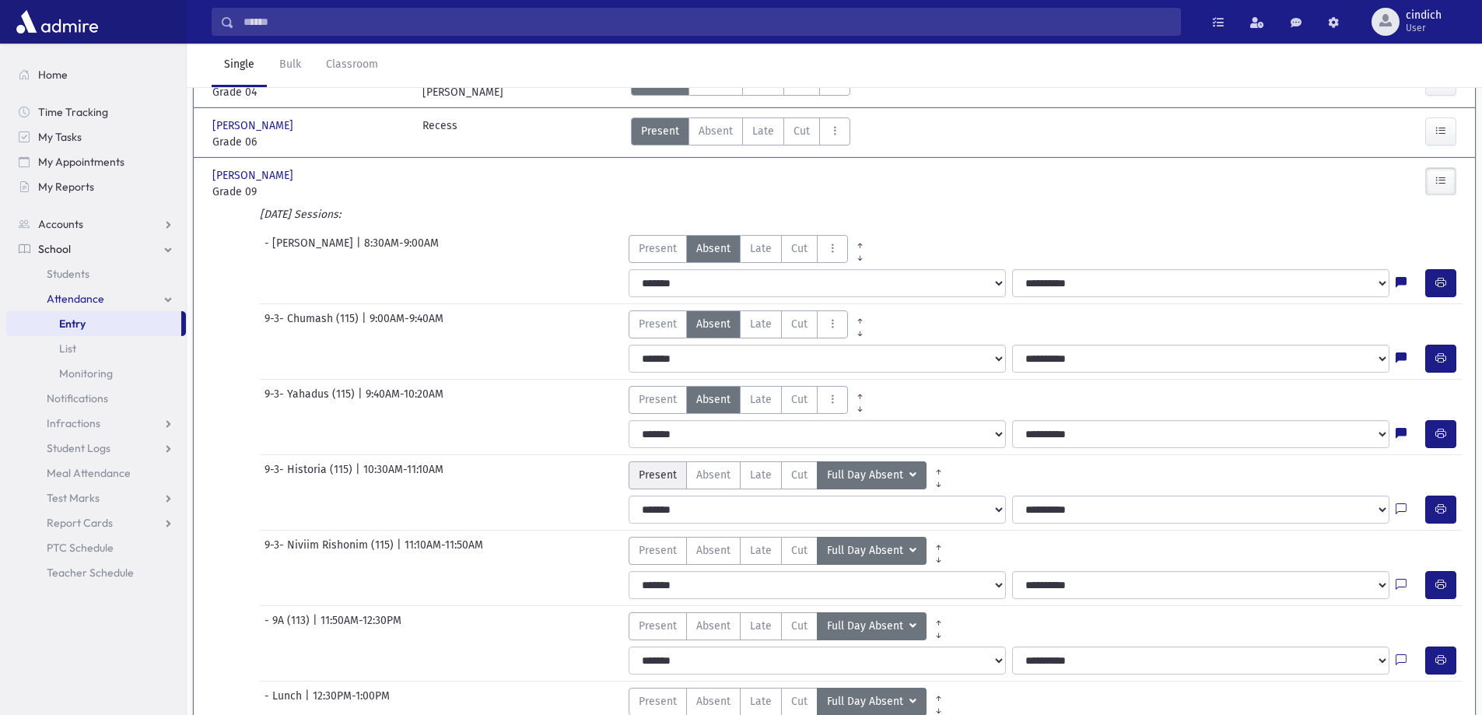
click at [649, 483] on label "Present P" at bounding box center [658, 475] width 58 height 28
click at [658, 475] on span "Present" at bounding box center [658, 475] width 38 height 16
click at [660, 476] on span "Present" at bounding box center [658, 475] width 38 height 16
click at [660, 542] on span "Present" at bounding box center [658, 550] width 38 height 16
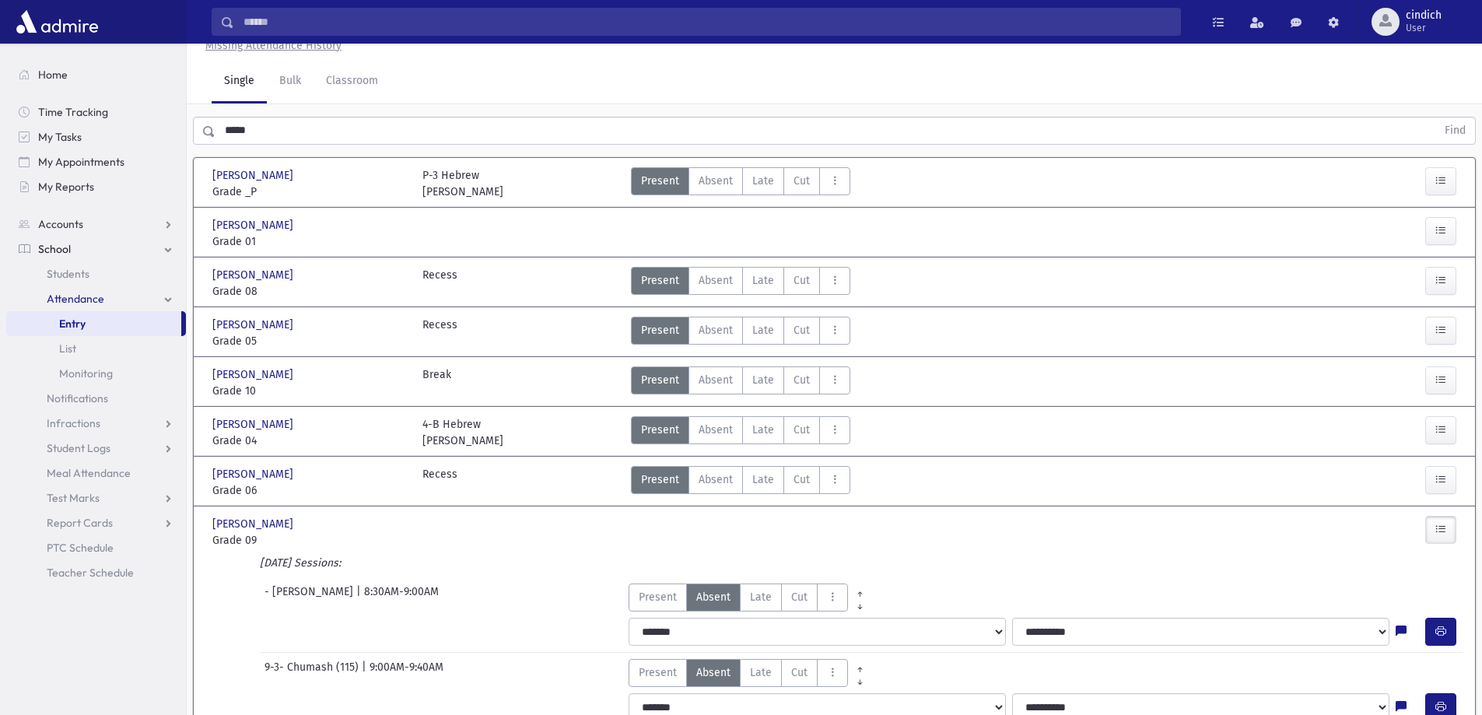
scroll to position [0, 0]
